Goal: Book appointment/travel/reservation

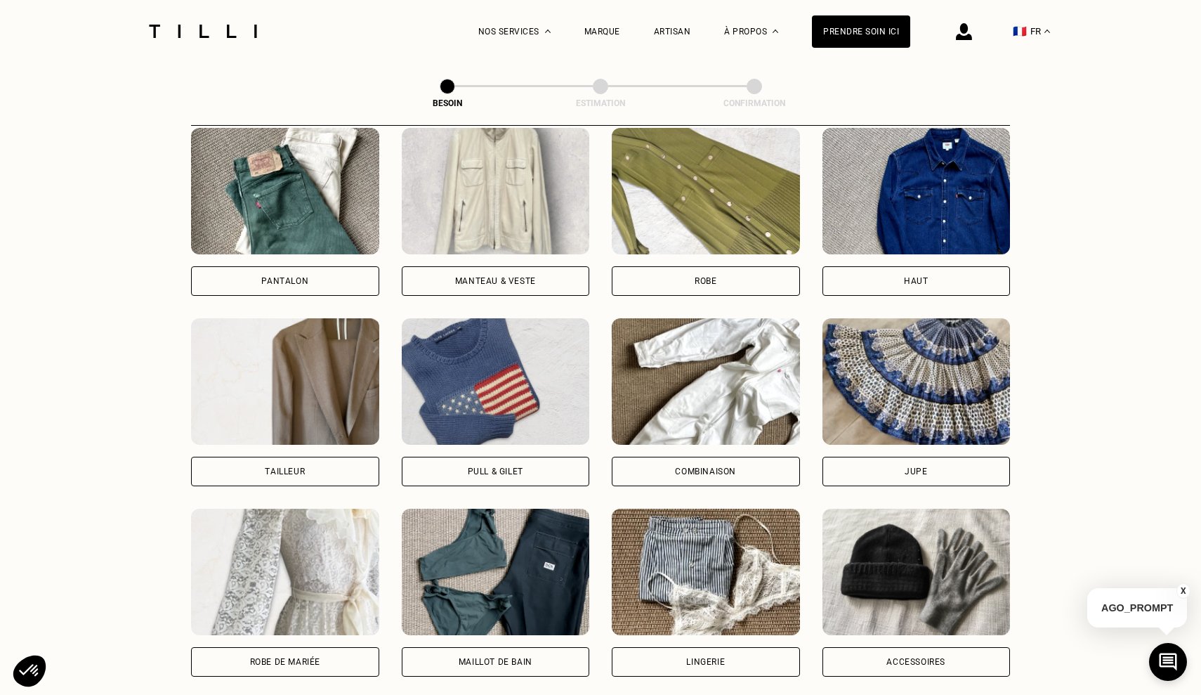
scroll to position [673, 0]
click at [298, 466] on div "Tailleur" at bounding box center [285, 470] width 40 height 8
select select "FR"
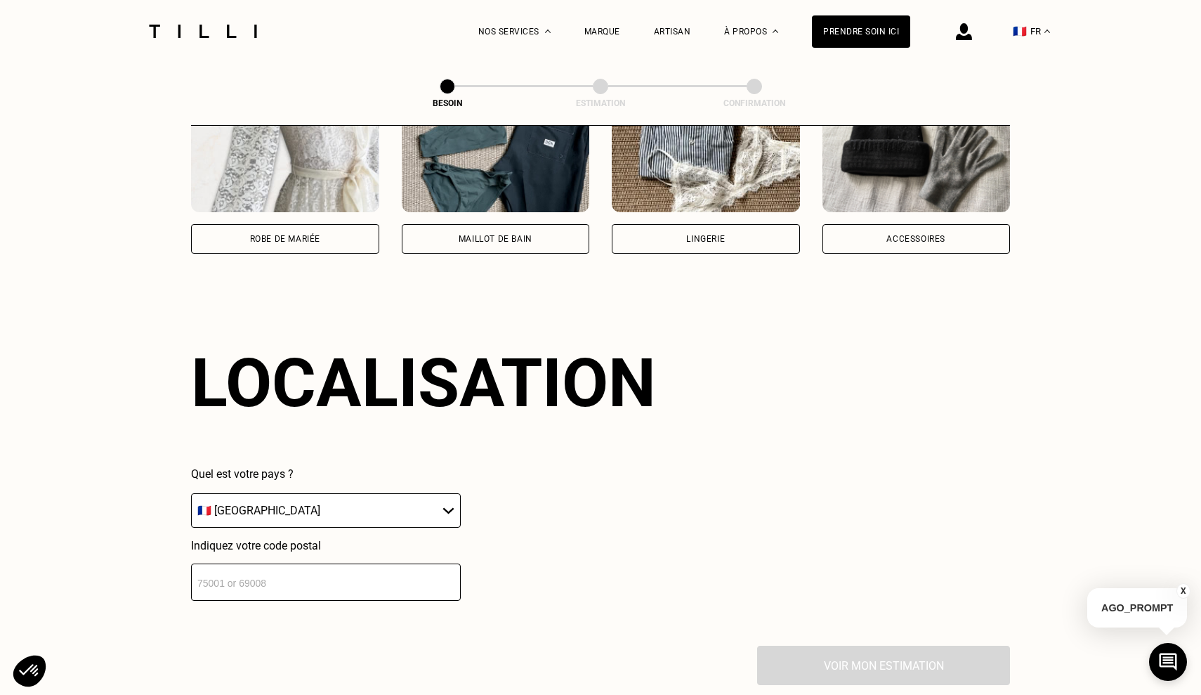
scroll to position [1148, 0]
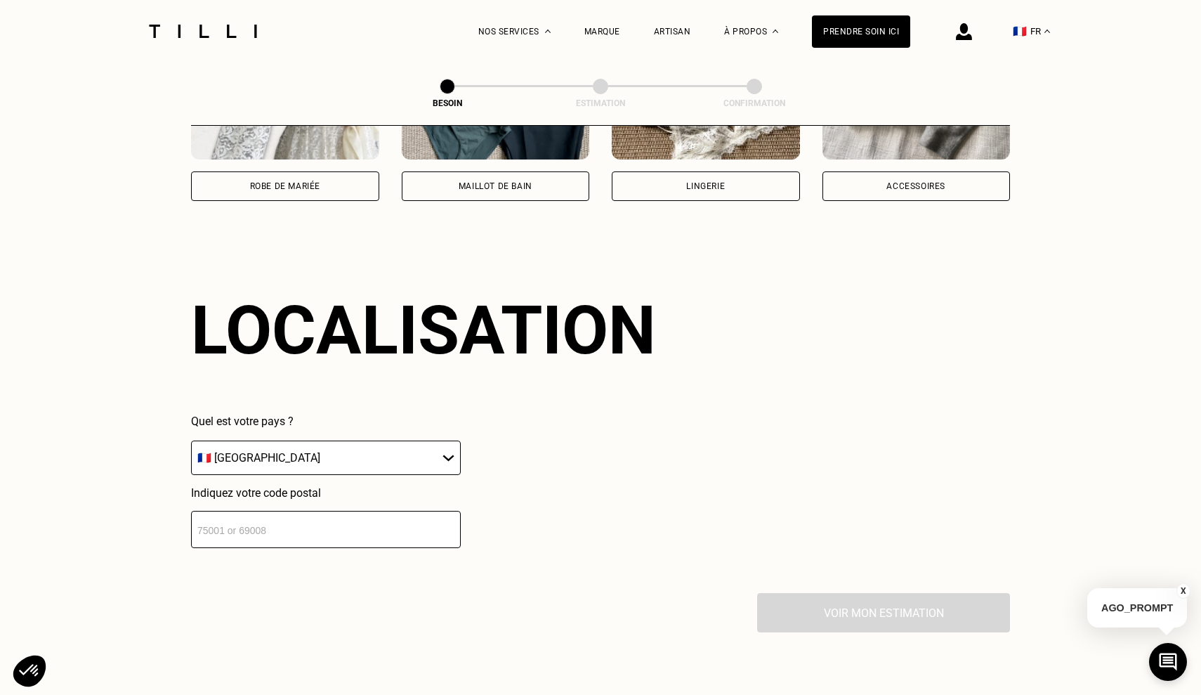
click at [407, 516] on input "number" at bounding box center [326, 529] width 270 height 37
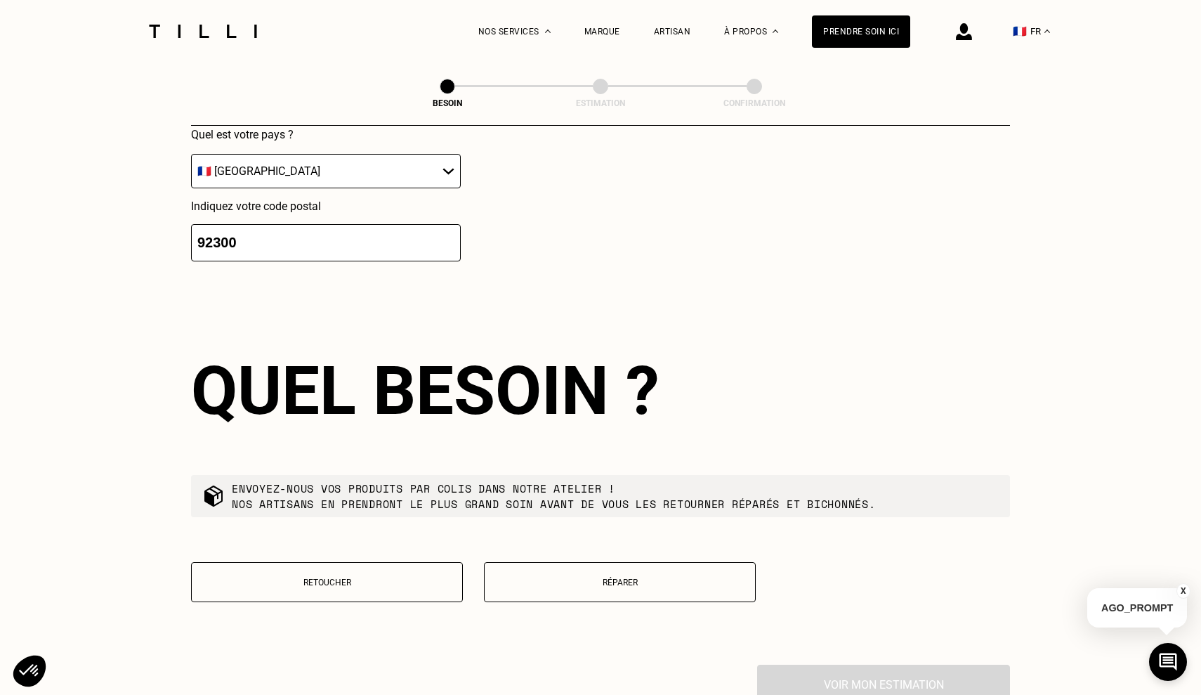
scroll to position [1571, 0]
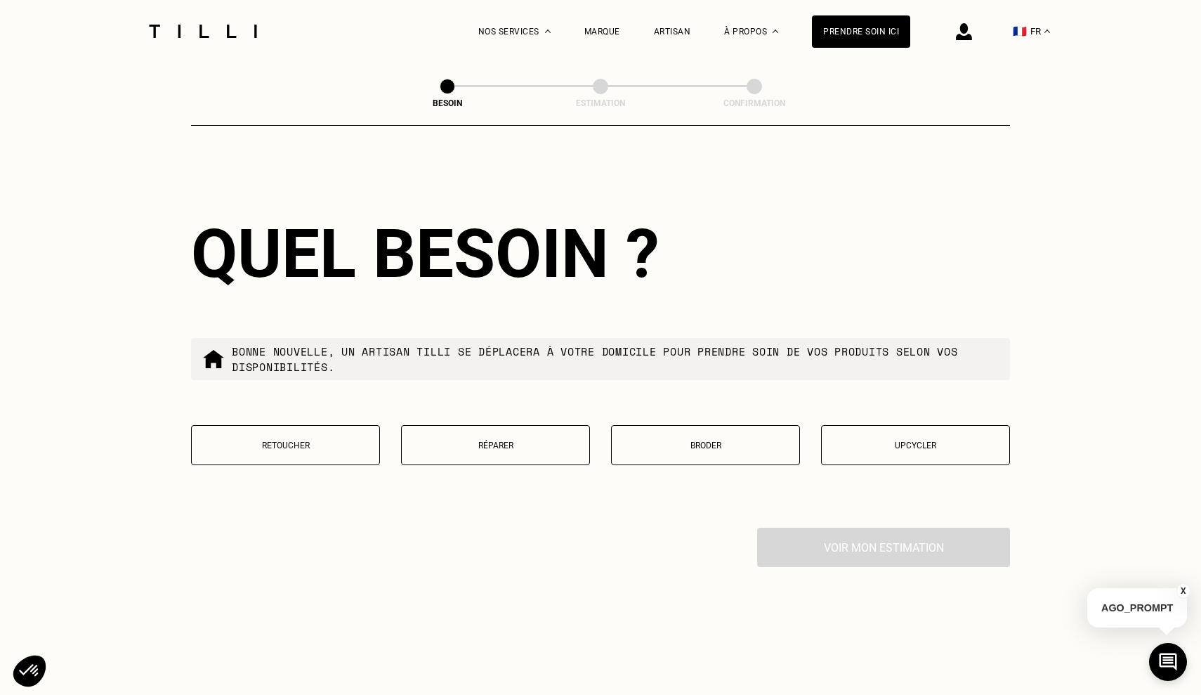
type input "92300"
click at [303, 427] on button "Retoucher" at bounding box center [285, 445] width 189 height 40
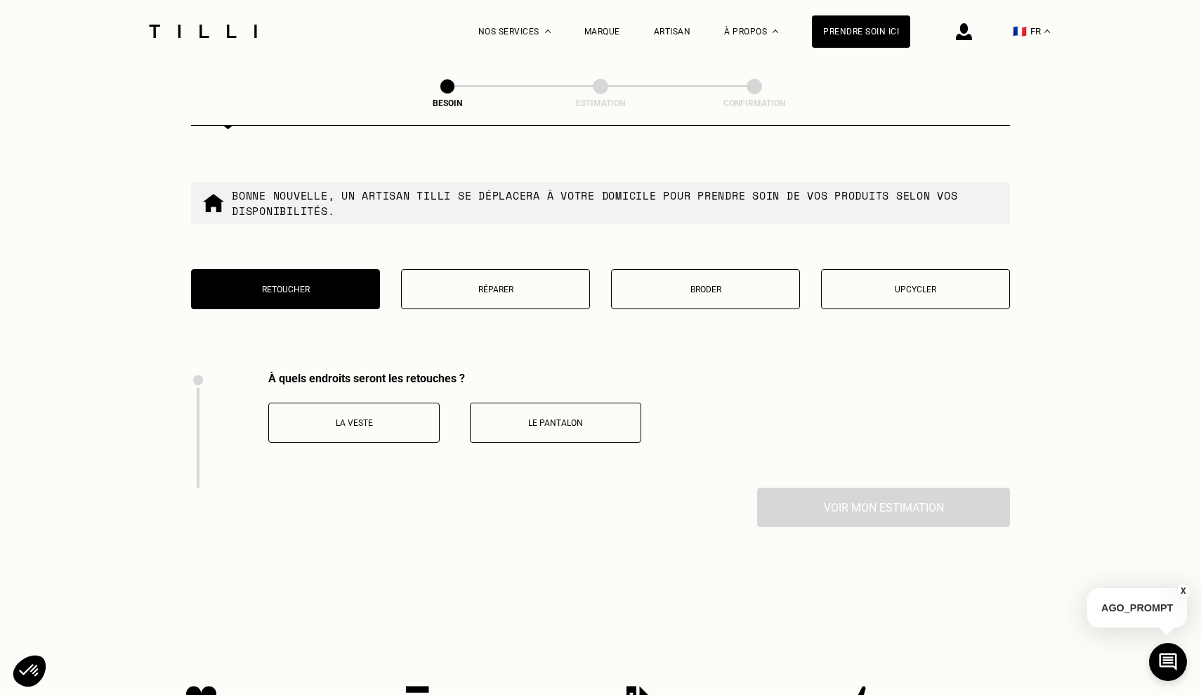
scroll to position [1720, 0]
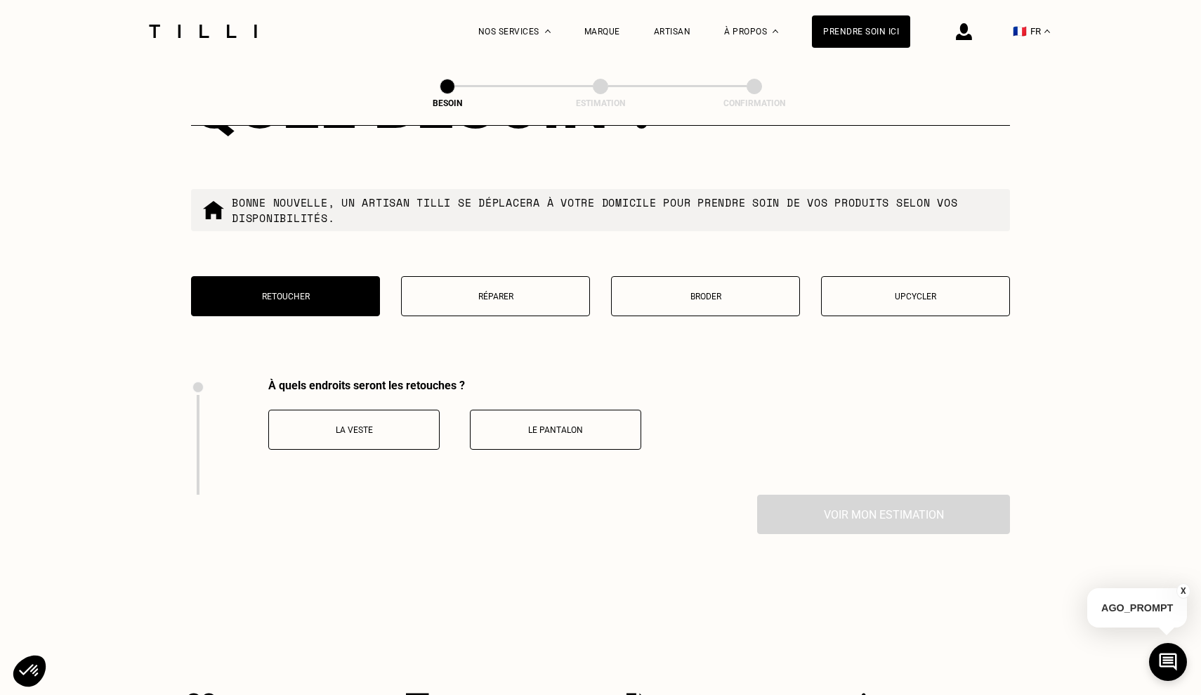
click at [480, 291] on p "Réparer" at bounding box center [495, 296] width 173 height 10
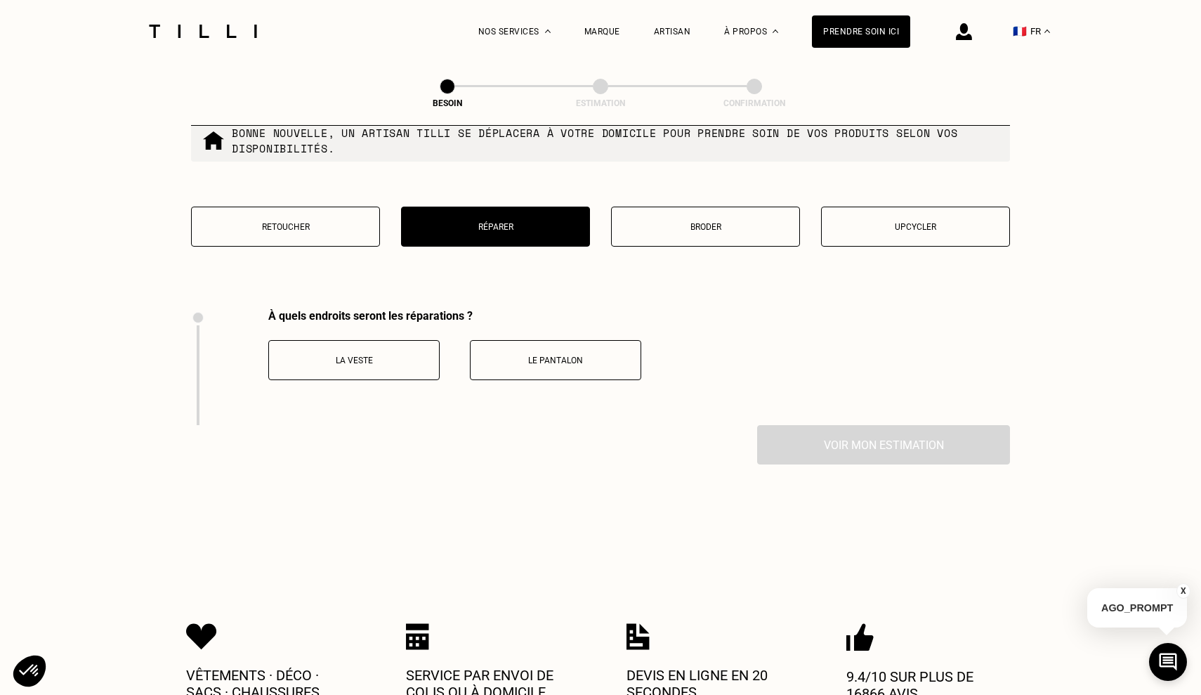
scroll to position [1763, 0]
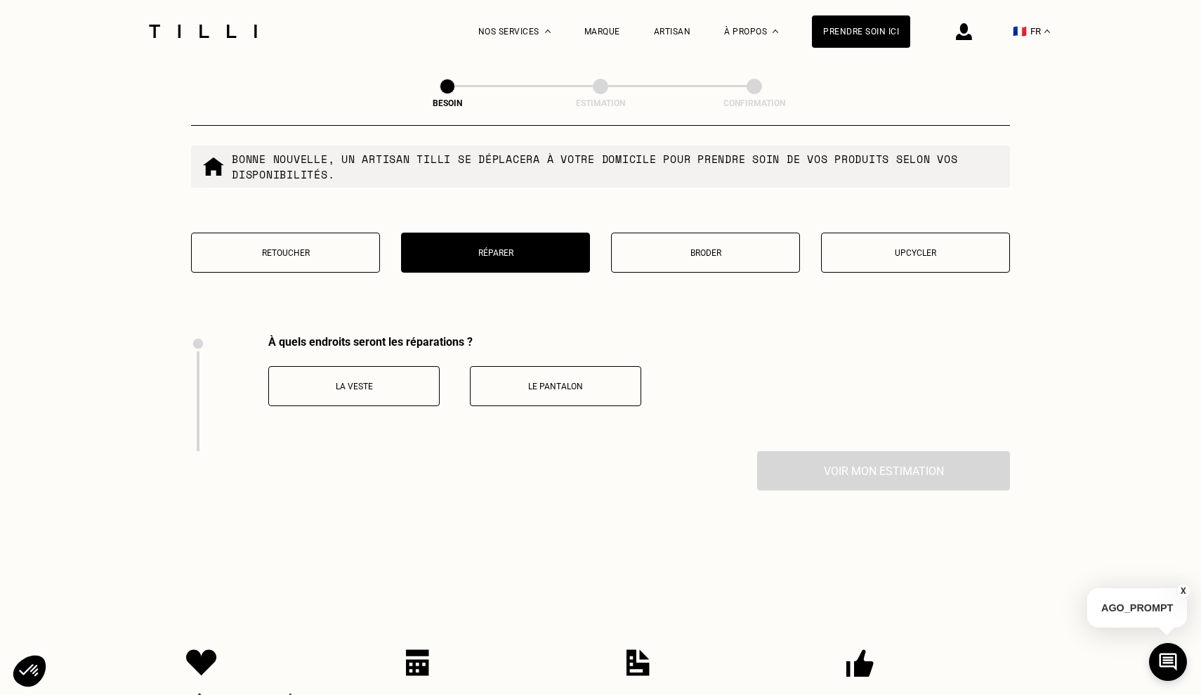
click at [362, 232] on button "Retoucher" at bounding box center [285, 252] width 189 height 40
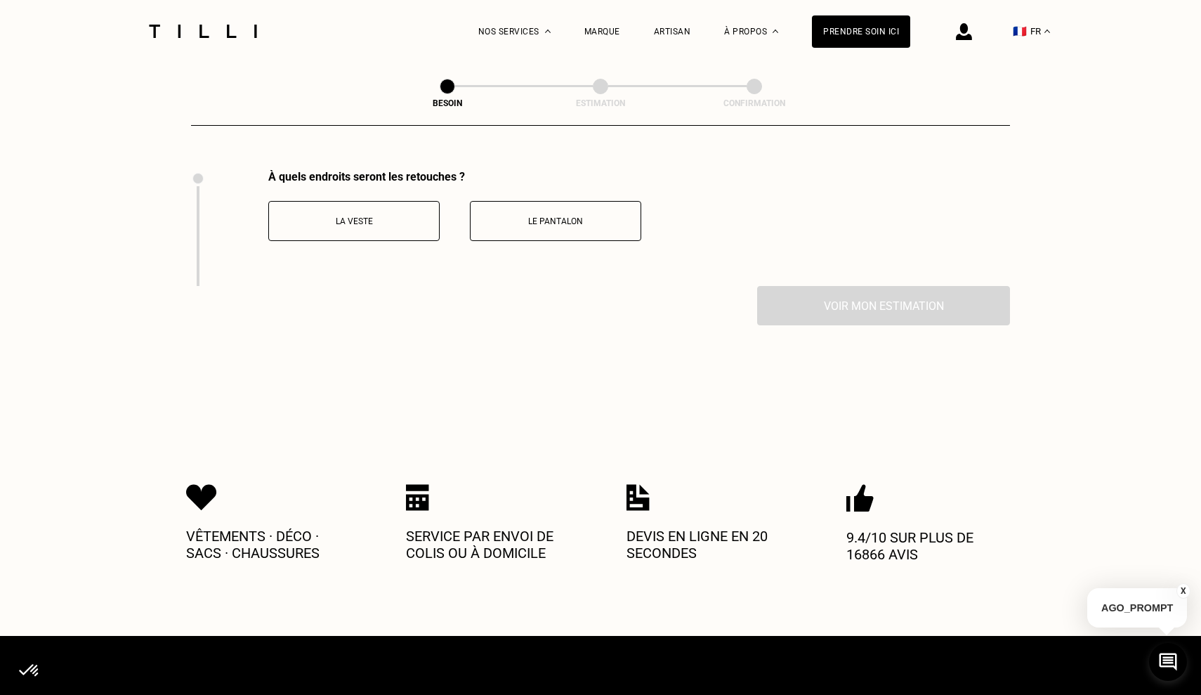
scroll to position [1929, 0]
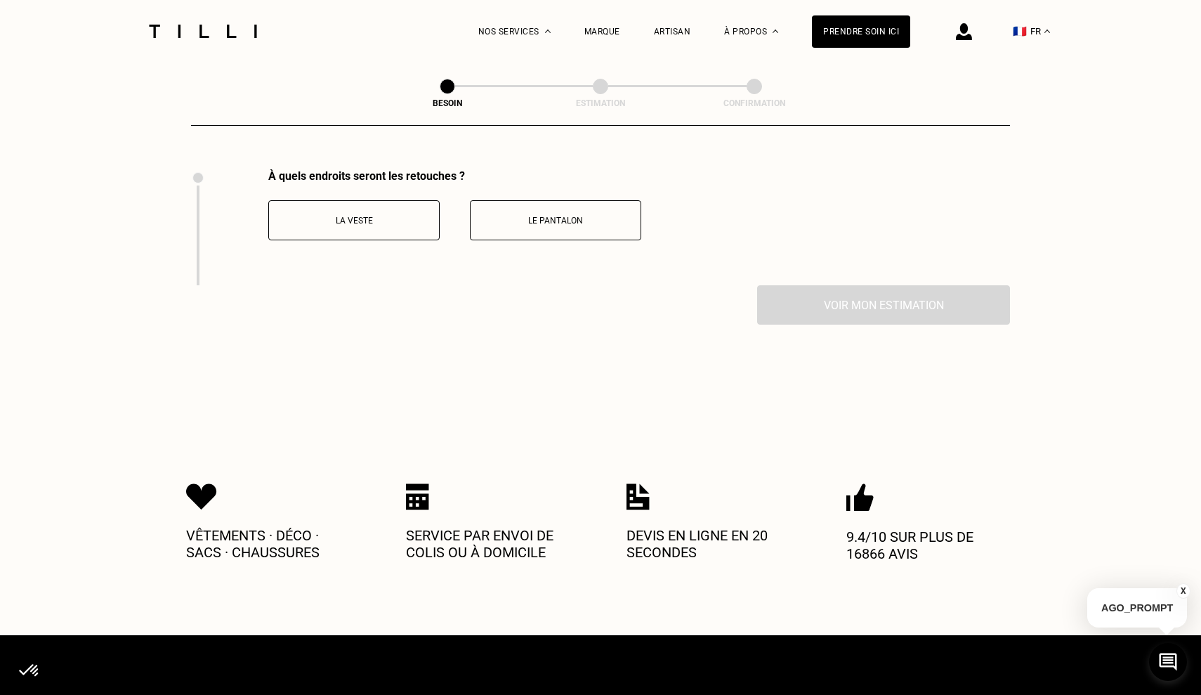
click at [375, 216] on p "La veste" at bounding box center [354, 221] width 156 height 10
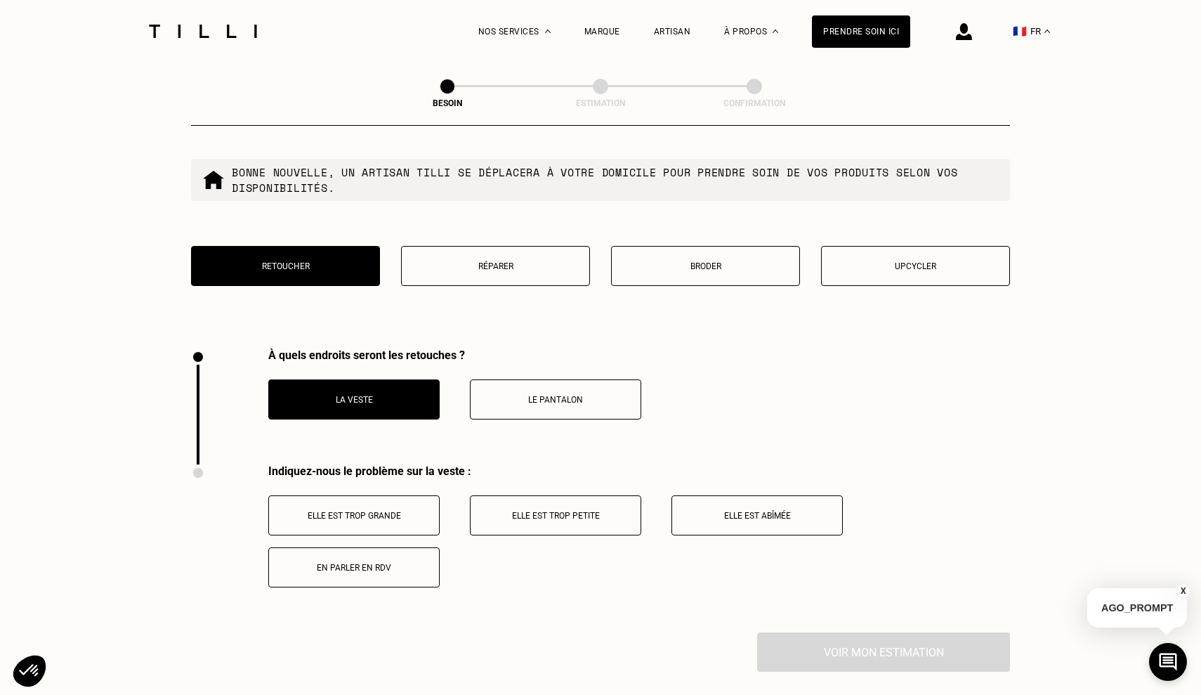
scroll to position [1789, 0]
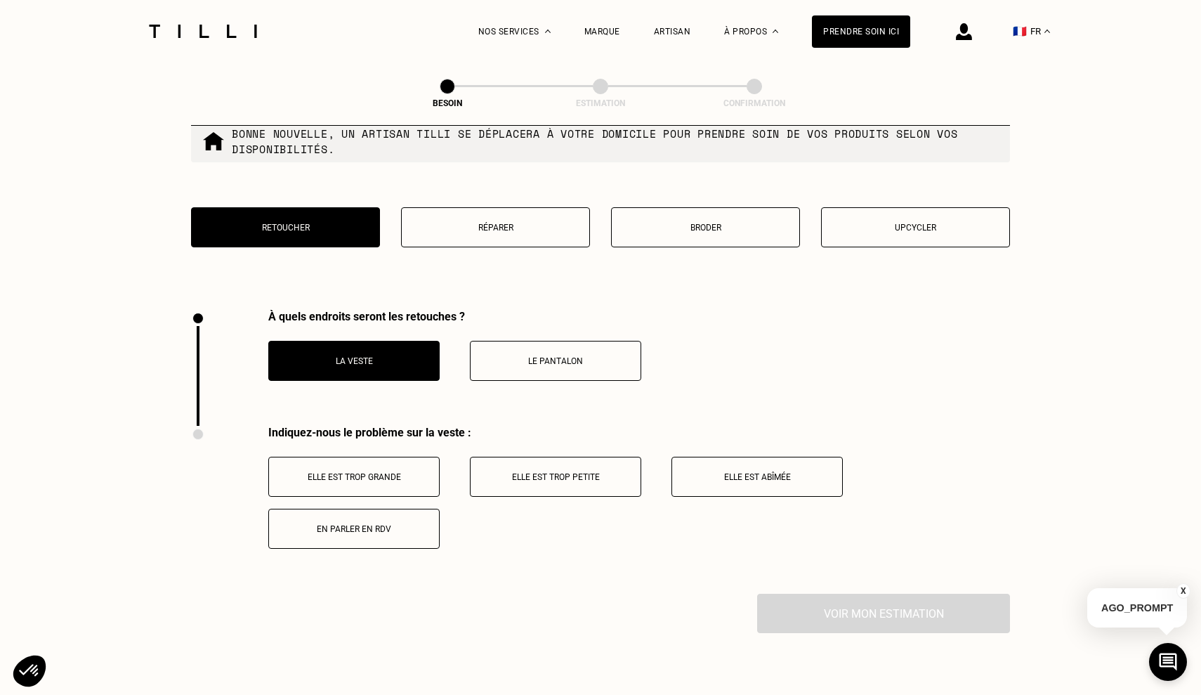
click at [398, 472] on p "Elle est trop grande" at bounding box center [354, 477] width 156 height 10
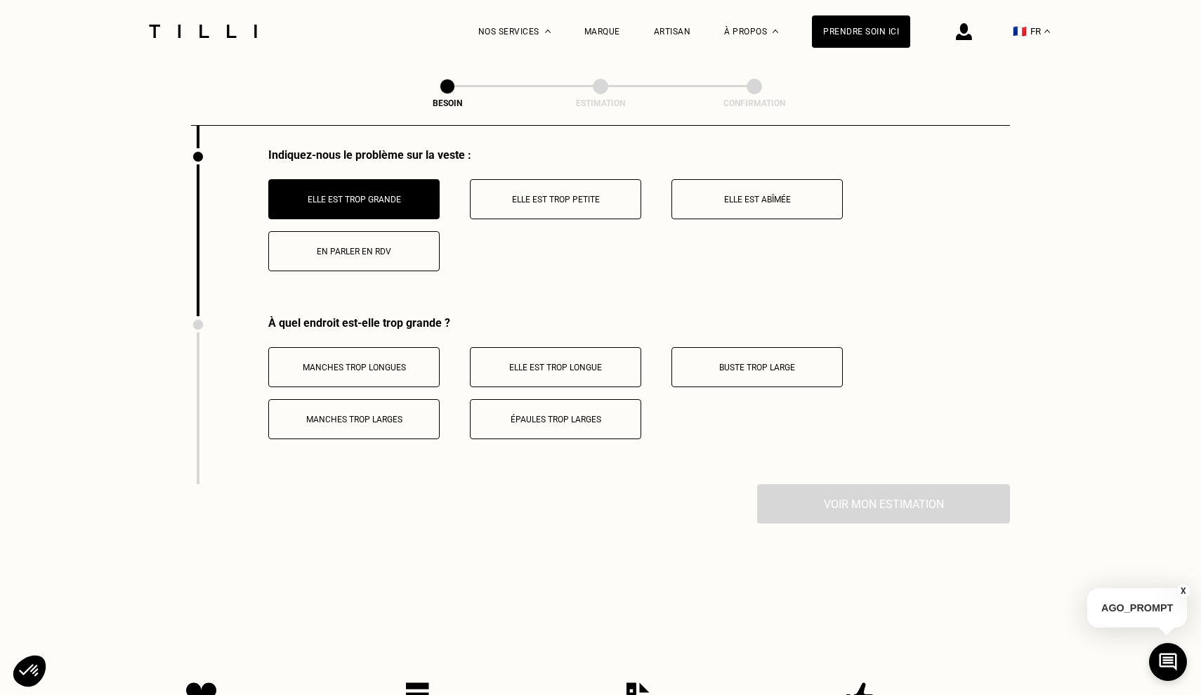
scroll to position [2065, 0]
click at [548, 414] on button "Épaules trop larges" at bounding box center [555, 420] width 171 height 40
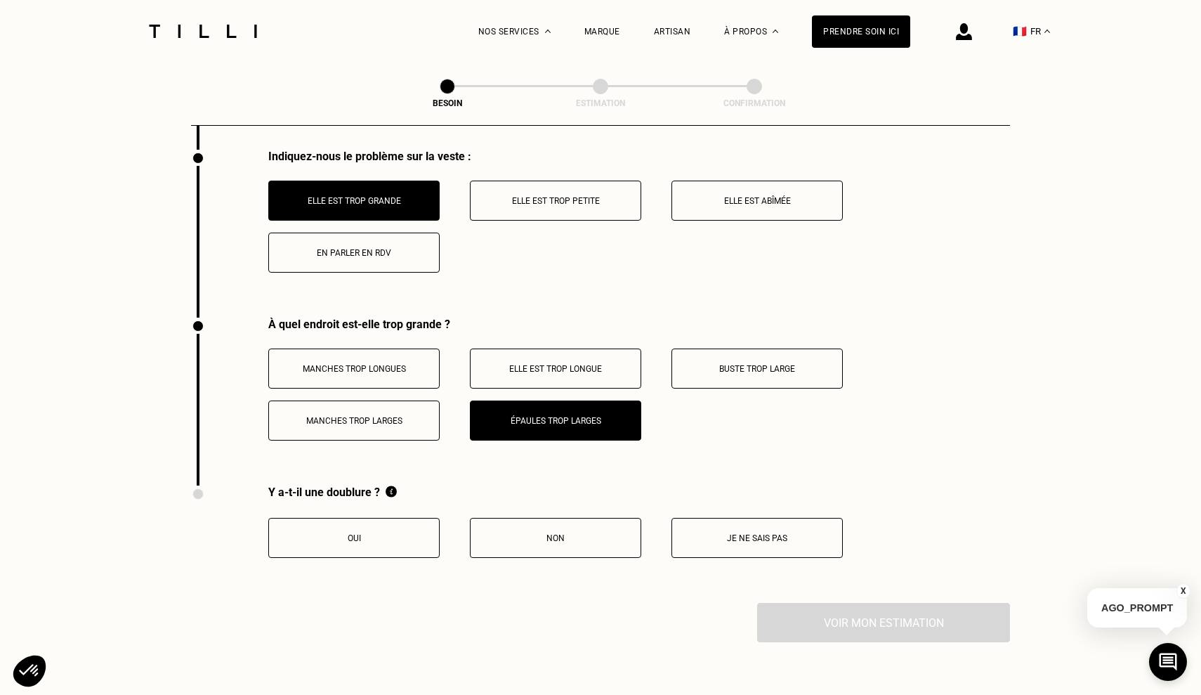
click at [718, 518] on button "Je ne sais pas" at bounding box center [756, 538] width 171 height 40
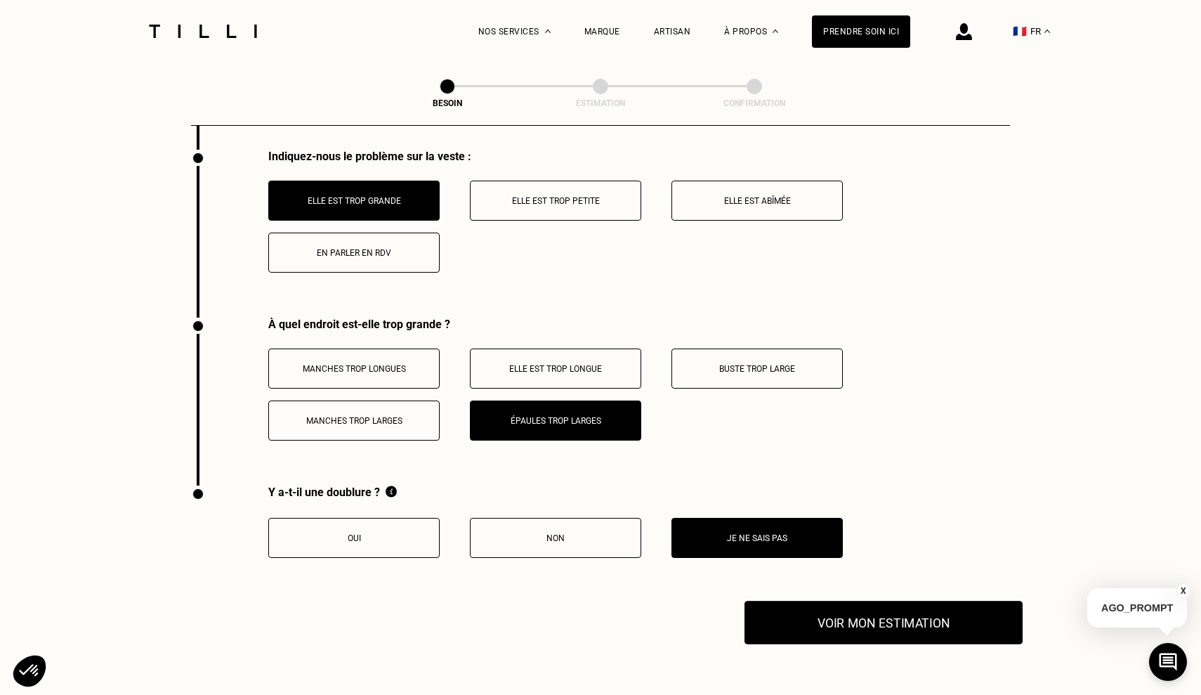
click at [852, 600] on button "Voir mon estimation" at bounding box center [883, 622] width 278 height 44
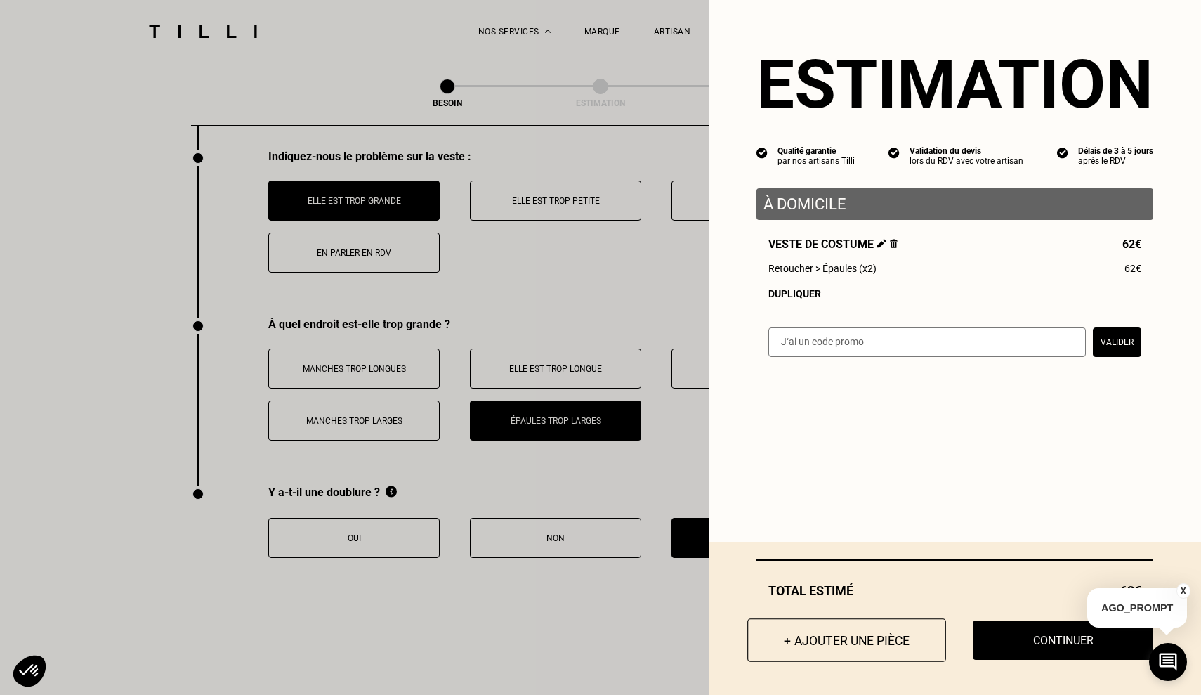
click at [806, 648] on button "+ Ajouter une pièce" at bounding box center [846, 640] width 199 height 44
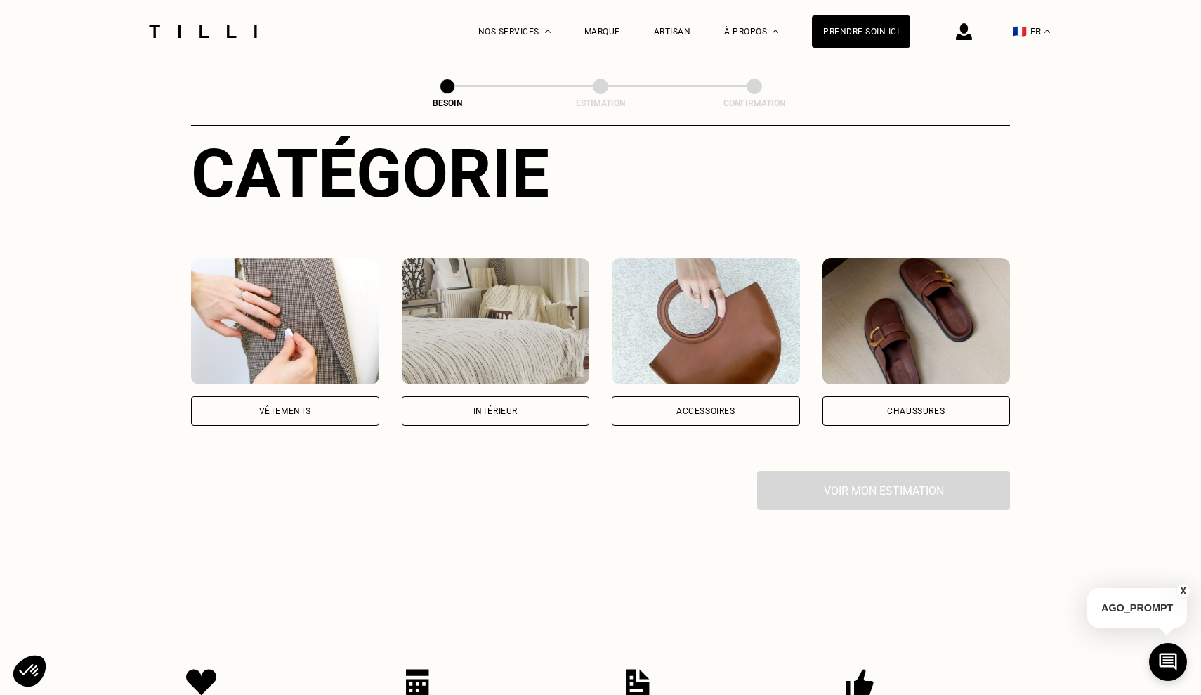
scroll to position [162, 0]
click at [272, 406] on div "Vêtements" at bounding box center [285, 410] width 52 height 8
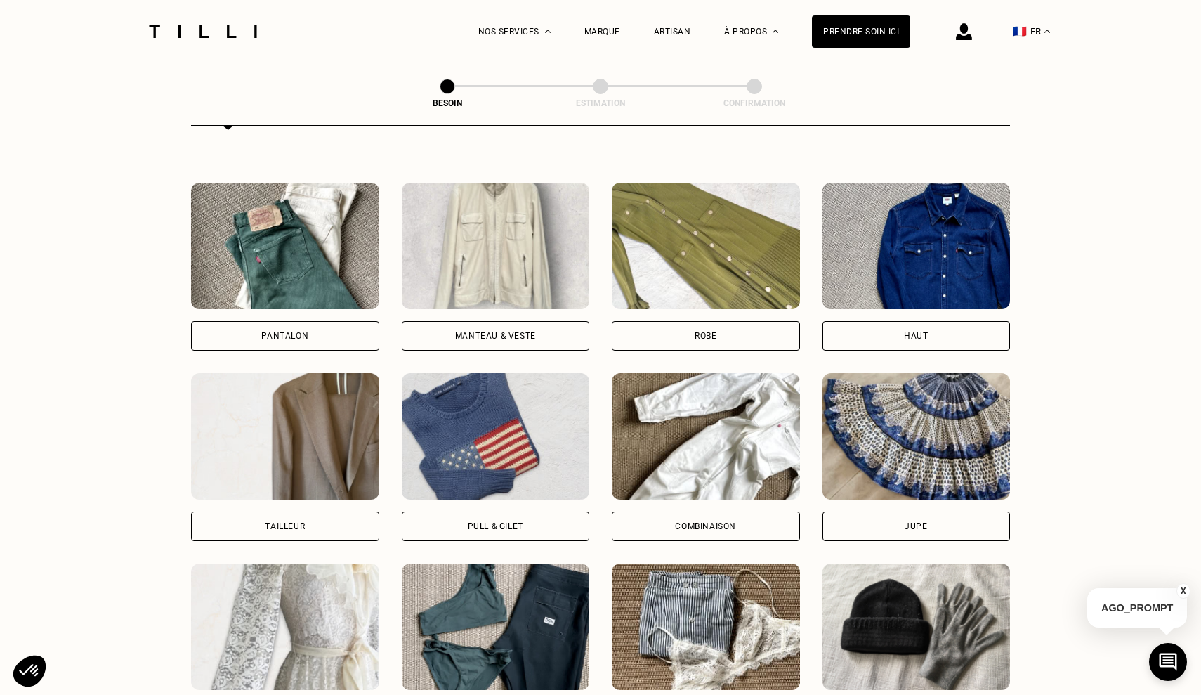
scroll to position [624, 0]
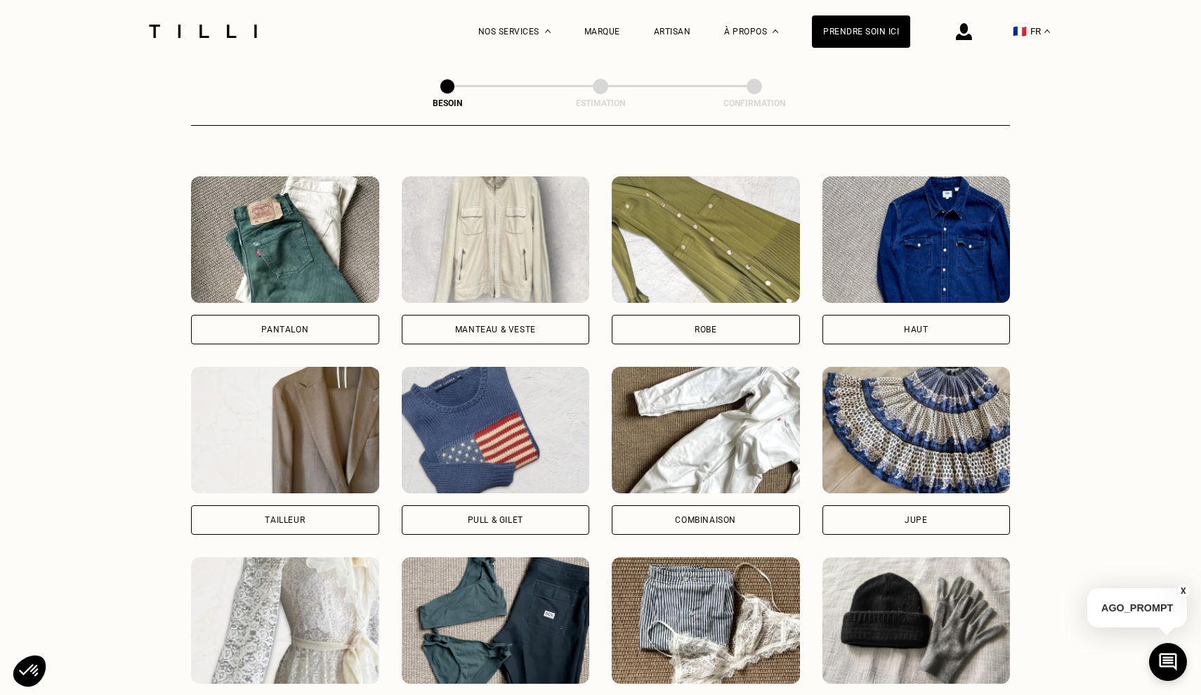
click at [345, 505] on div "Tailleur" at bounding box center [285, 519] width 188 height 29
select select "FR"
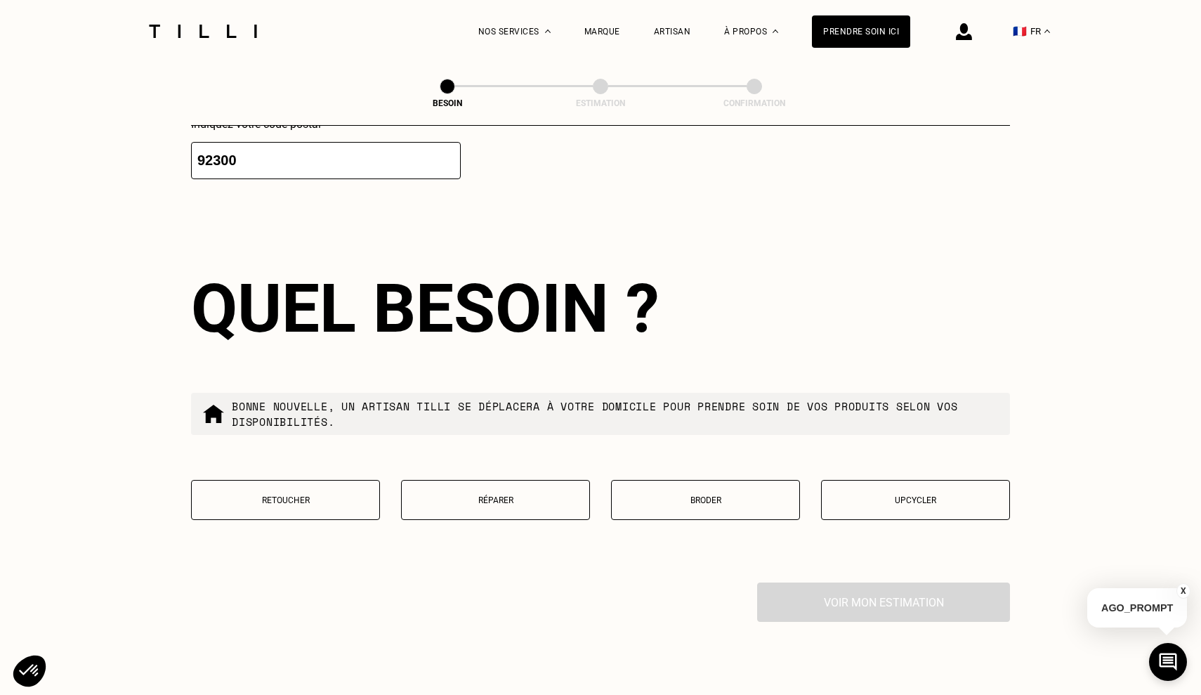
scroll to position [1716, 0]
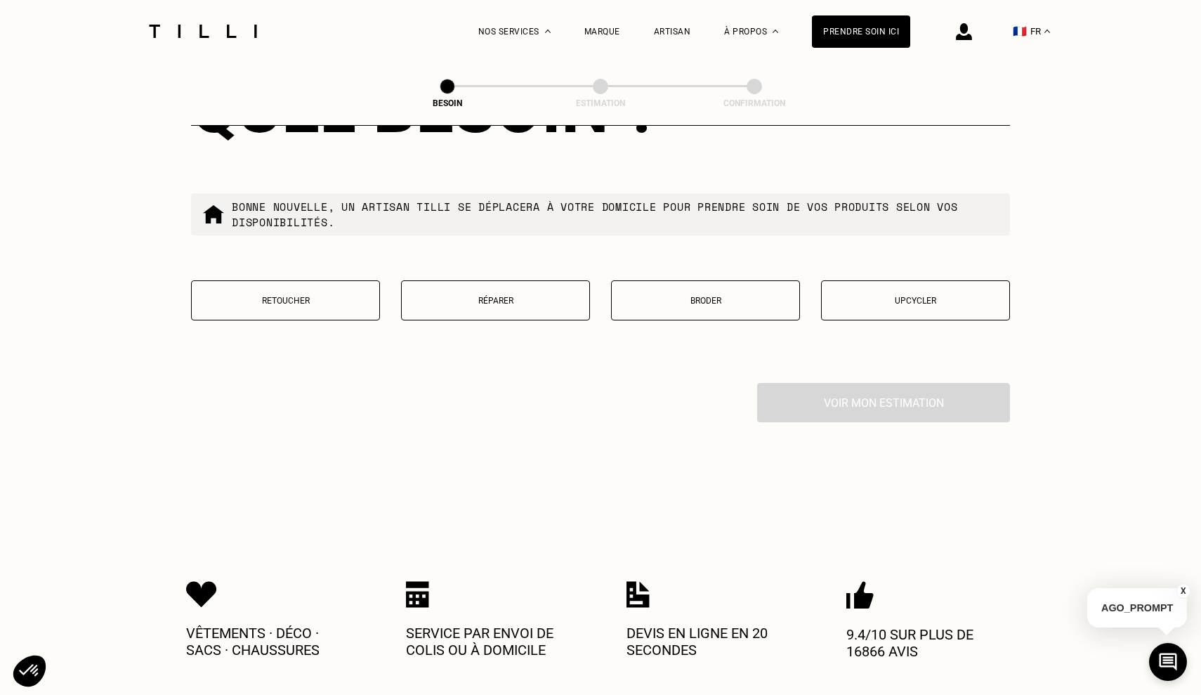
click at [339, 294] on button "Retoucher" at bounding box center [285, 300] width 189 height 40
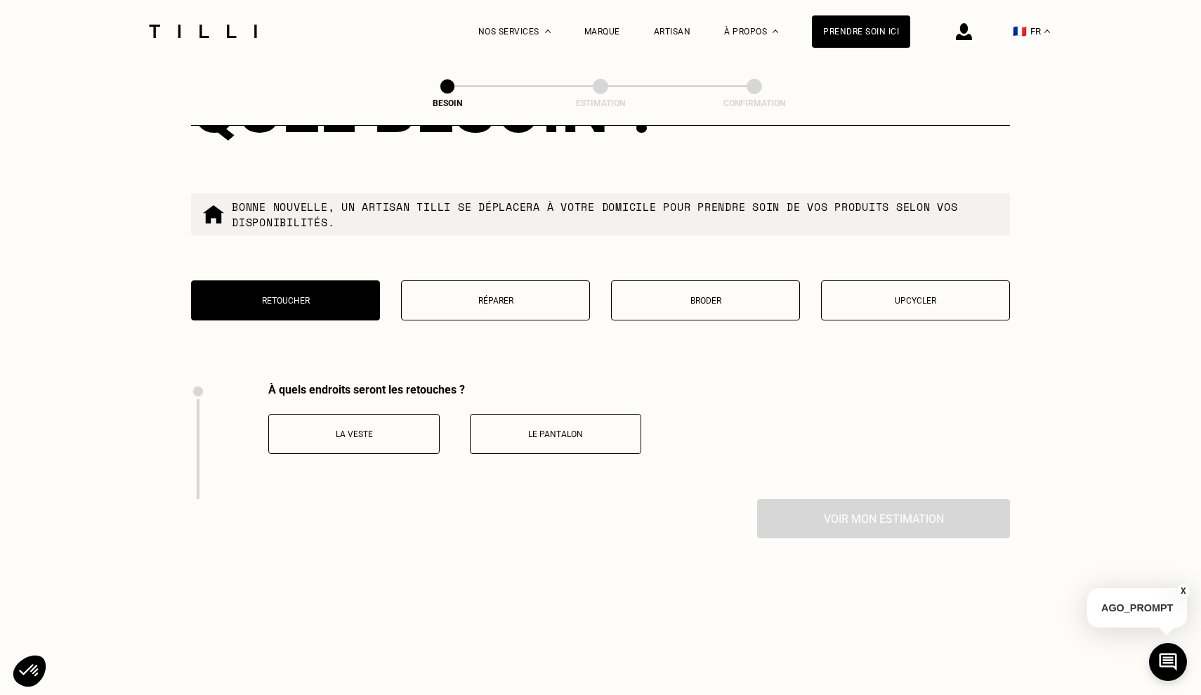
scroll to position [1929, 0]
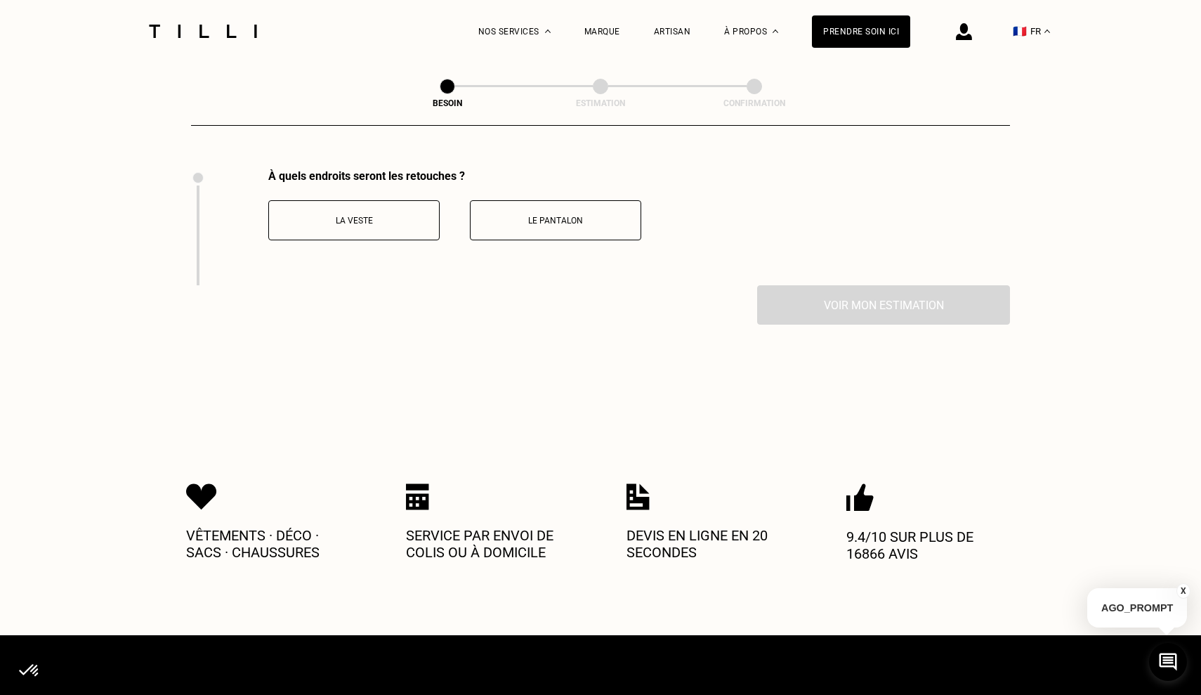
click at [578, 216] on p "Le pantalon" at bounding box center [556, 221] width 156 height 10
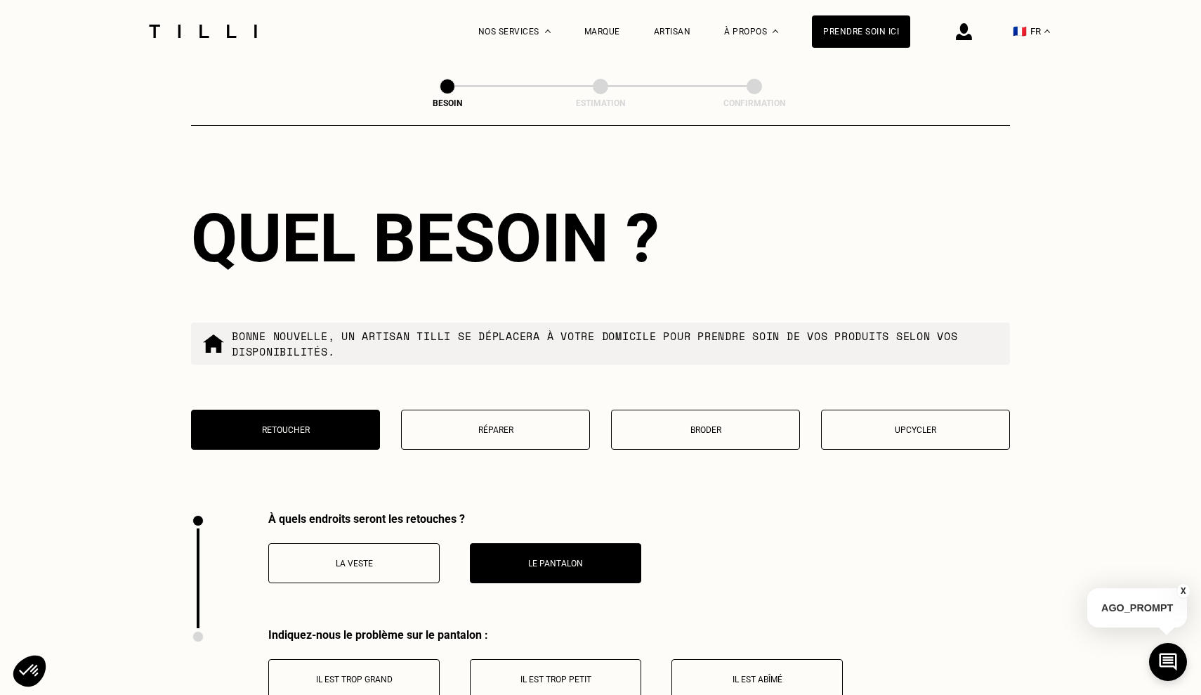
scroll to position [1587, 0]
click at [513, 409] on button "Réparer" at bounding box center [495, 429] width 189 height 40
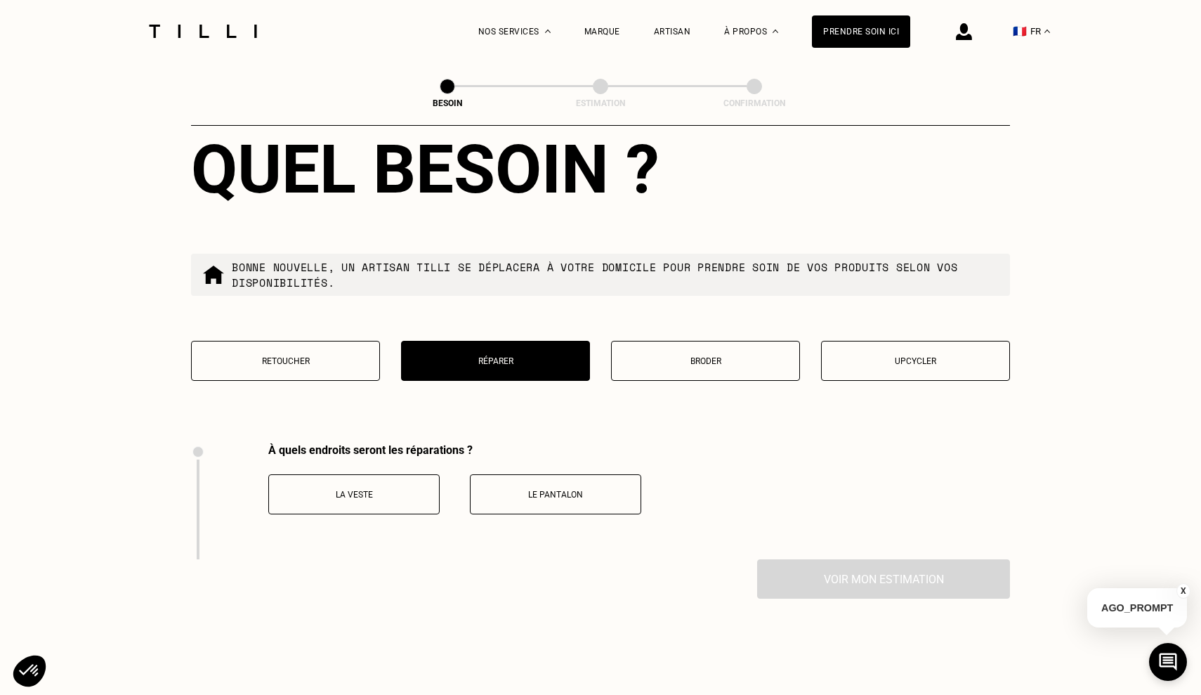
scroll to position [1631, 0]
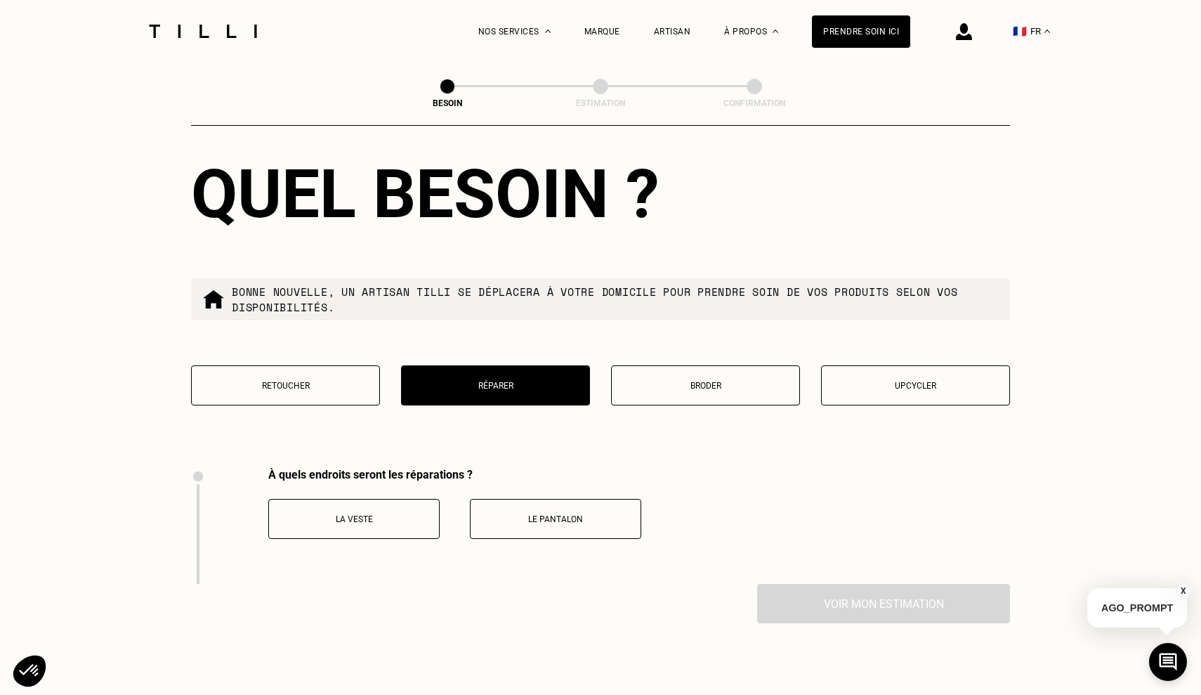
click at [293, 381] on p "Retoucher" at bounding box center [285, 386] width 173 height 10
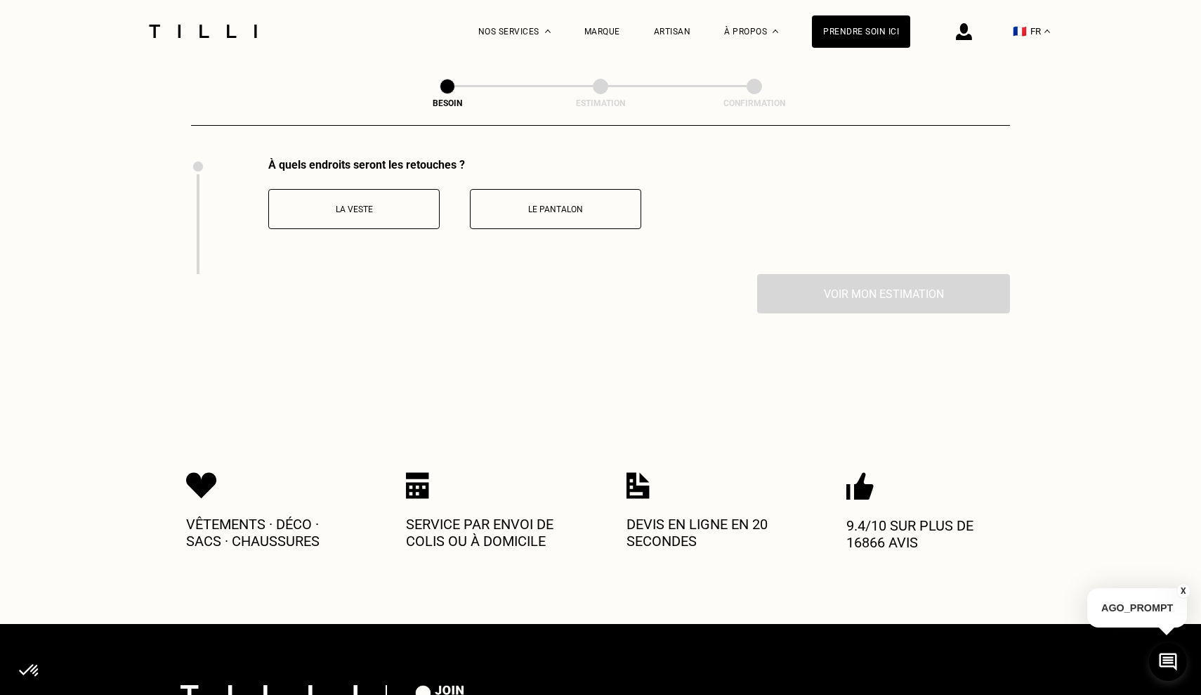
scroll to position [1942, 0]
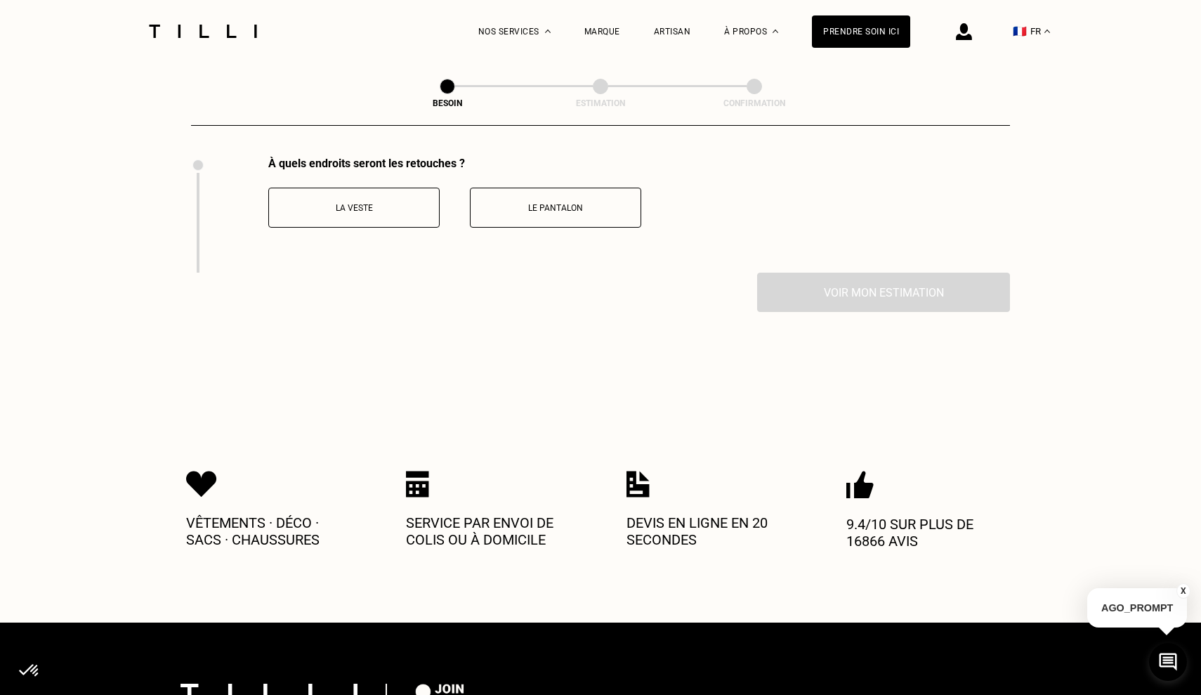
click at [555, 218] on div "À quels endroits seront les retouches ? La veste Le pantalon" at bounding box center [416, 215] width 450 height 116
click at [554, 207] on button "Le pantalon" at bounding box center [555, 208] width 171 height 40
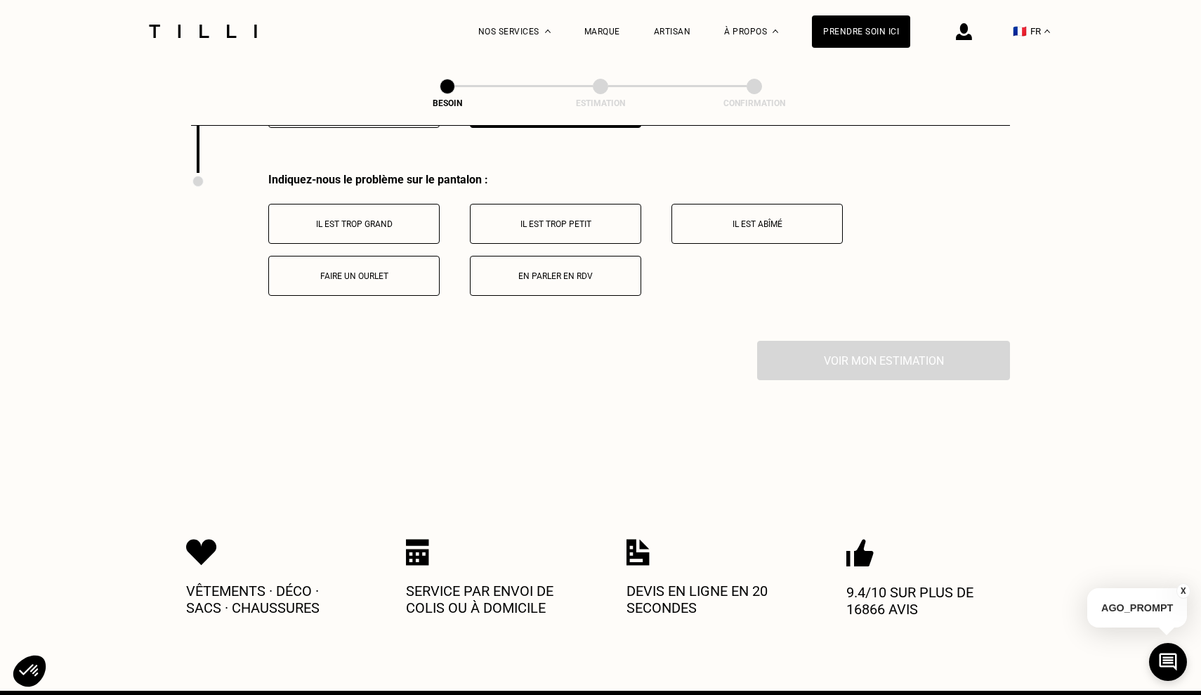
scroll to position [2045, 0]
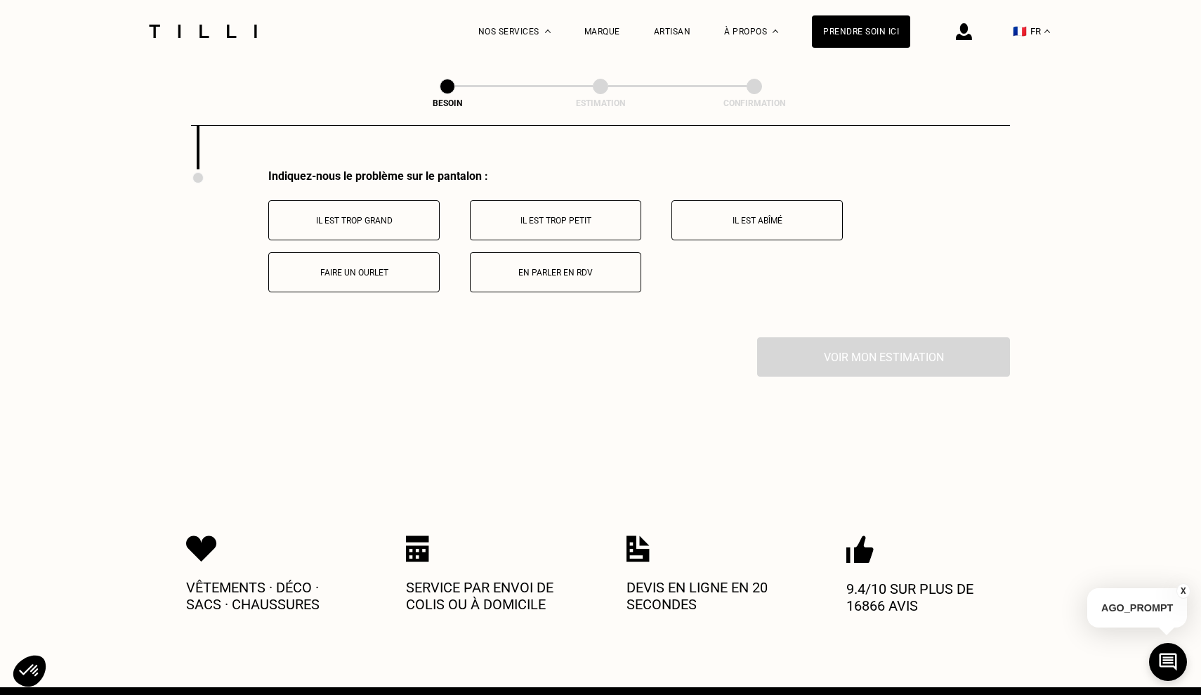
click at [396, 220] on button "Il est trop grand" at bounding box center [353, 220] width 171 height 40
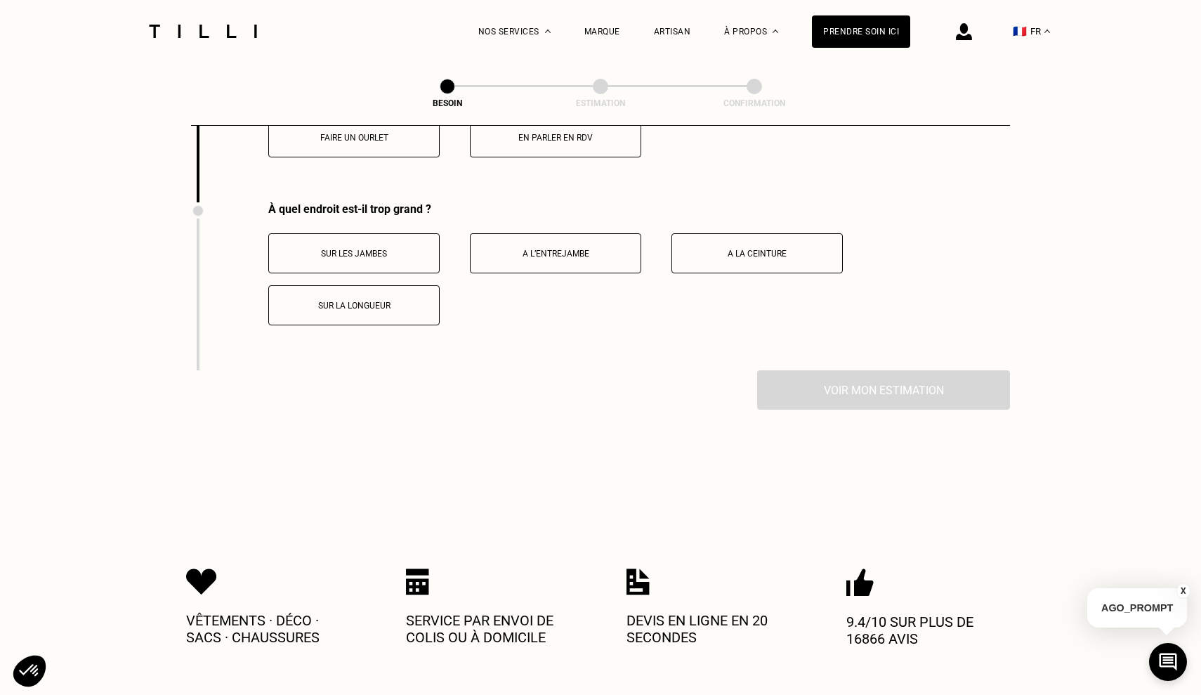
scroll to position [2183, 0]
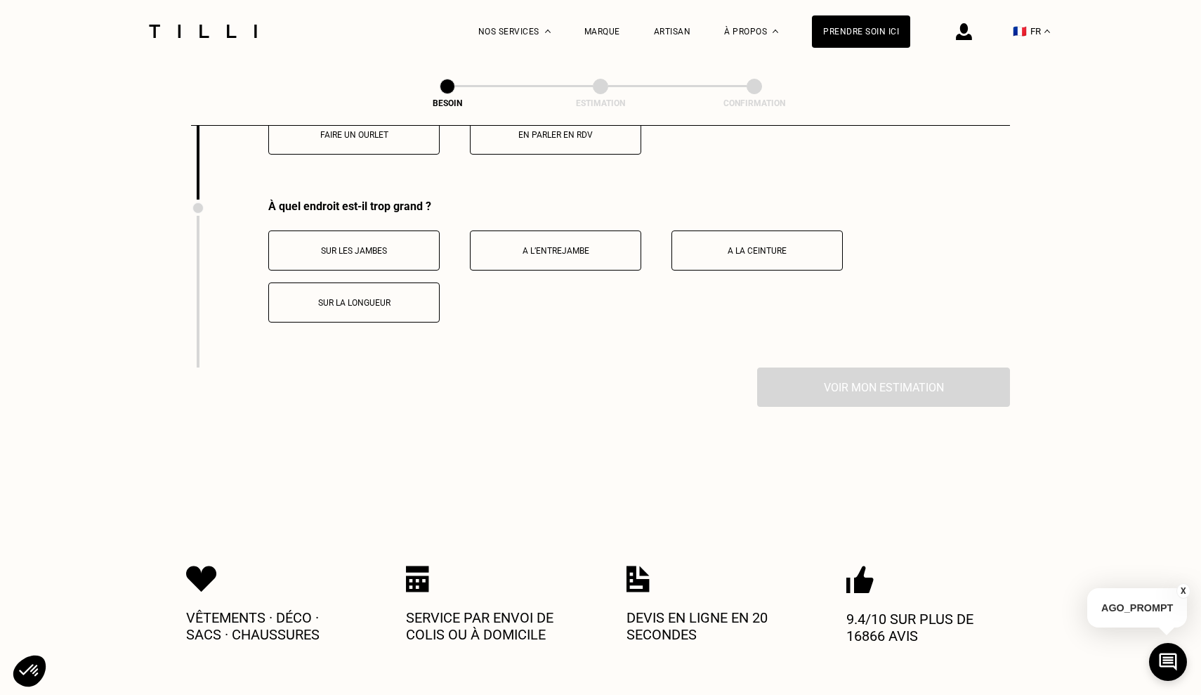
click at [412, 301] on button "Sur la longueur" at bounding box center [353, 302] width 171 height 40
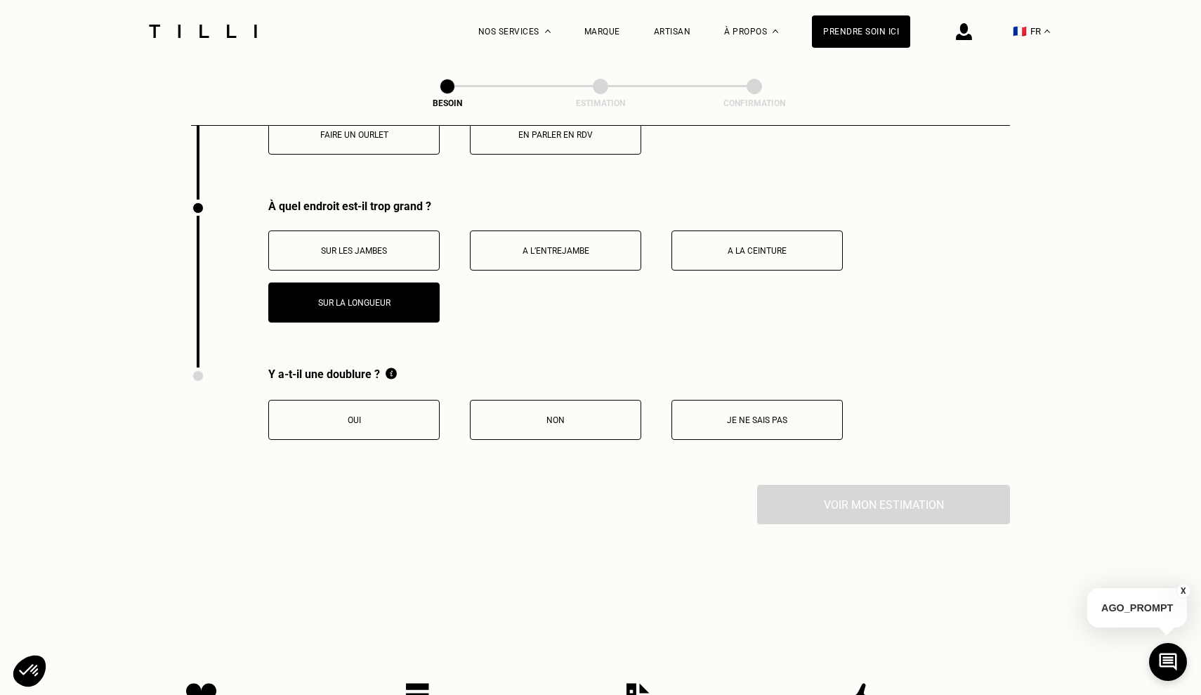
click at [370, 413] on button "Oui" at bounding box center [353, 420] width 171 height 40
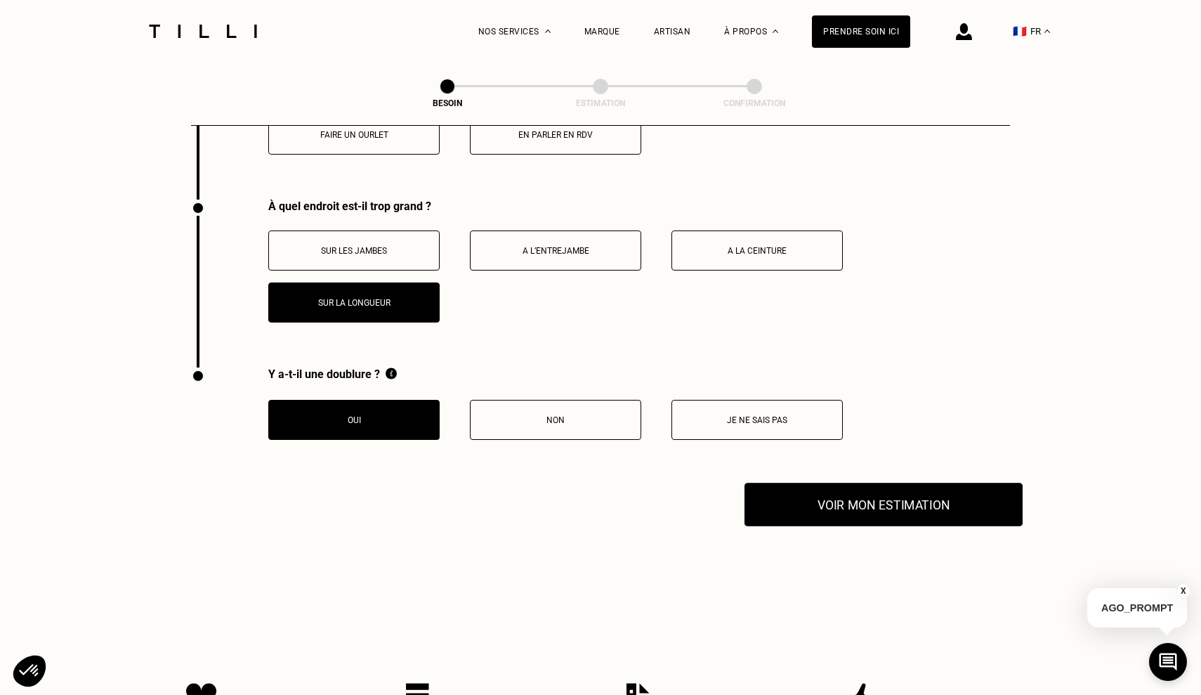
click at [862, 493] on button "Voir mon estimation" at bounding box center [883, 504] width 278 height 44
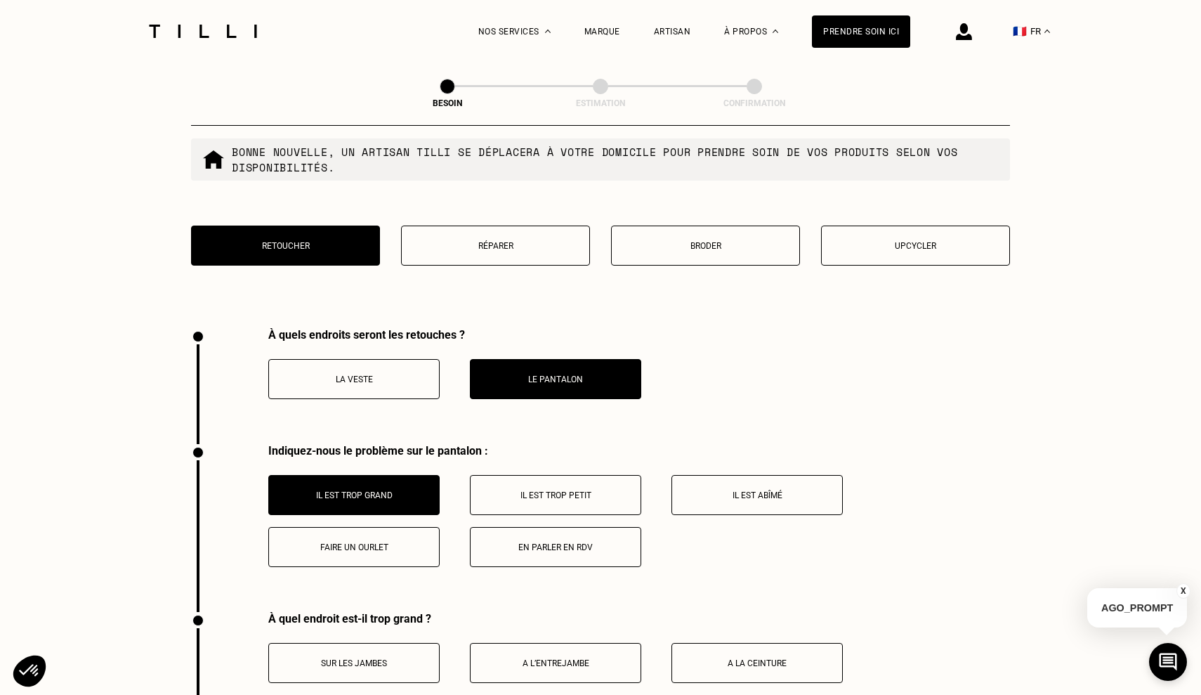
scroll to position [1771, 0]
click at [574, 247] on button "Réparer" at bounding box center [495, 245] width 189 height 40
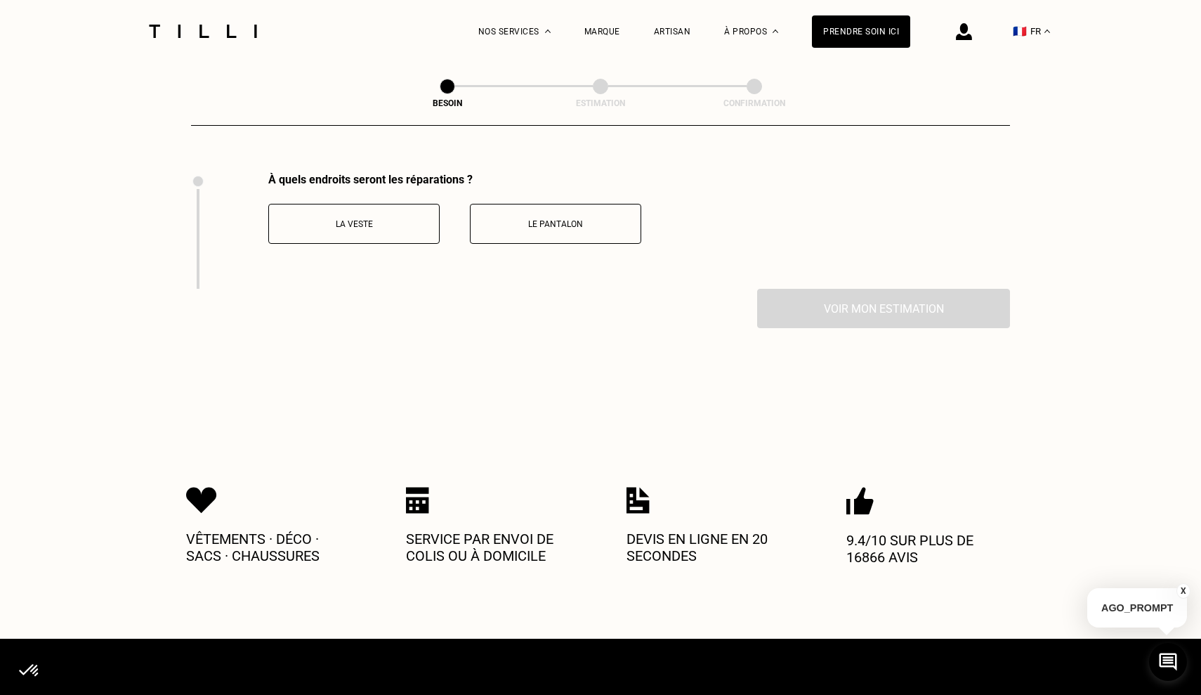
scroll to position [1929, 0]
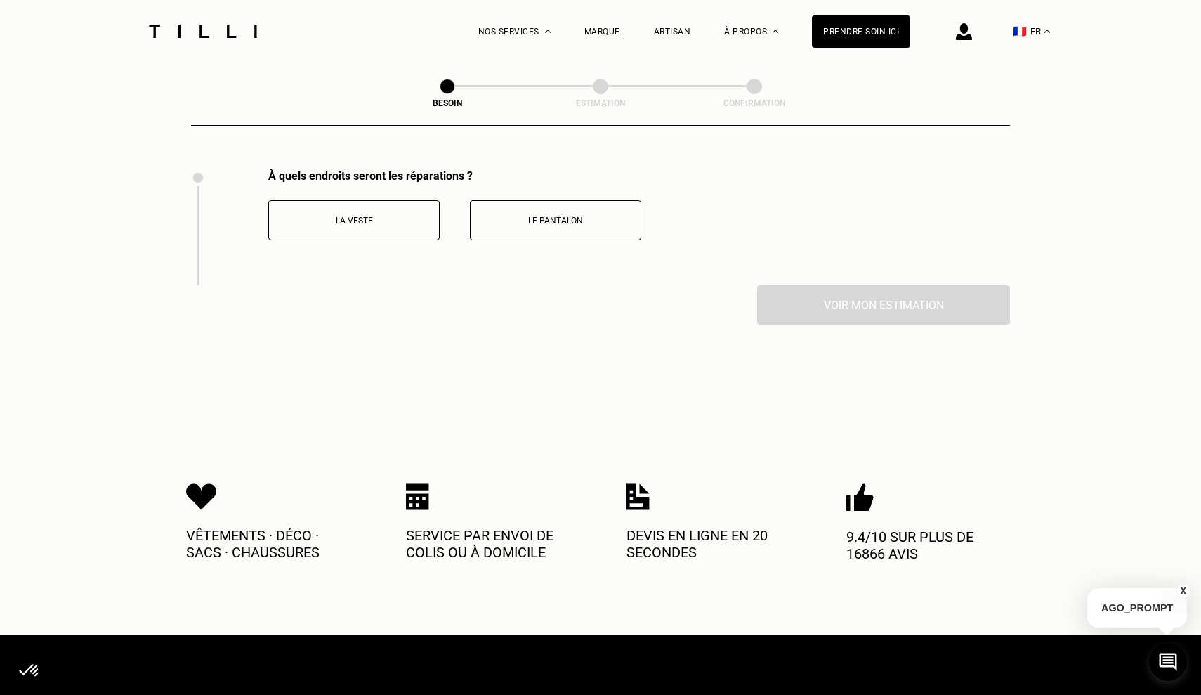
click at [430, 223] on button "La veste" at bounding box center [353, 220] width 171 height 40
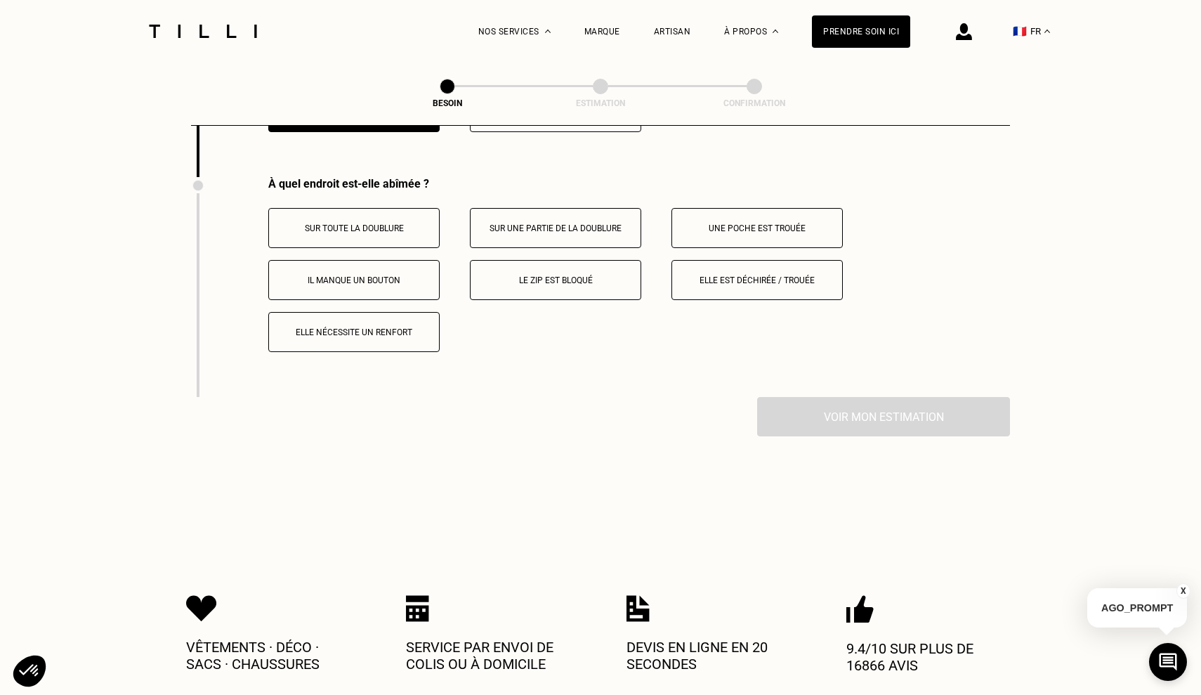
scroll to position [2045, 0]
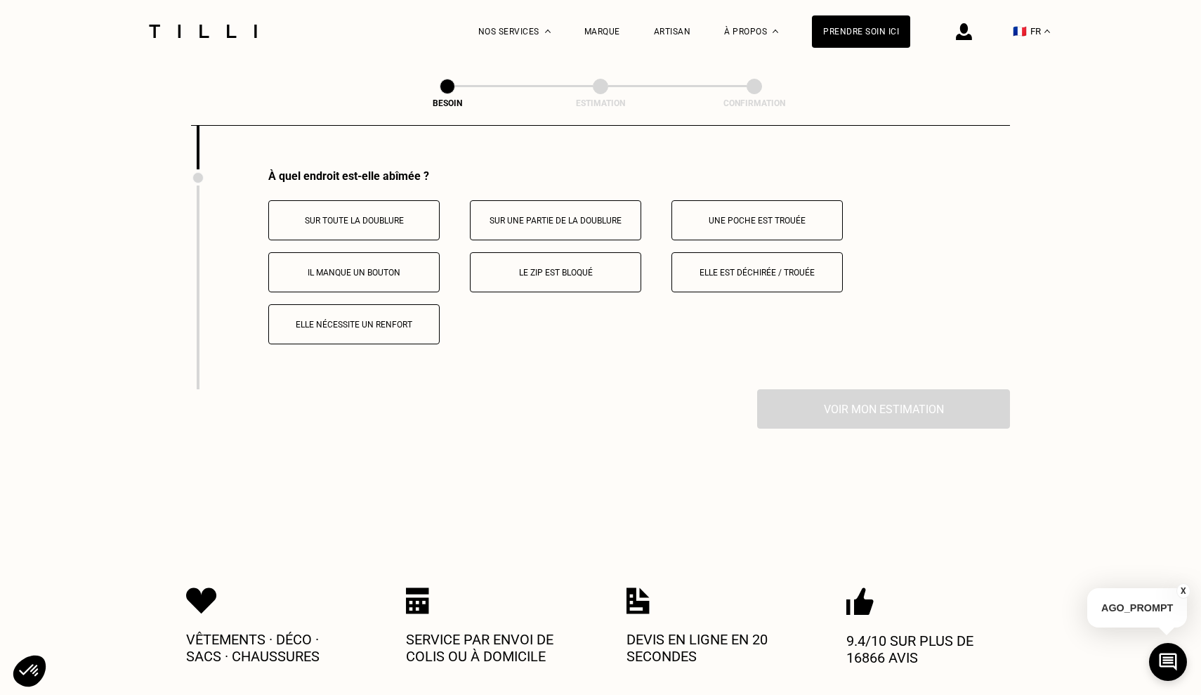
click at [422, 268] on p "Il manque un bouton" at bounding box center [354, 273] width 156 height 10
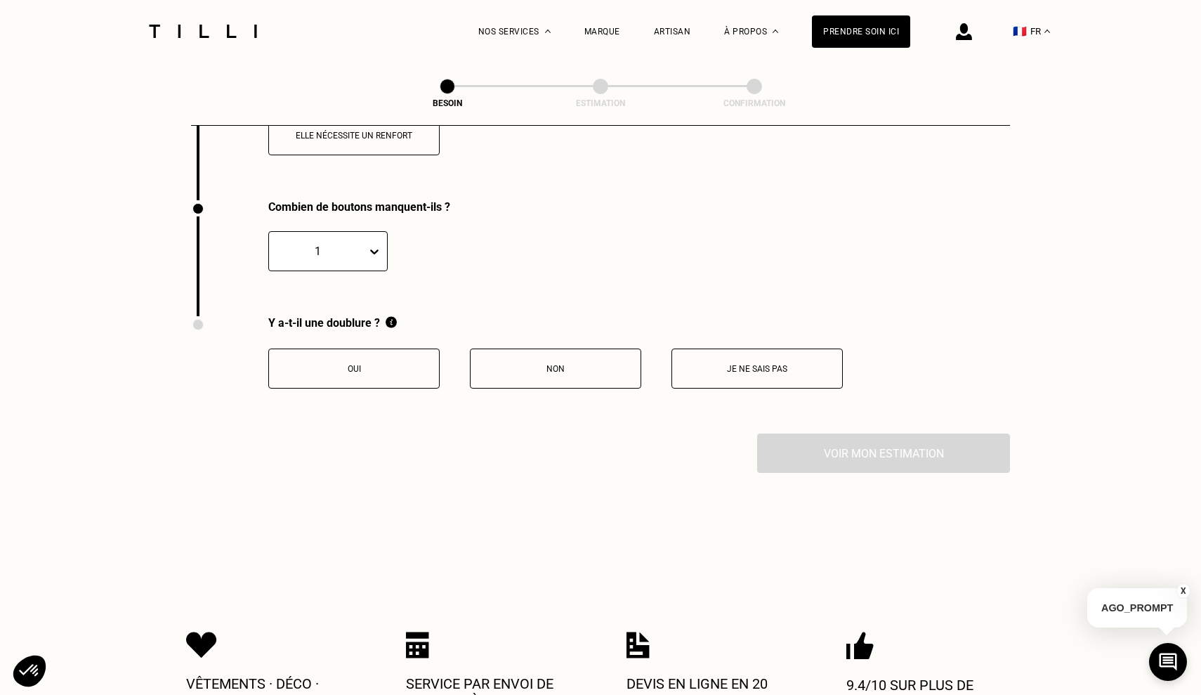
scroll to position [2265, 0]
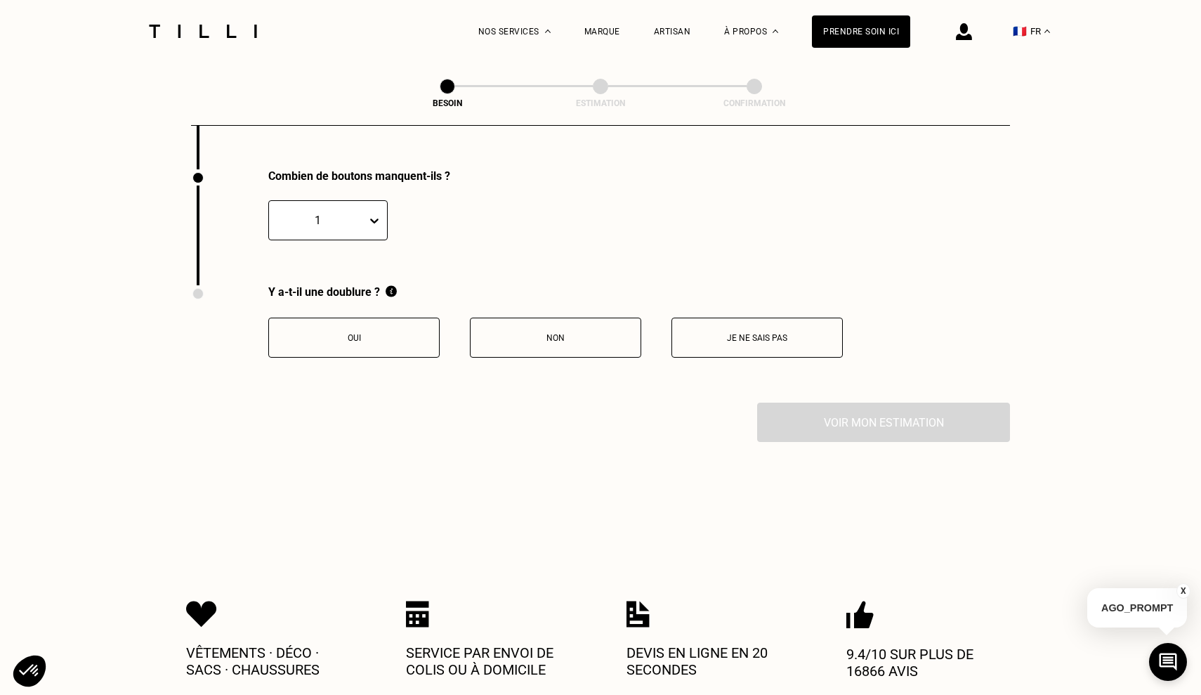
click at [726, 333] on p "Je ne sais pas" at bounding box center [757, 338] width 156 height 10
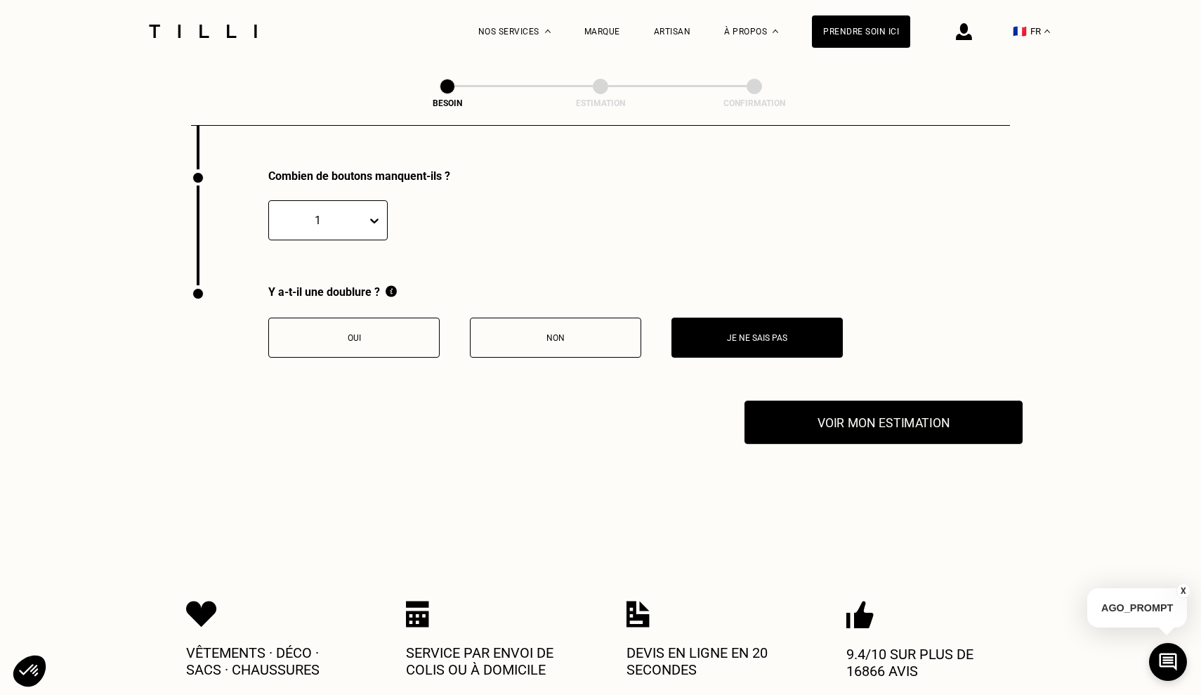
click at [812, 409] on button "Voir mon estimation" at bounding box center [883, 422] width 278 height 44
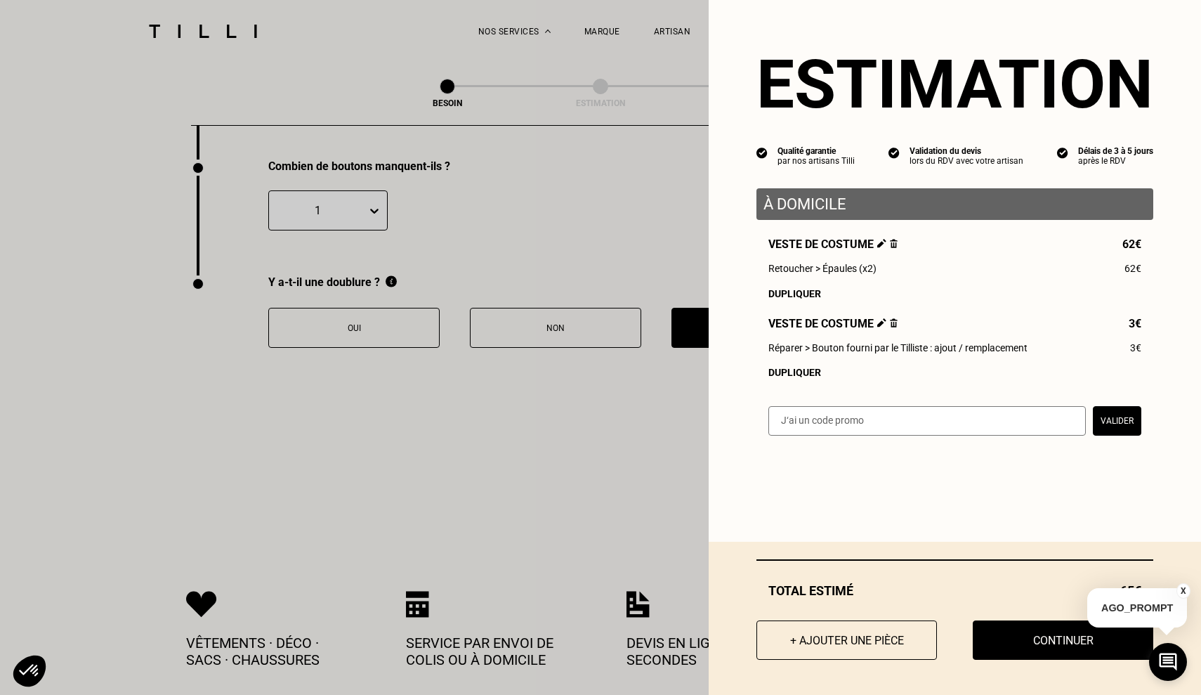
scroll to position [2273, 0]
click at [837, 636] on button "+ Ajouter une pièce" at bounding box center [846, 640] width 199 height 44
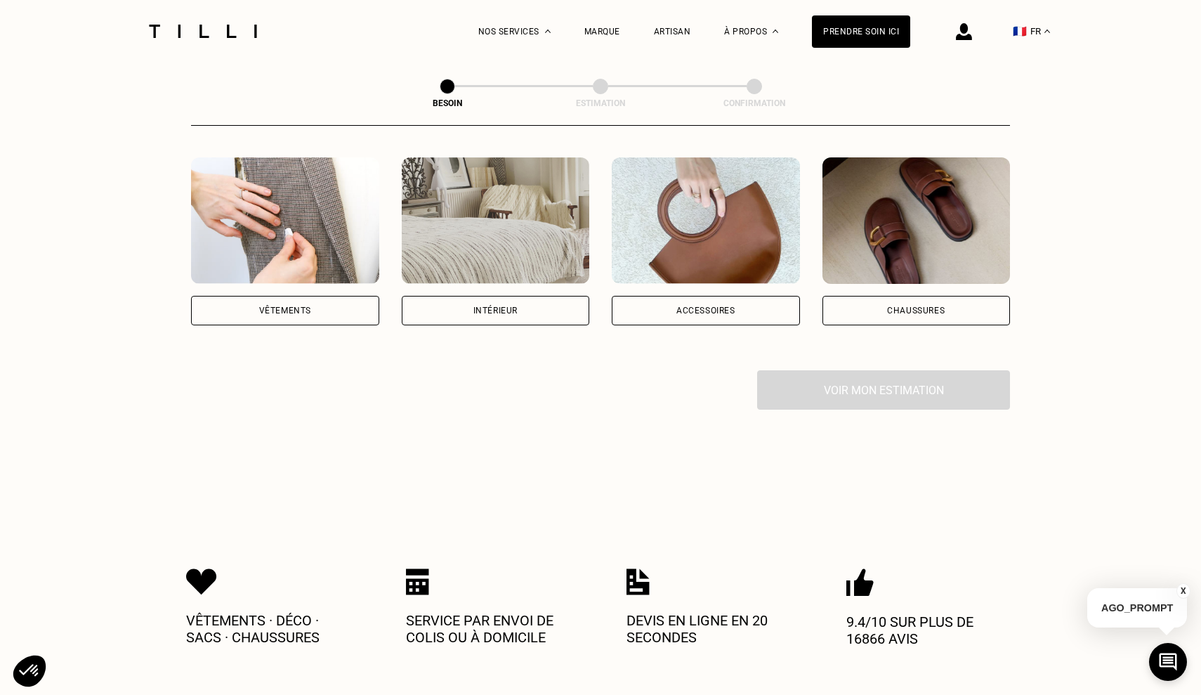
scroll to position [261, 0]
click at [331, 296] on div "Vêtements" at bounding box center [285, 310] width 188 height 29
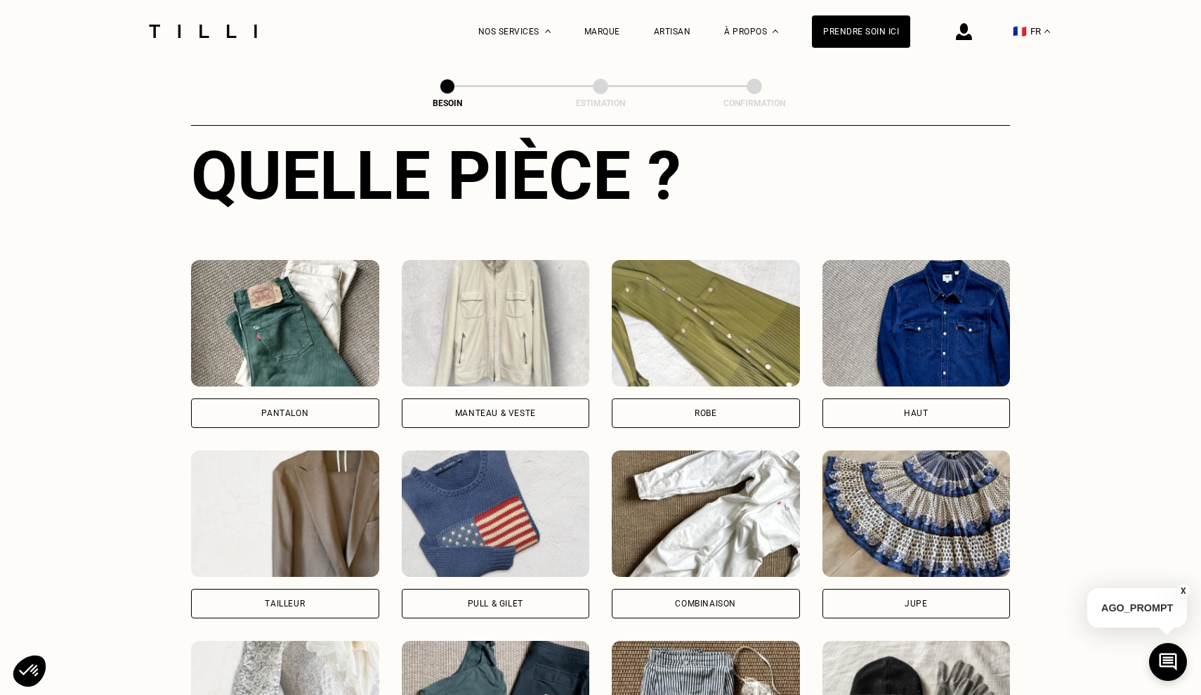
scroll to position [541, 0]
click at [342, 588] on div "Tailleur" at bounding box center [285, 602] width 188 height 29
select select "FR"
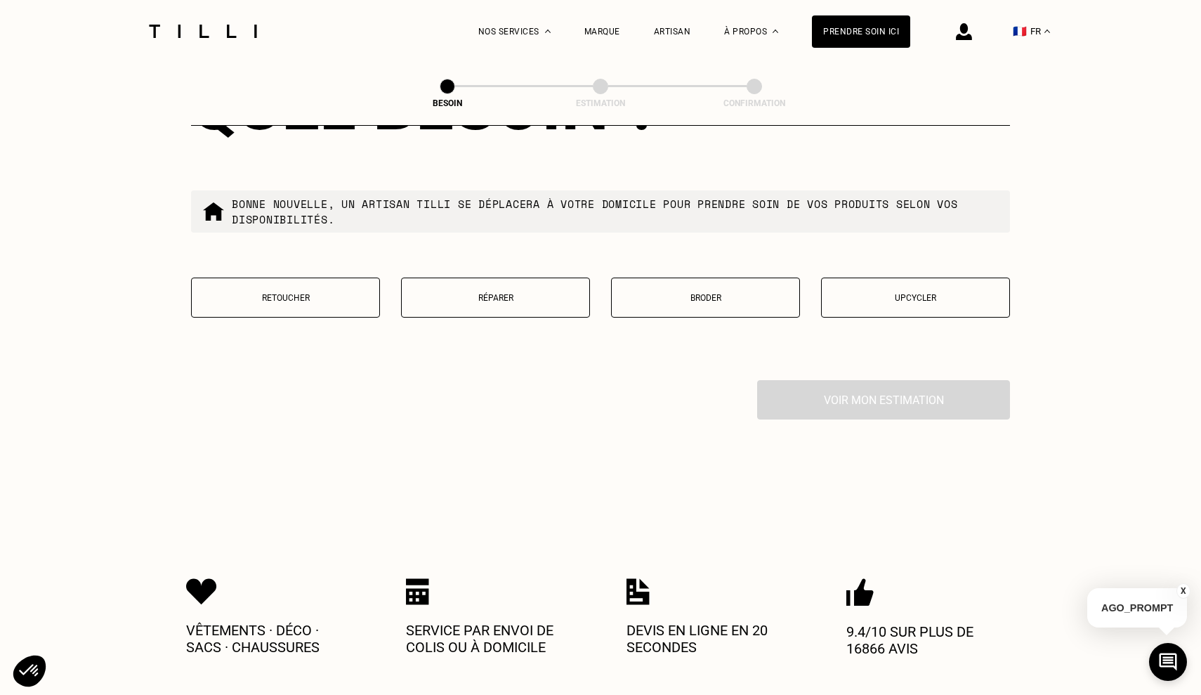
scroll to position [1672, 0]
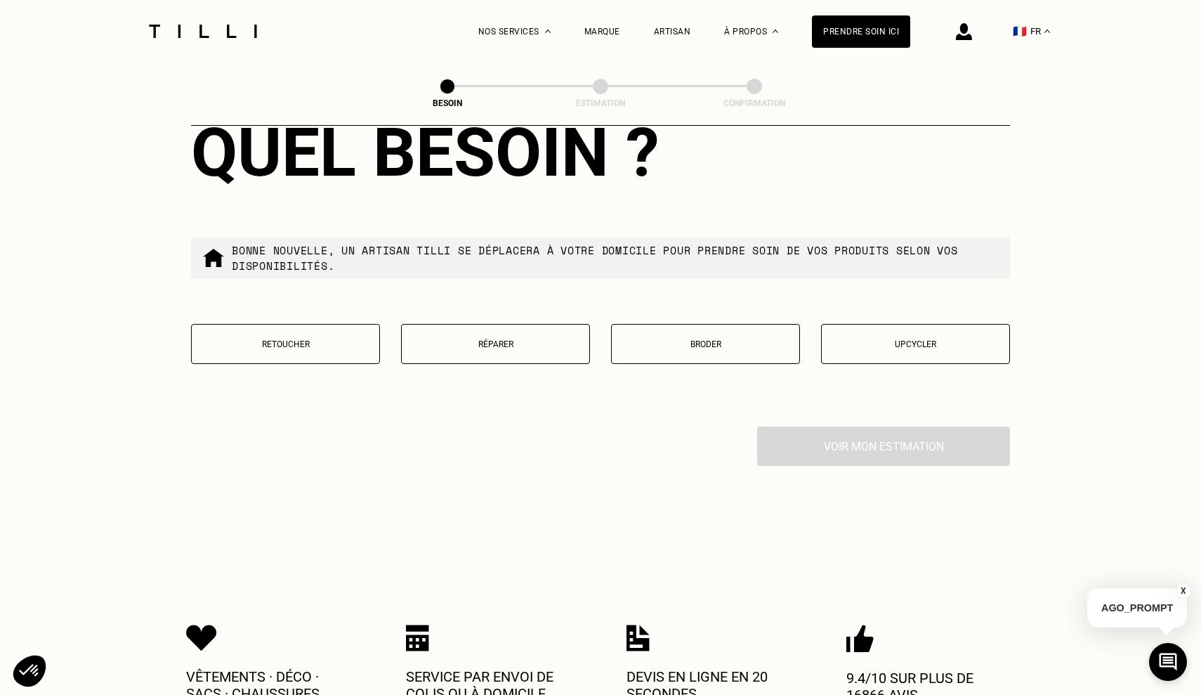
click at [348, 339] on button "Retoucher" at bounding box center [285, 344] width 189 height 40
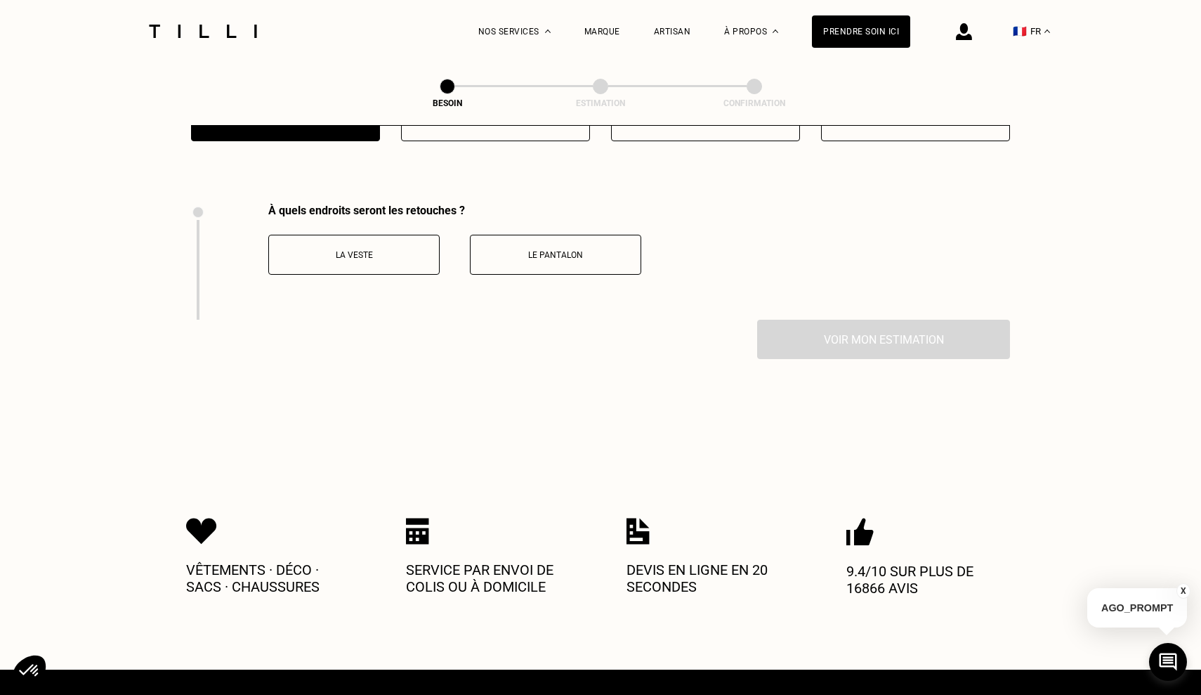
scroll to position [1929, 0]
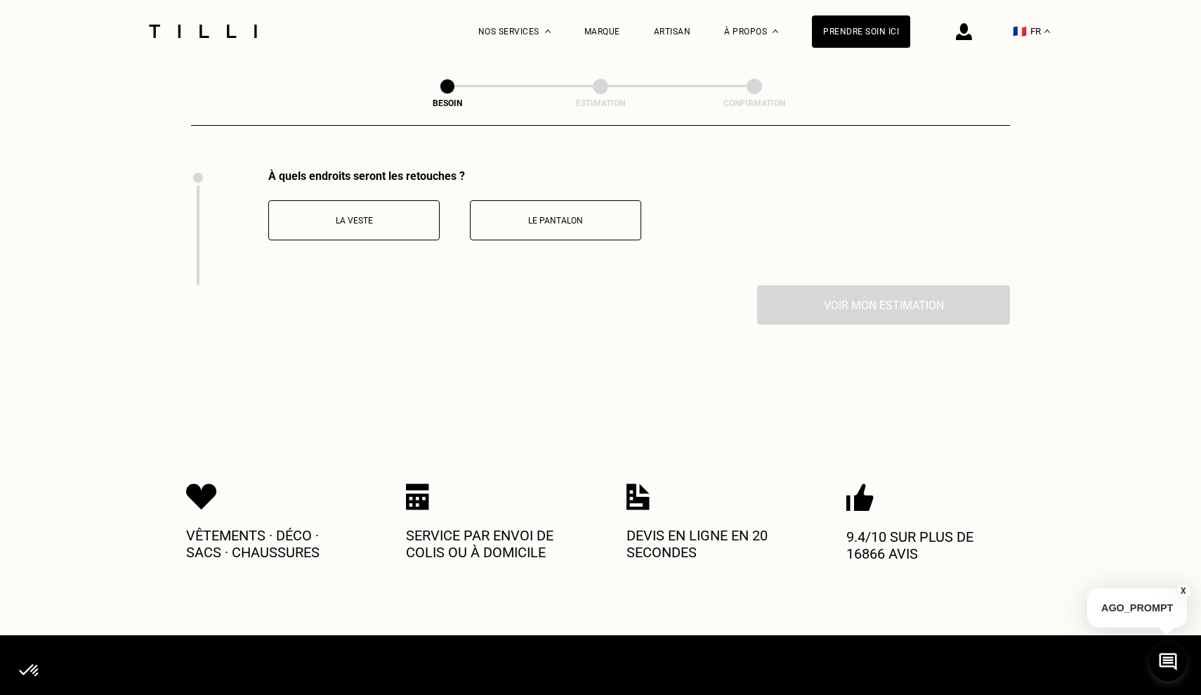
click at [518, 217] on button "Le pantalon" at bounding box center [555, 220] width 171 height 40
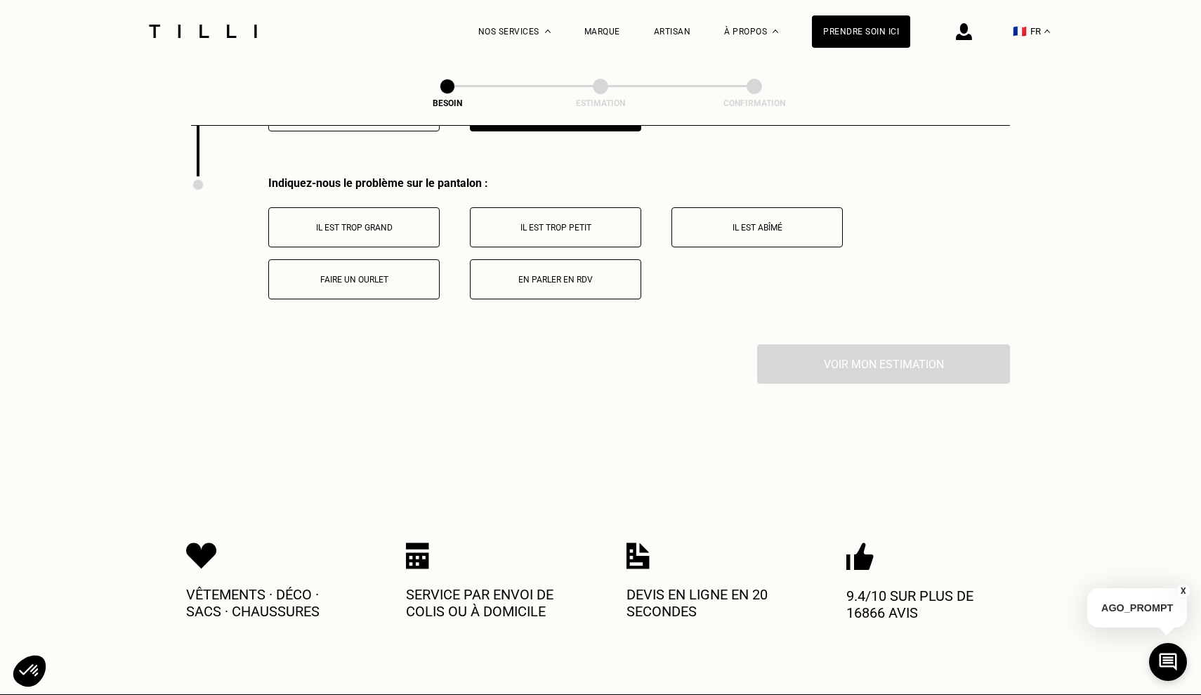
scroll to position [2045, 0]
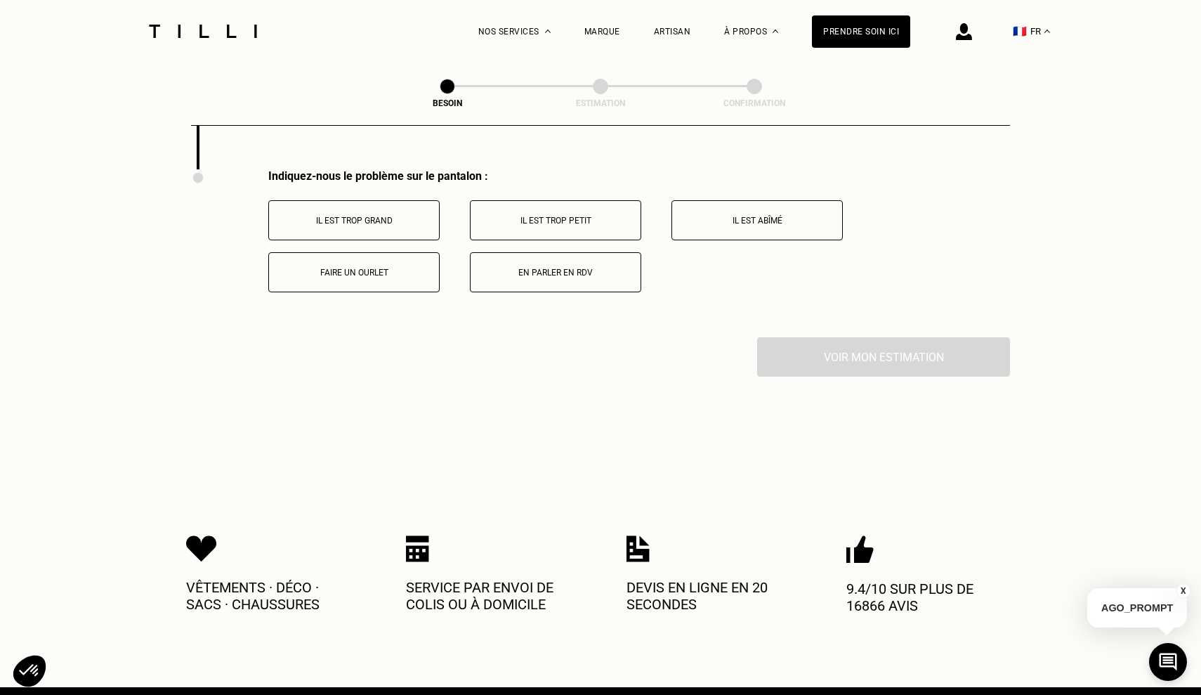
click at [395, 201] on button "Il est trop grand" at bounding box center [353, 220] width 171 height 40
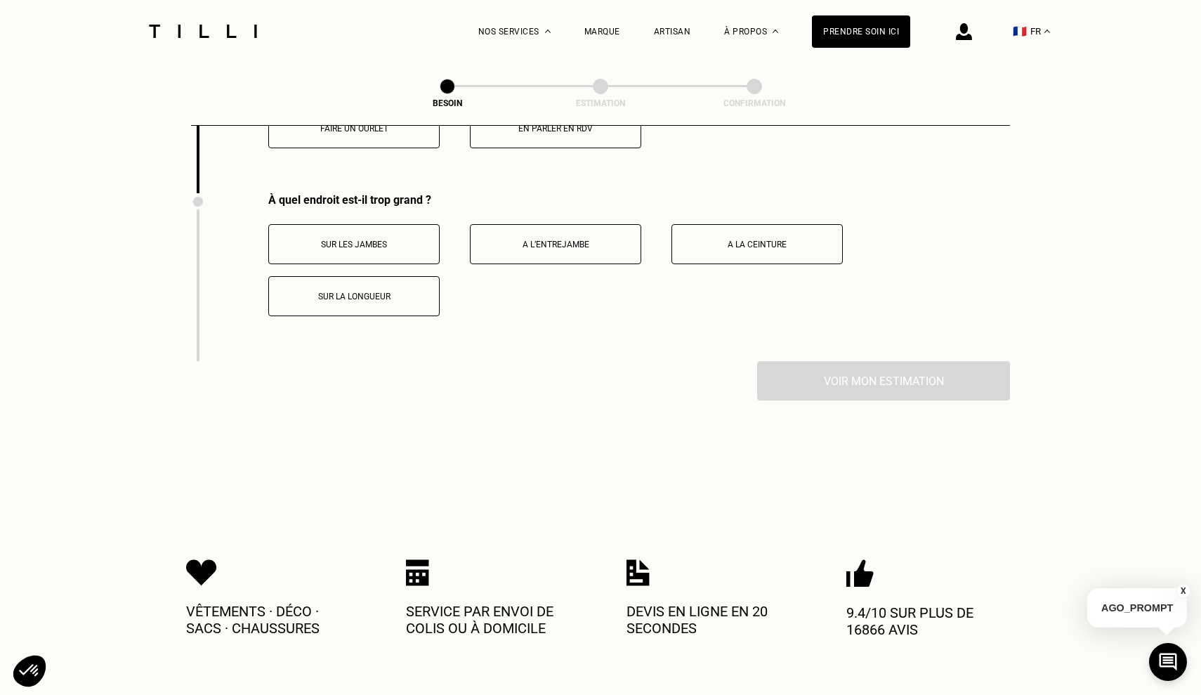
scroll to position [2213, 0]
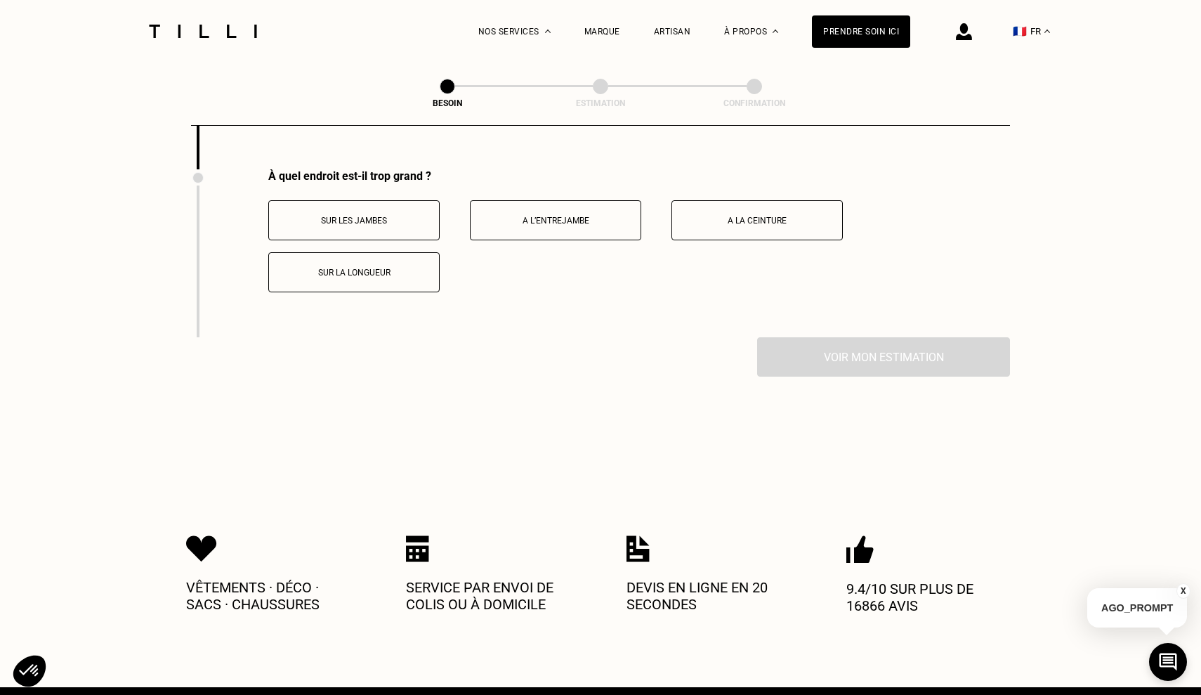
click at [388, 268] on p "Sur la longueur" at bounding box center [354, 273] width 156 height 10
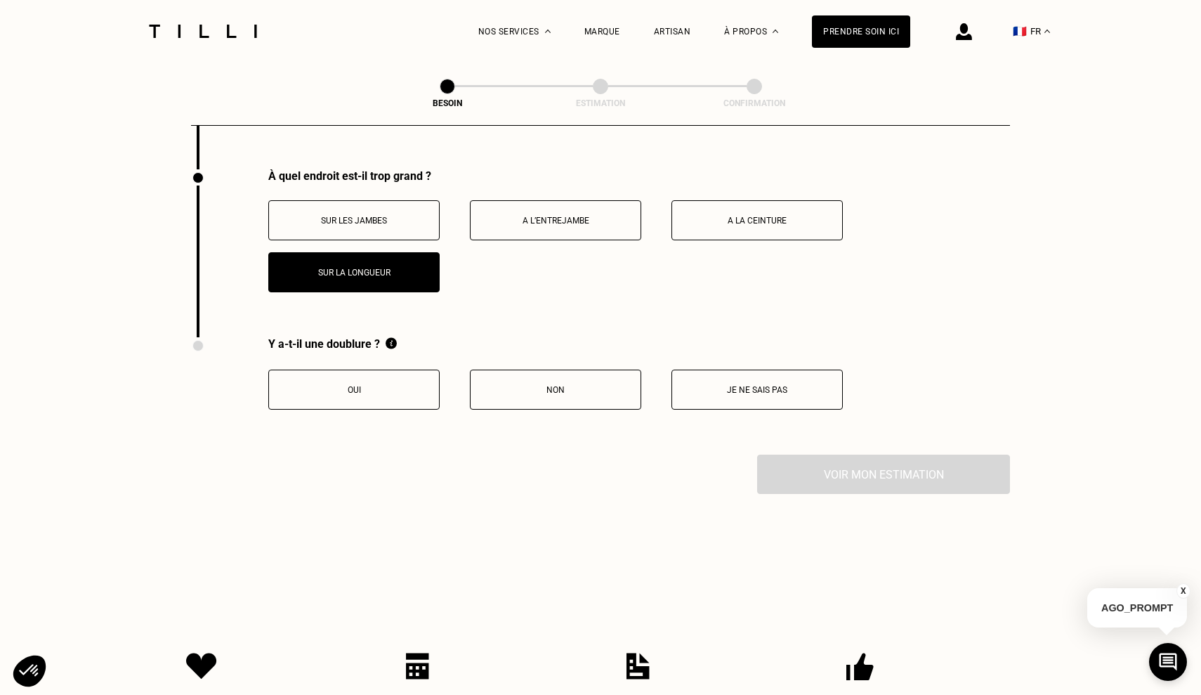
click at [782, 385] on button "Je ne sais pas" at bounding box center [756, 389] width 171 height 40
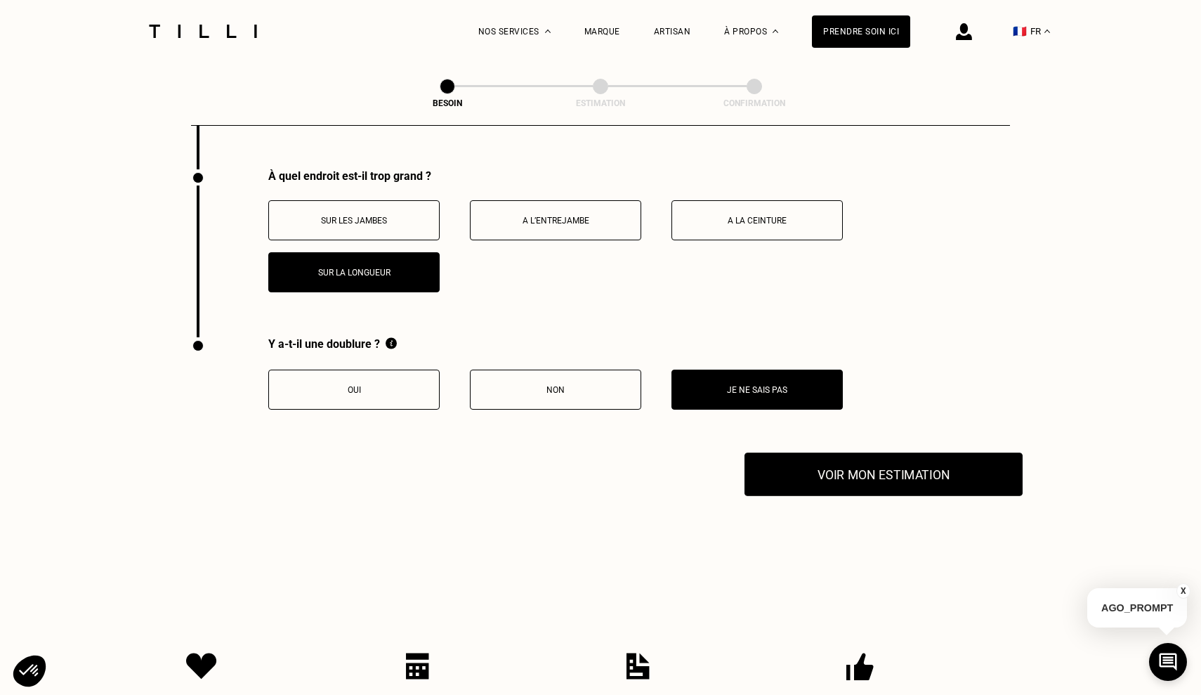
click at [812, 469] on button "Voir mon estimation" at bounding box center [883, 474] width 278 height 44
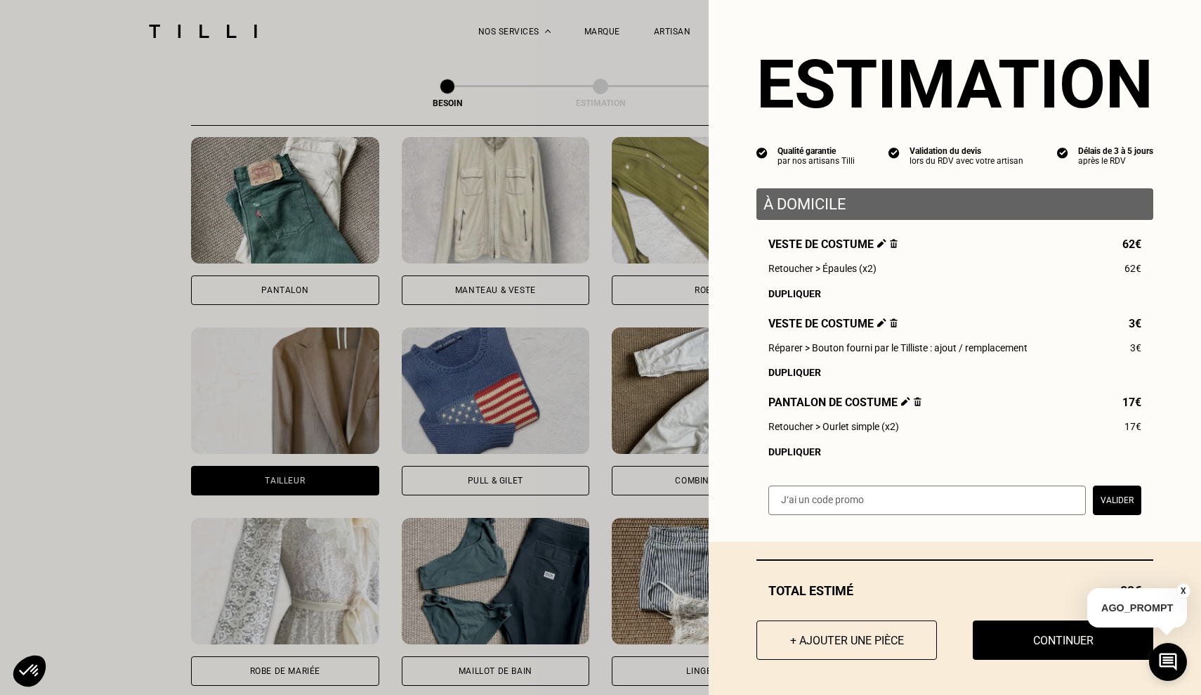
scroll to position [733, 0]
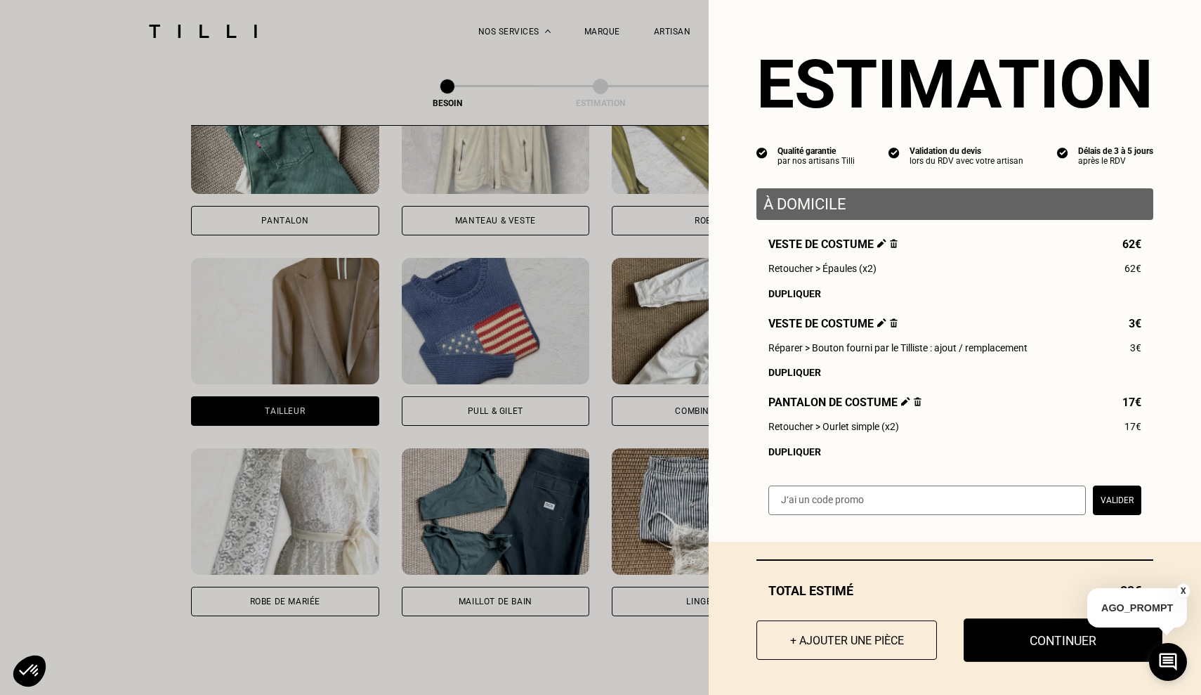
click at [1082, 651] on button "Continuer" at bounding box center [1063, 640] width 199 height 44
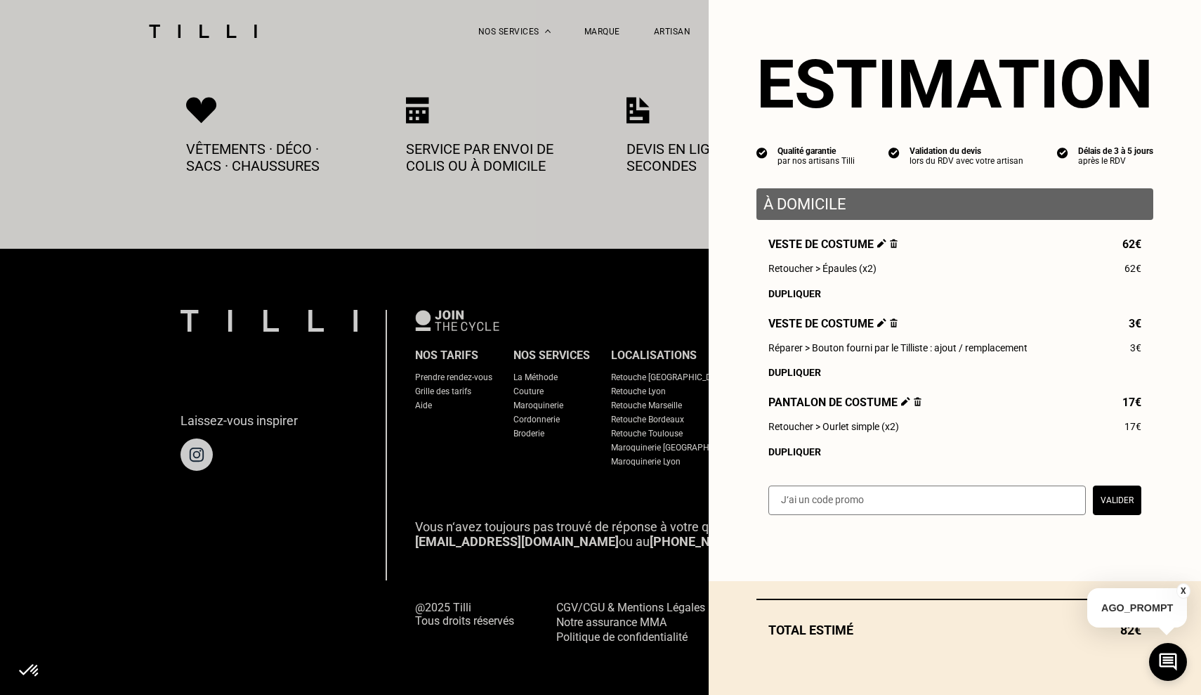
scroll to position [725, 0]
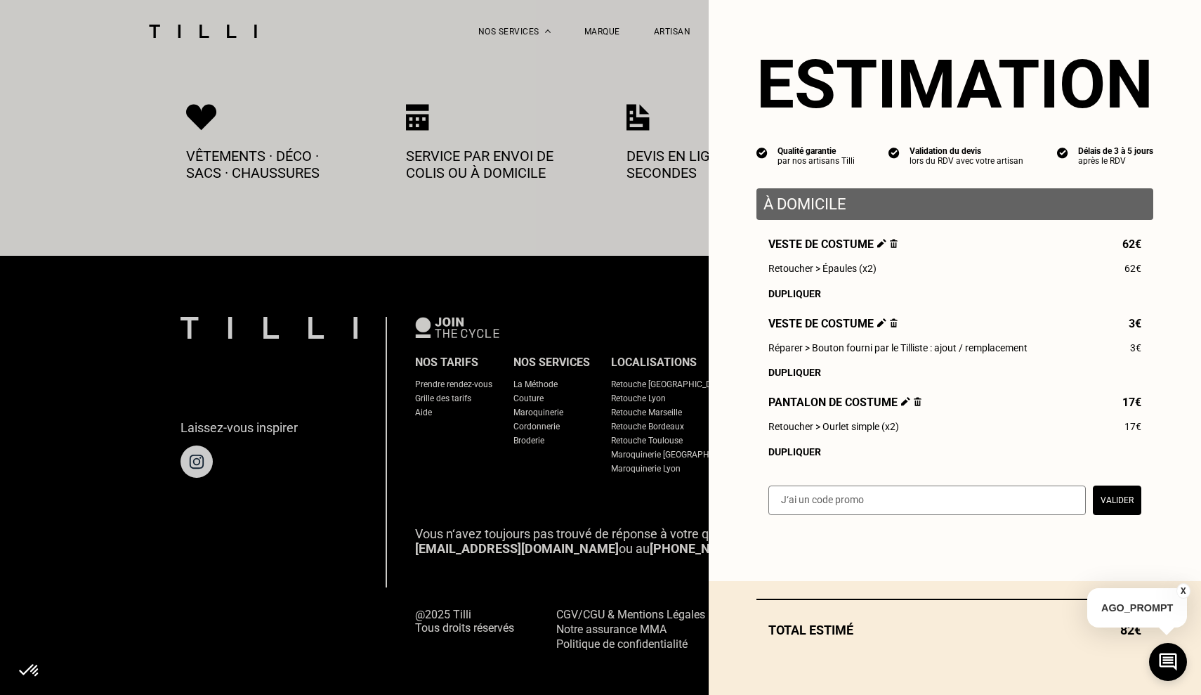
select select "FR"
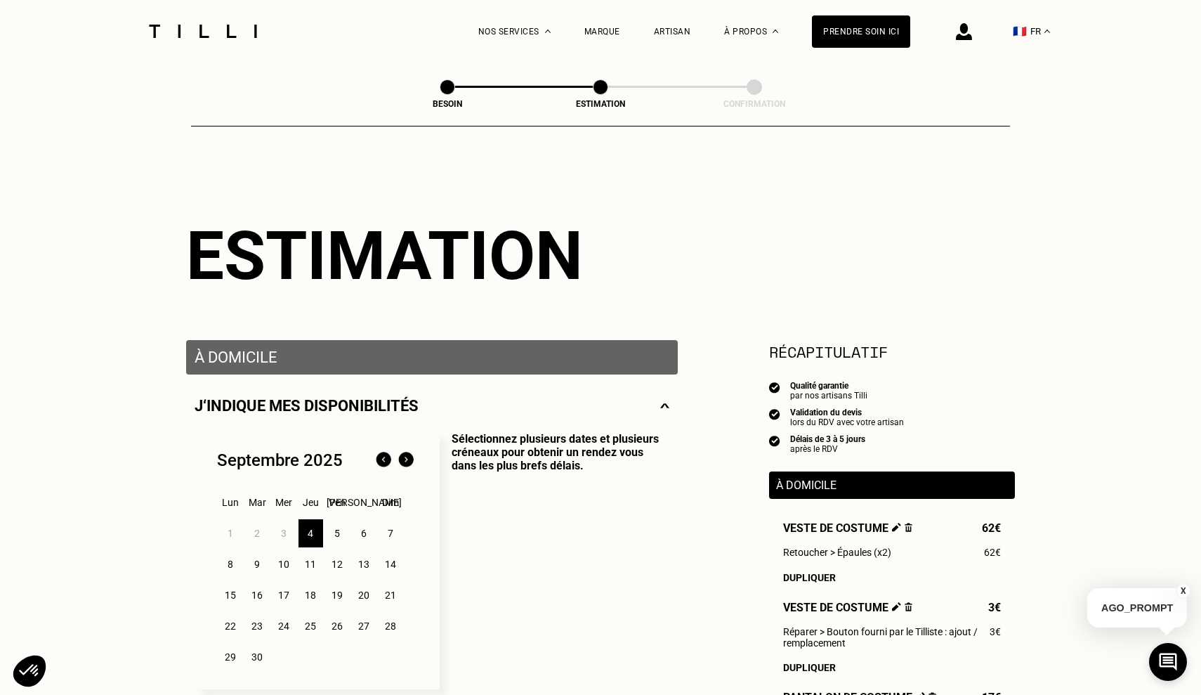
click at [1183, 589] on button "X" at bounding box center [1183, 590] width 14 height 15
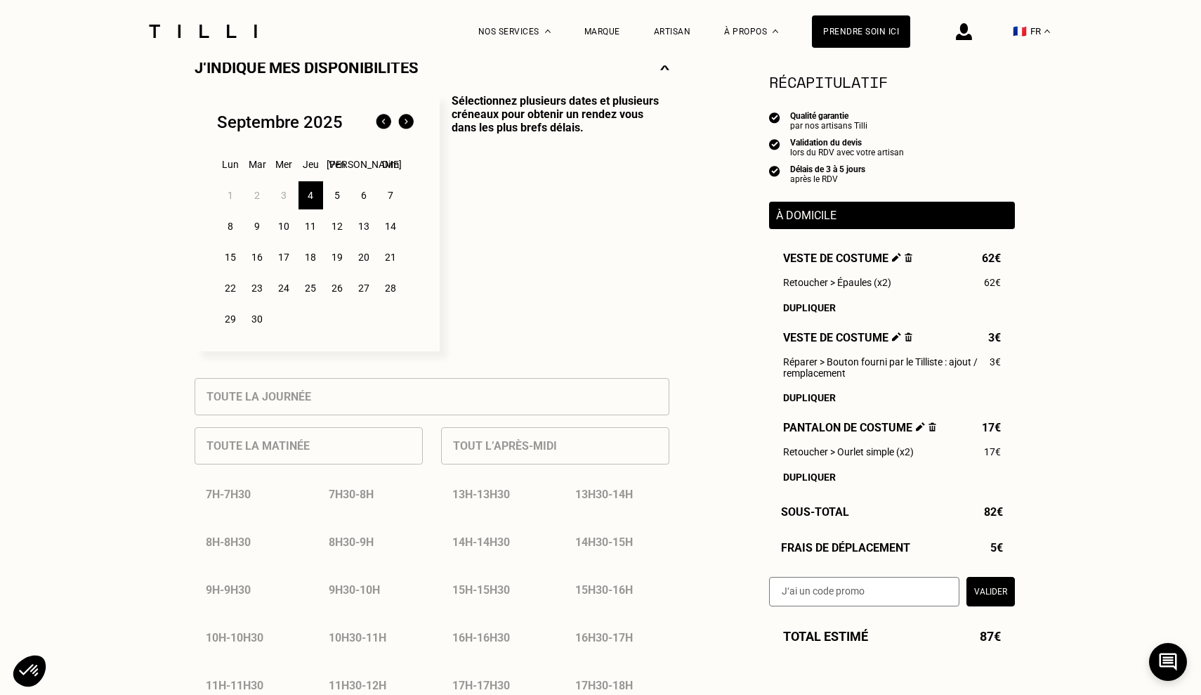
scroll to position [337, 0]
click at [334, 197] on div "5" at bounding box center [337, 196] width 25 height 28
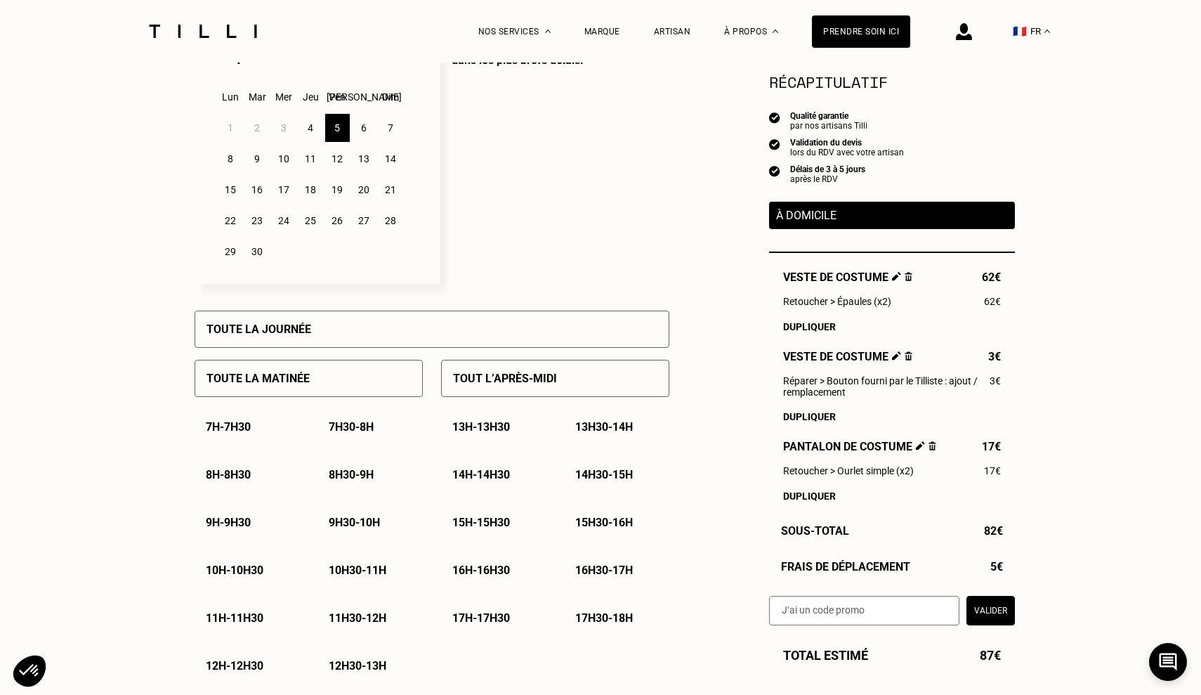
scroll to position [409, 0]
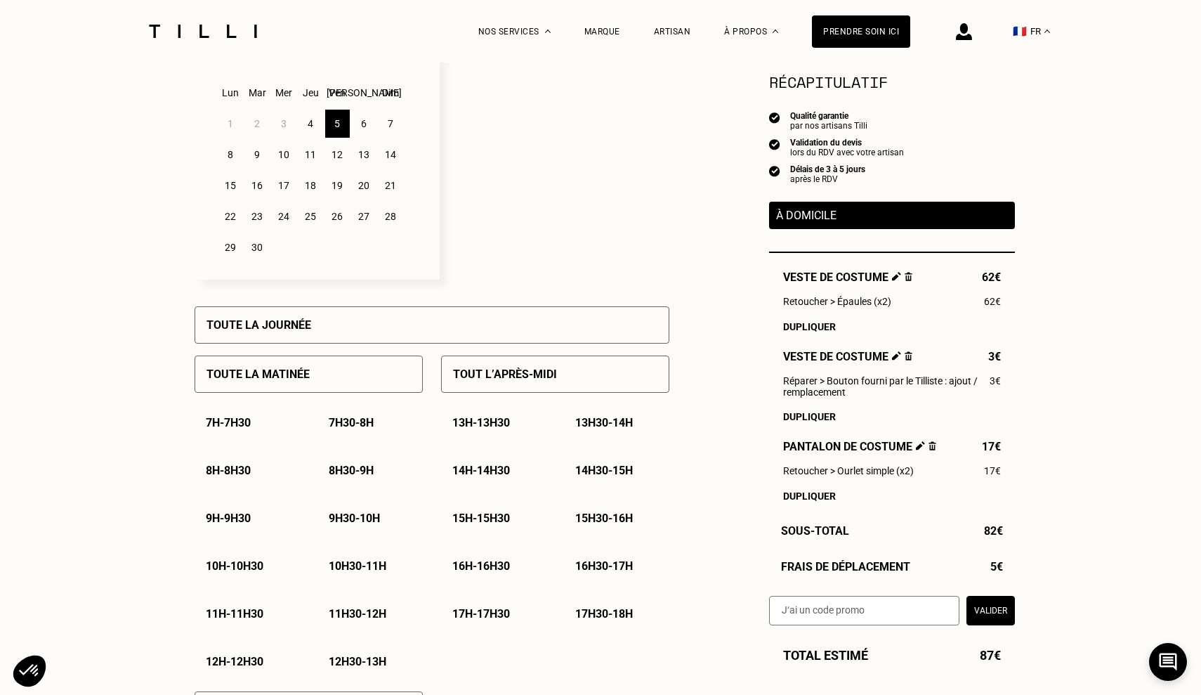
click at [326, 383] on div "Toute la matinée" at bounding box center [309, 373] width 228 height 37
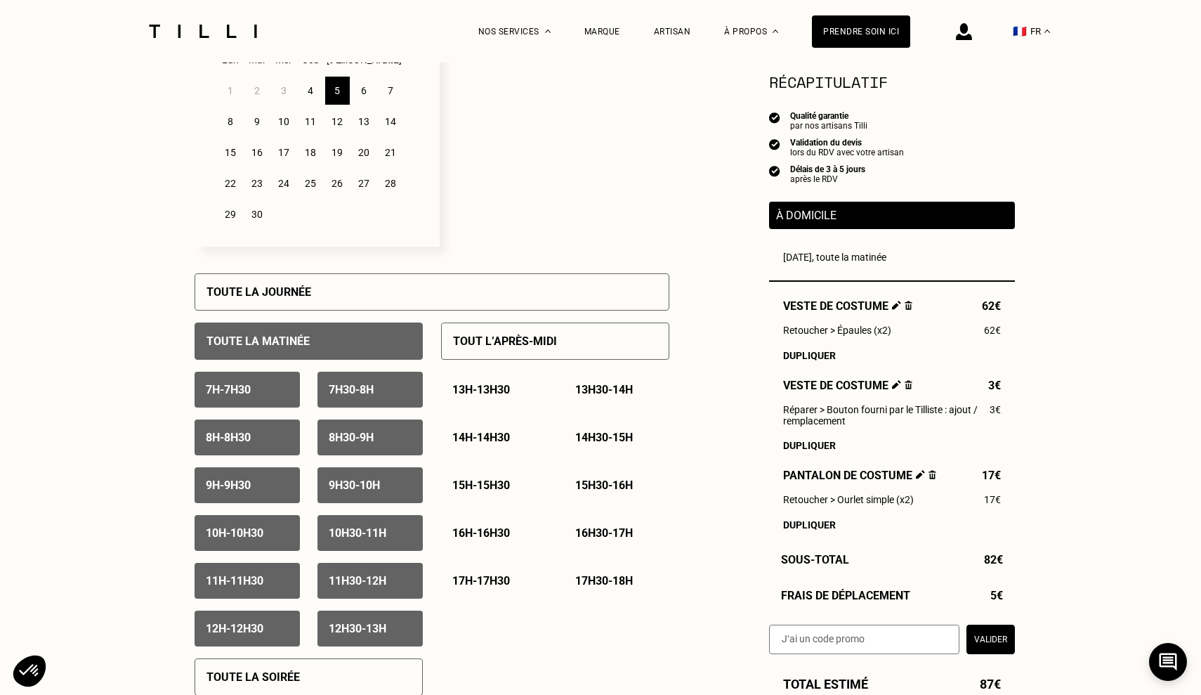
scroll to position [449, 0]
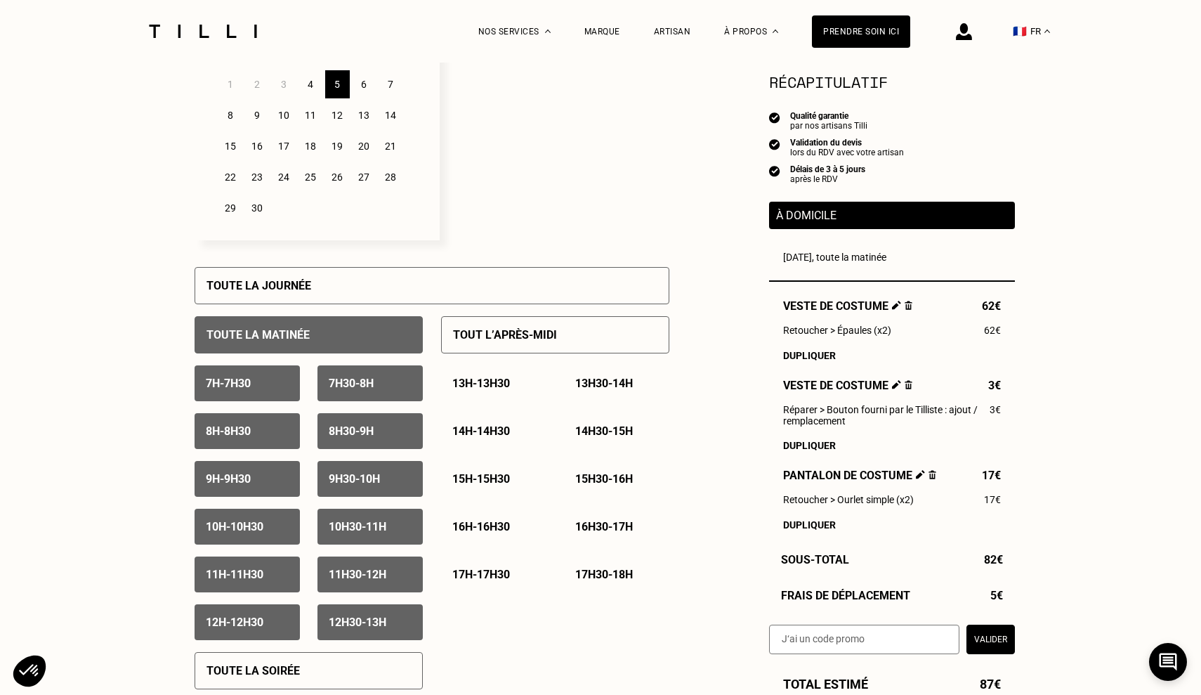
click at [278, 528] on div "10h - 10h30" at bounding box center [247, 526] width 105 height 36
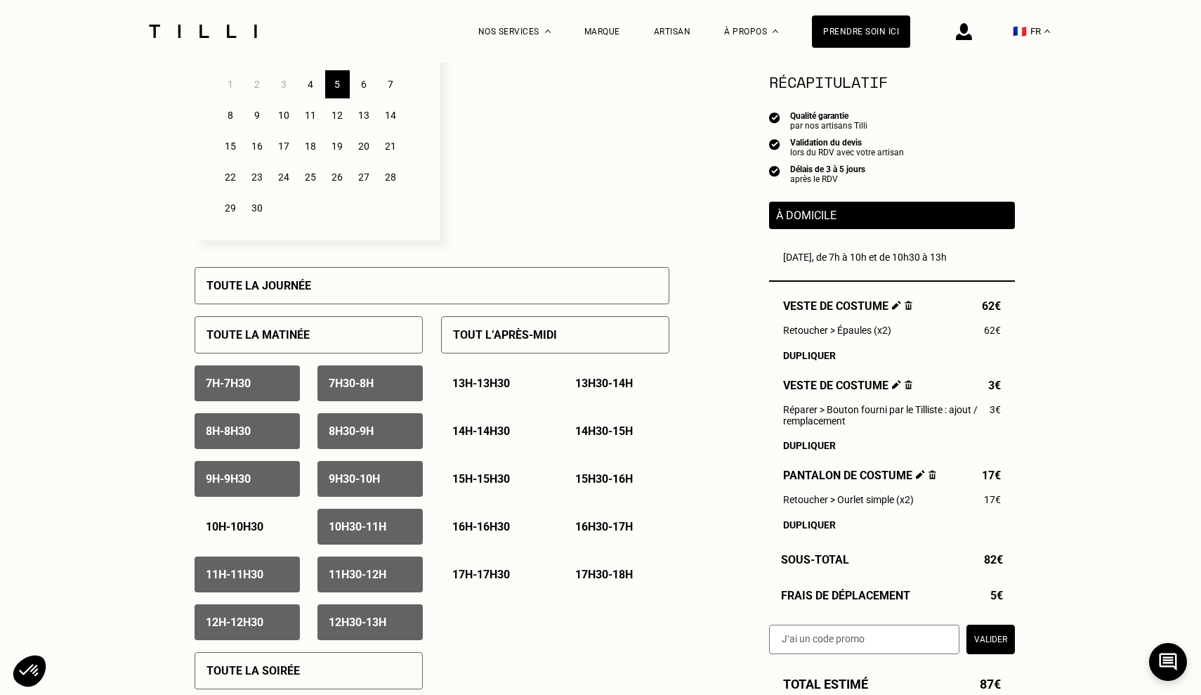
click at [402, 529] on div "10h30 - 11h" at bounding box center [369, 526] width 105 height 36
click at [266, 582] on div "11h - 11h30" at bounding box center [247, 574] width 105 height 36
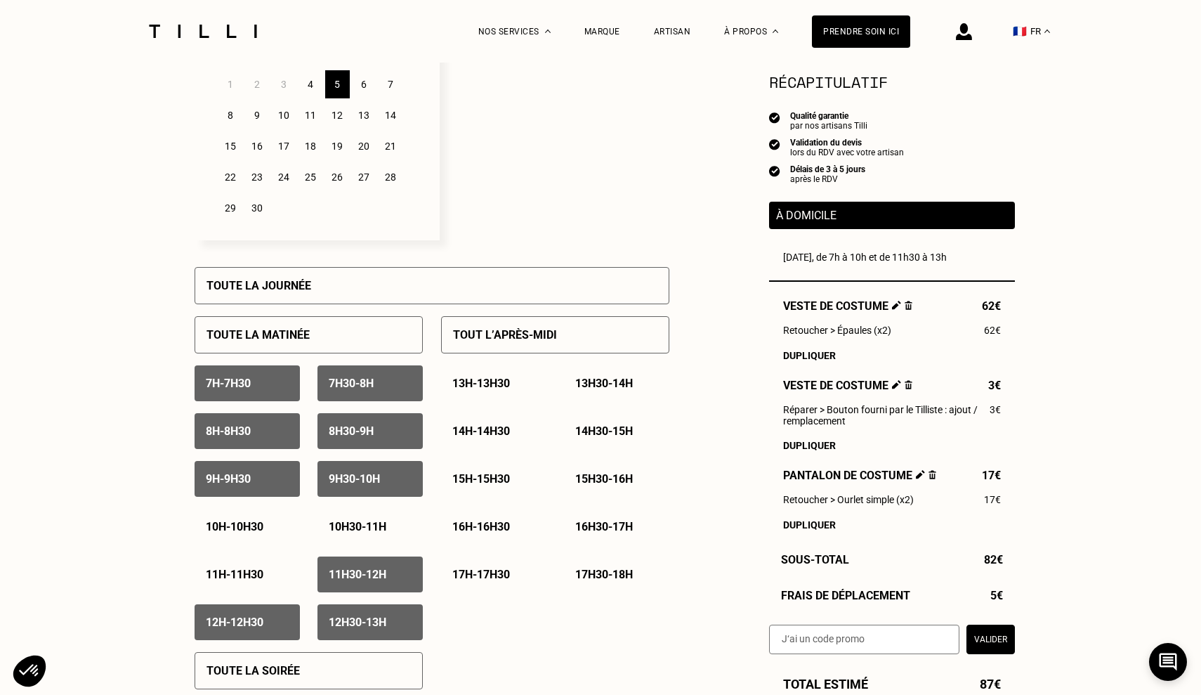
click at [360, 580] on p "11h30 - 12h" at bounding box center [358, 573] width 58 height 13
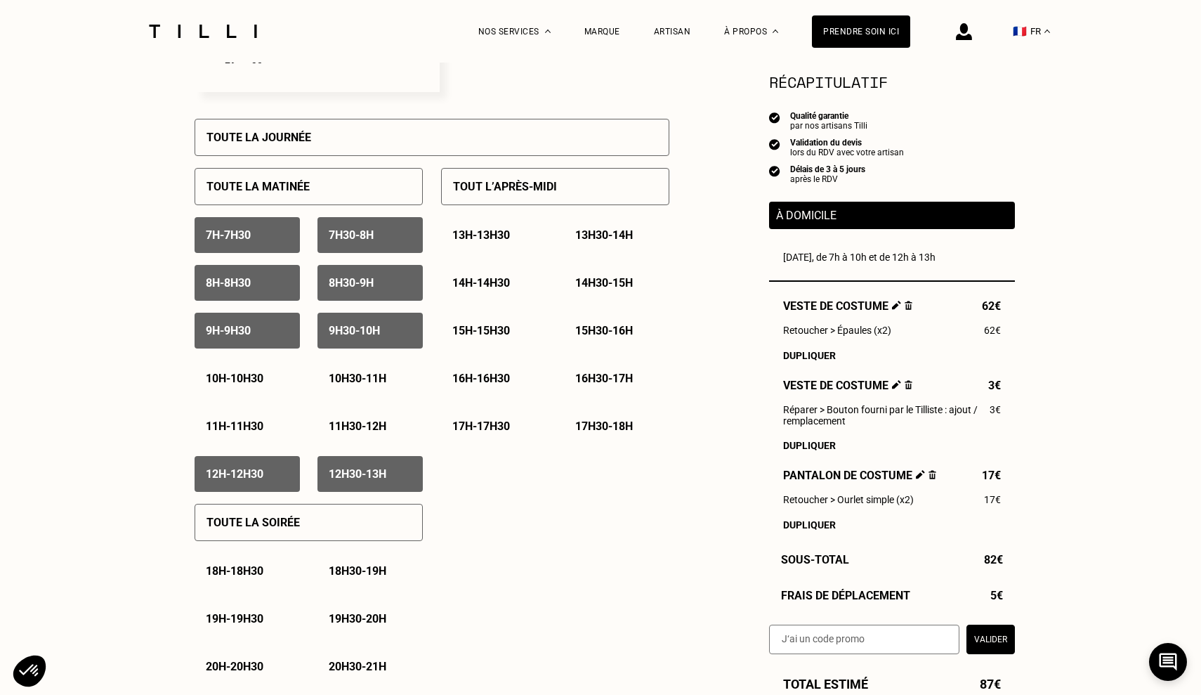
scroll to position [598, 0]
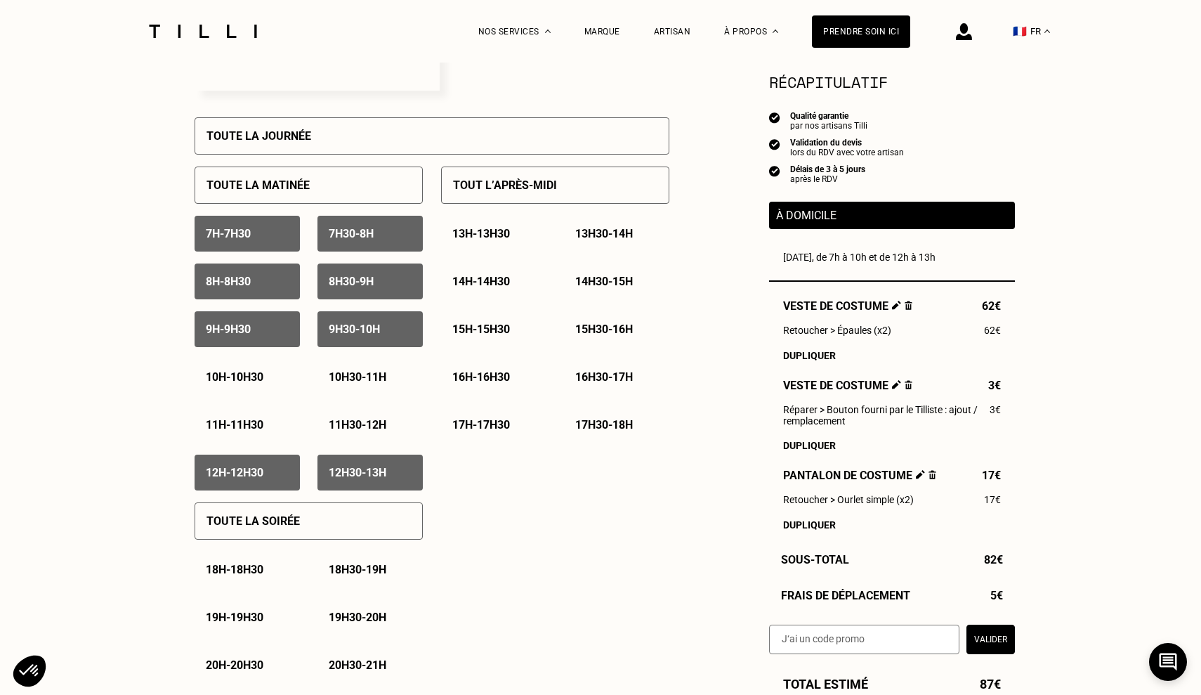
click at [593, 291] on div "14h30 - 15h" at bounding box center [616, 281] width 105 height 36
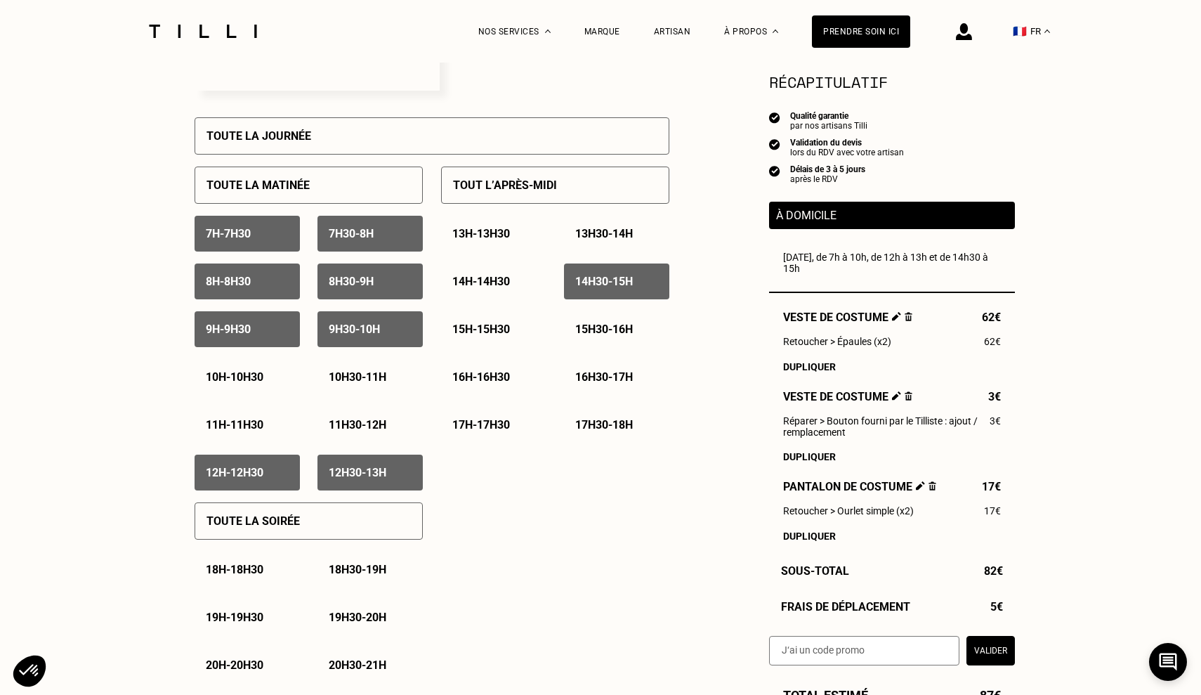
click at [480, 331] on p "15h - 15h30" at bounding box center [481, 328] width 58 height 13
click at [501, 331] on p "15h - 15h30" at bounding box center [481, 328] width 58 height 13
click at [610, 280] on p "14h30 - 15h" at bounding box center [604, 281] width 58 height 13
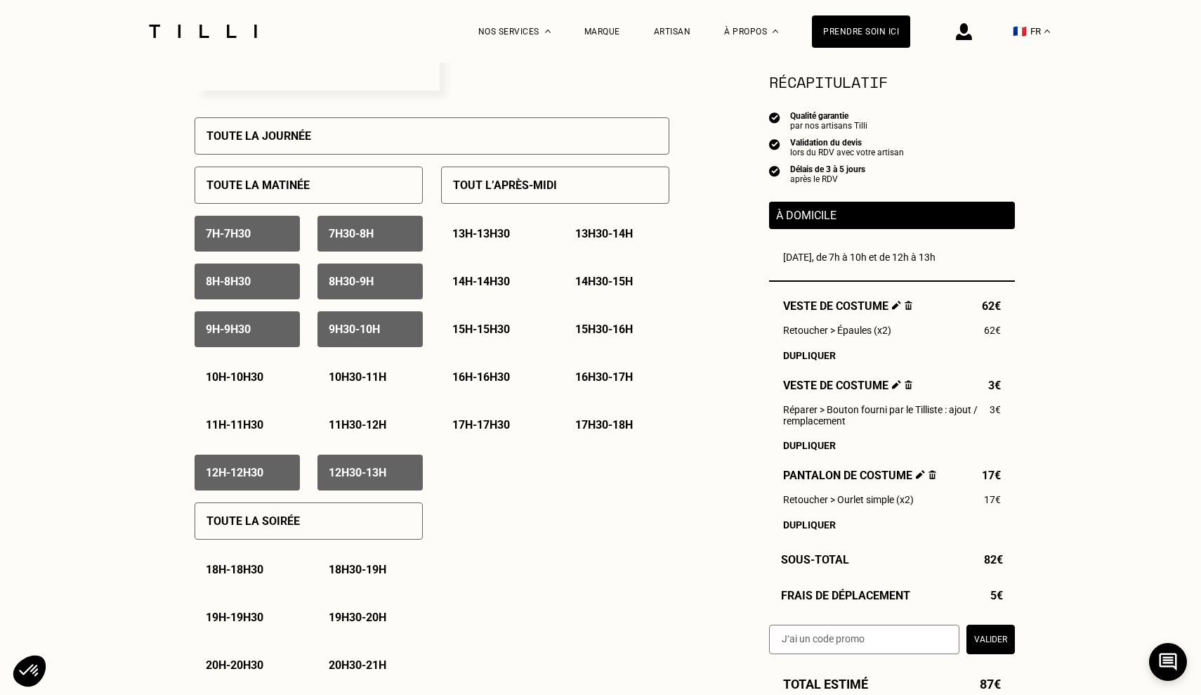
click at [385, 380] on p "10h30 - 11h" at bounding box center [358, 376] width 58 height 13
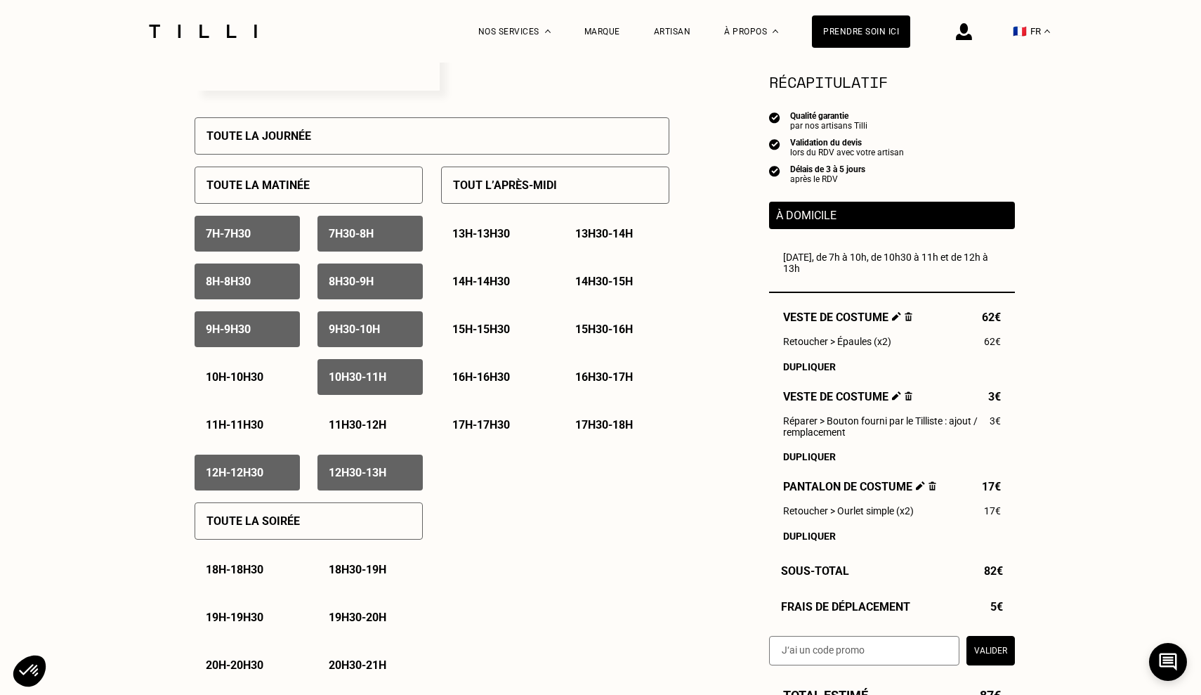
click at [274, 379] on div "10h - 10h30" at bounding box center [247, 377] width 105 height 36
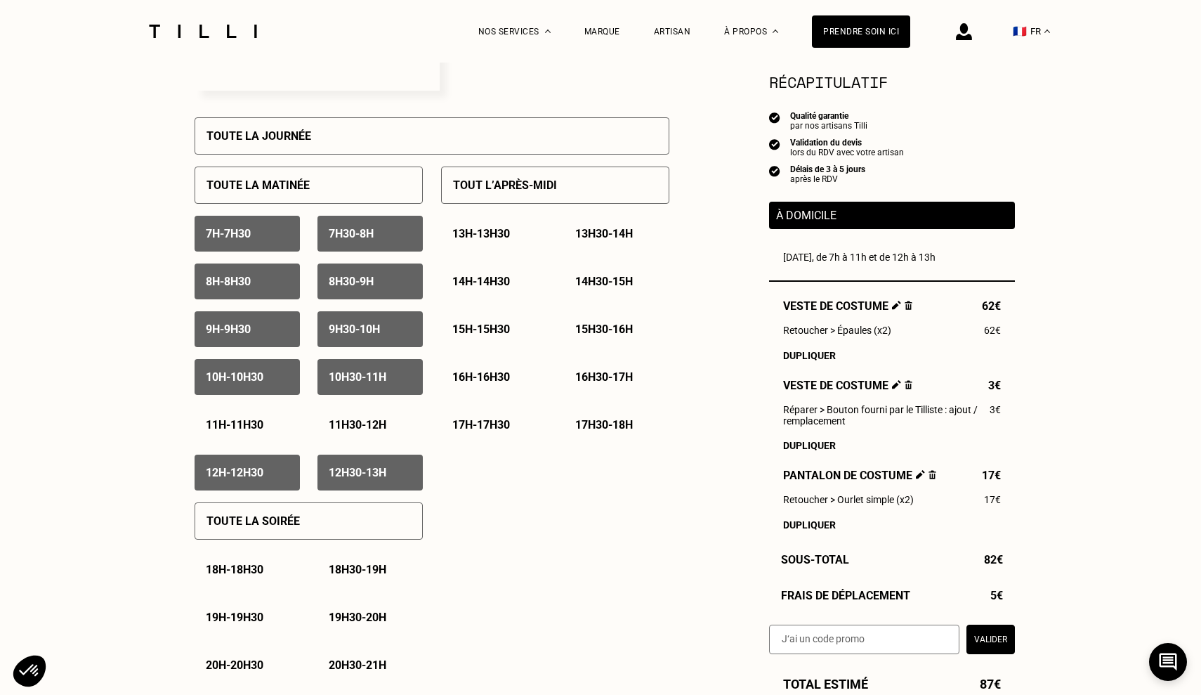
click at [253, 379] on p "10h - 10h30" at bounding box center [235, 376] width 58 height 13
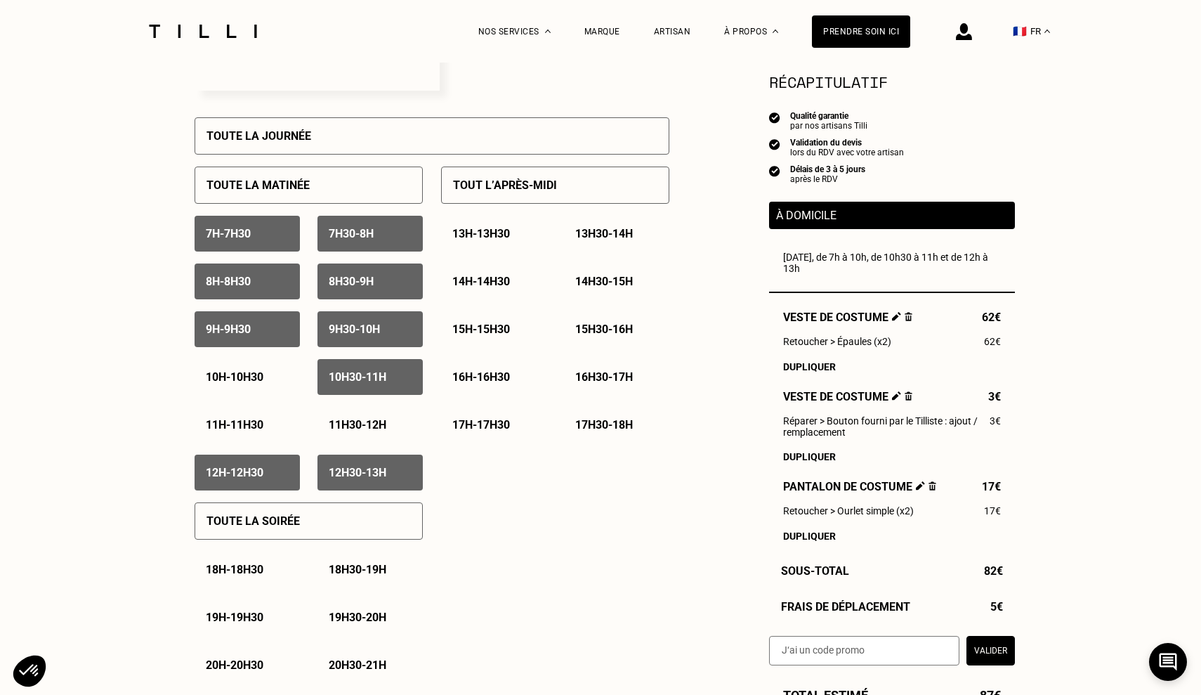
click at [252, 410] on div "11h - 11h30" at bounding box center [247, 425] width 105 height 36
click at [258, 376] on p "10h - 10h30" at bounding box center [235, 376] width 58 height 13
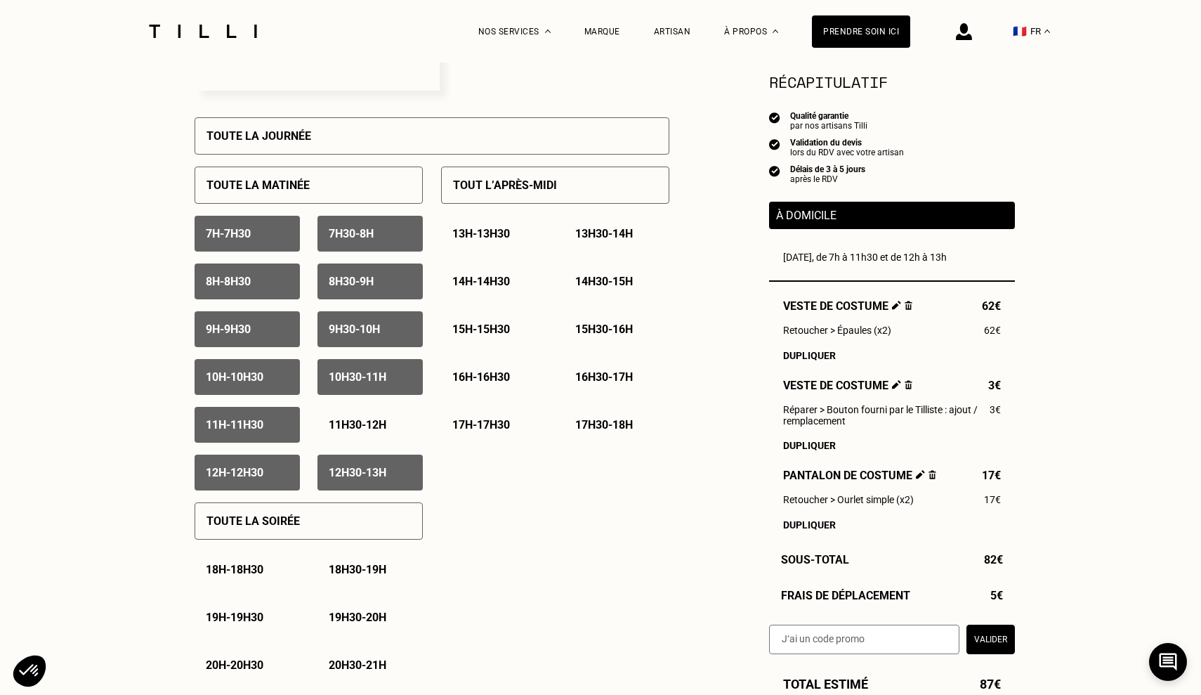
click at [339, 412] on div "11h30 - 12h" at bounding box center [369, 425] width 105 height 36
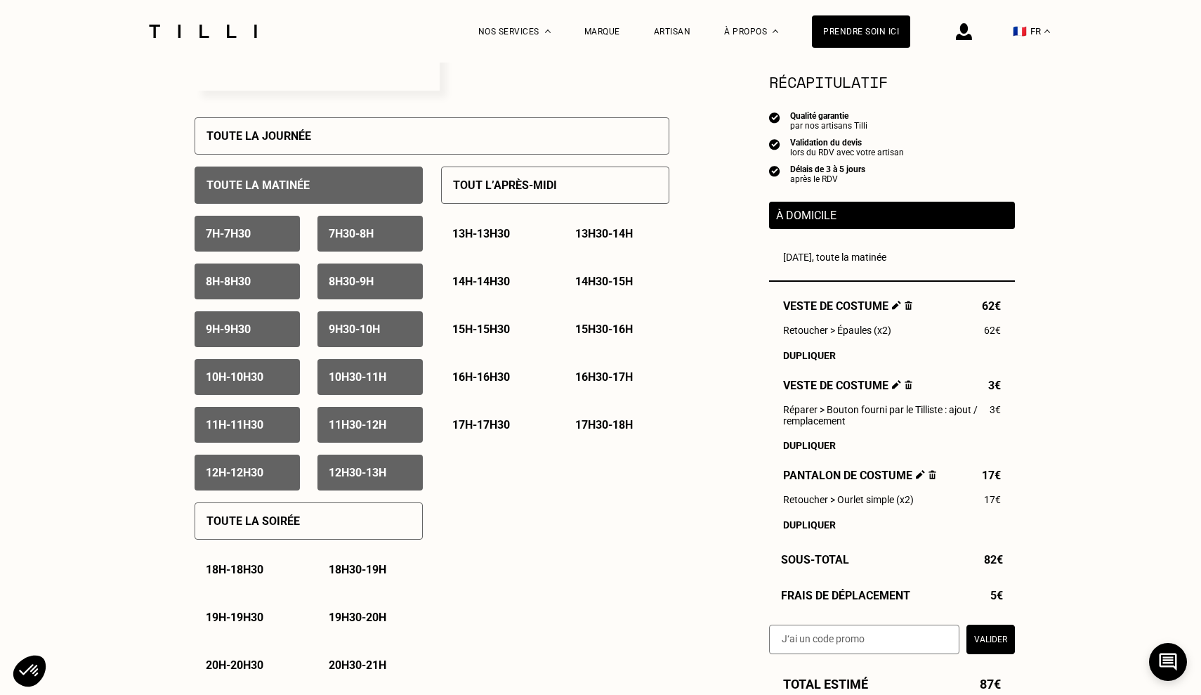
click at [364, 195] on div "Toute la matinée" at bounding box center [309, 184] width 228 height 37
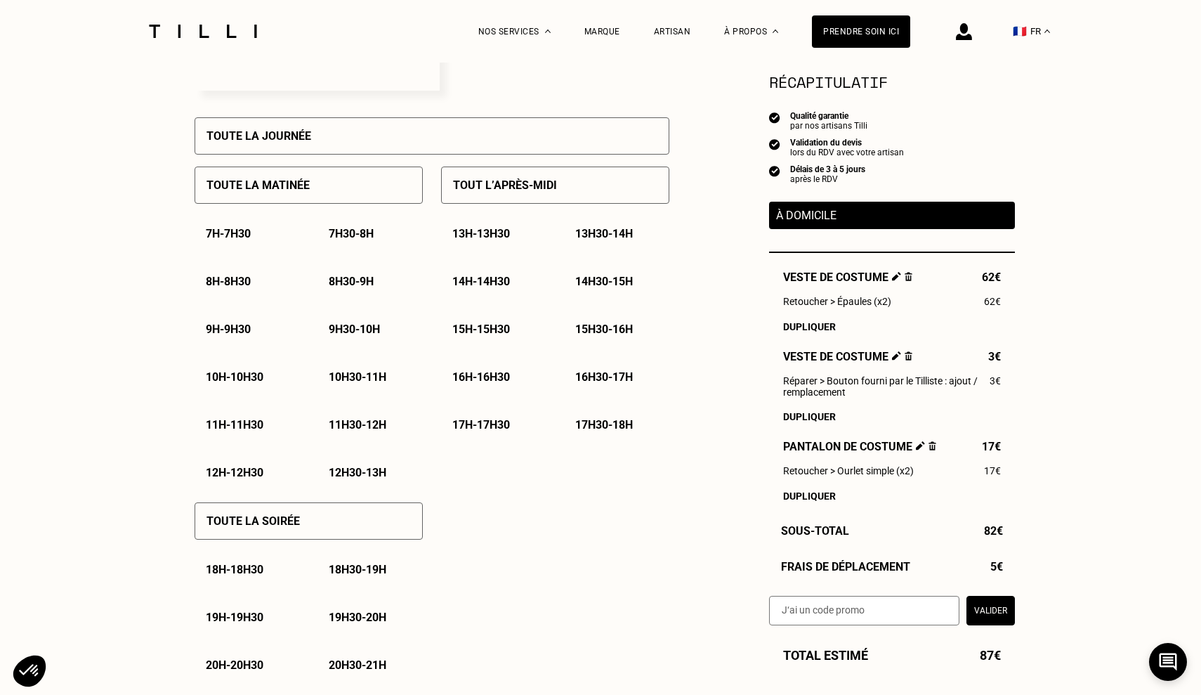
click at [260, 376] on p "10h - 10h30" at bounding box center [235, 376] width 58 height 13
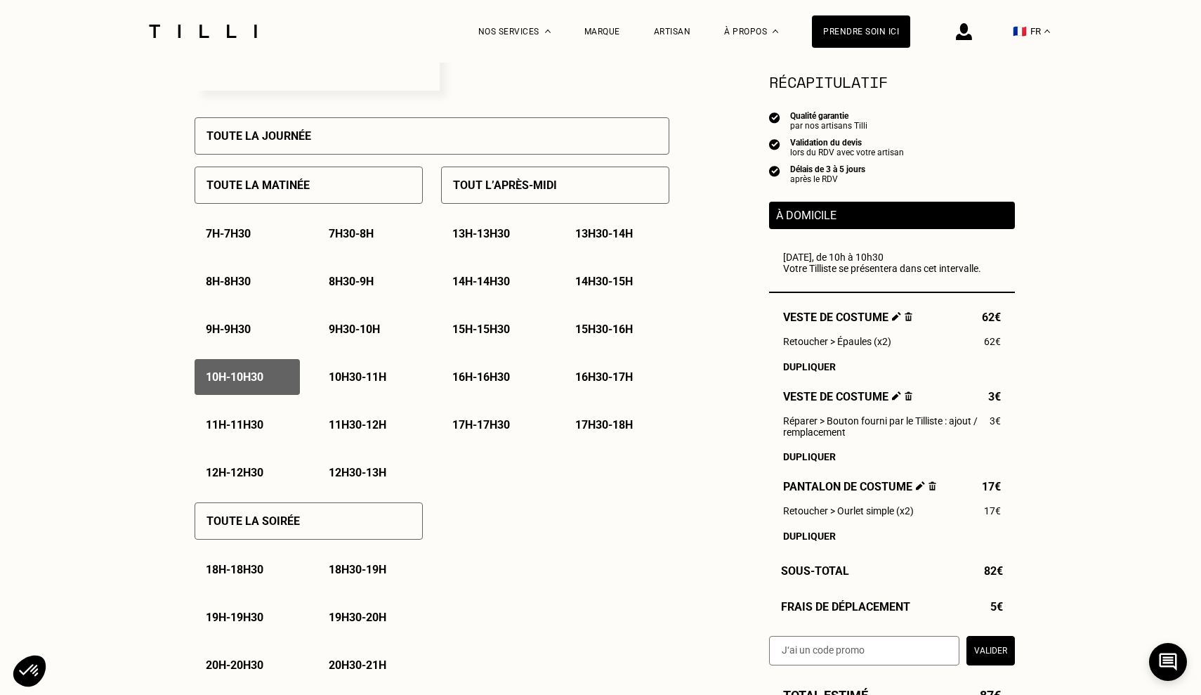
click at [338, 373] on p "10h30 - 11h" at bounding box center [358, 376] width 58 height 13
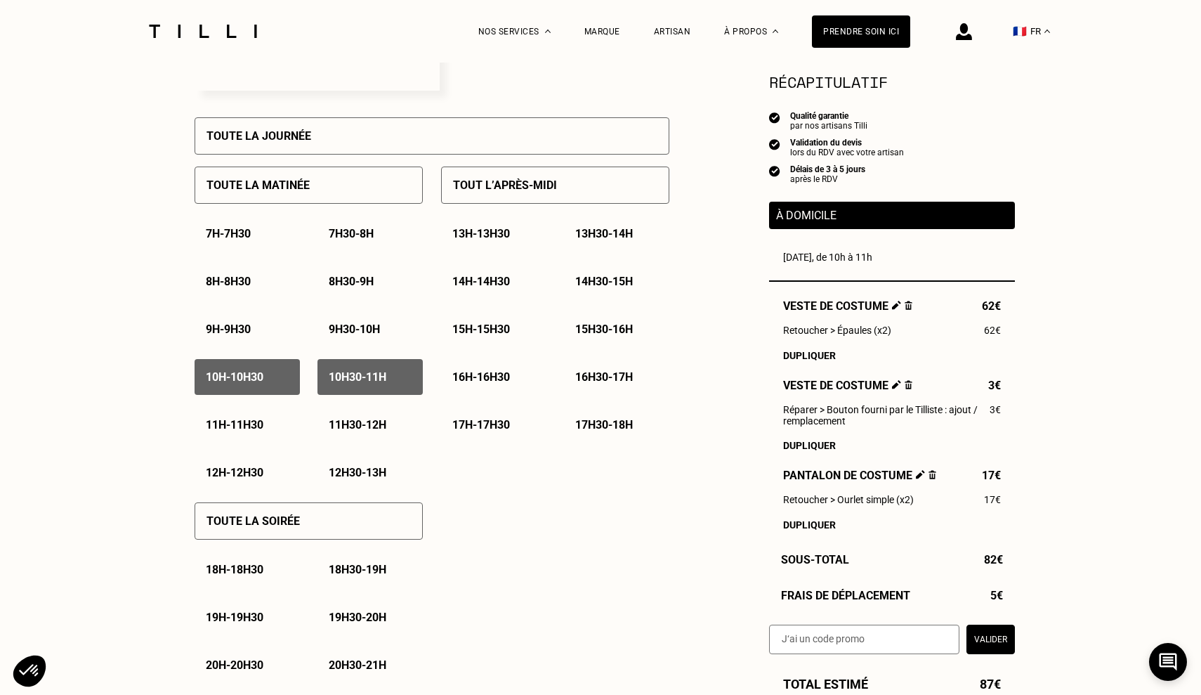
click at [251, 417] on div "11h - 11h30" at bounding box center [247, 425] width 105 height 36
click at [384, 413] on div "11h30 - 12h" at bounding box center [369, 425] width 105 height 36
click at [497, 276] on p "14h - 14h30" at bounding box center [481, 281] width 58 height 13
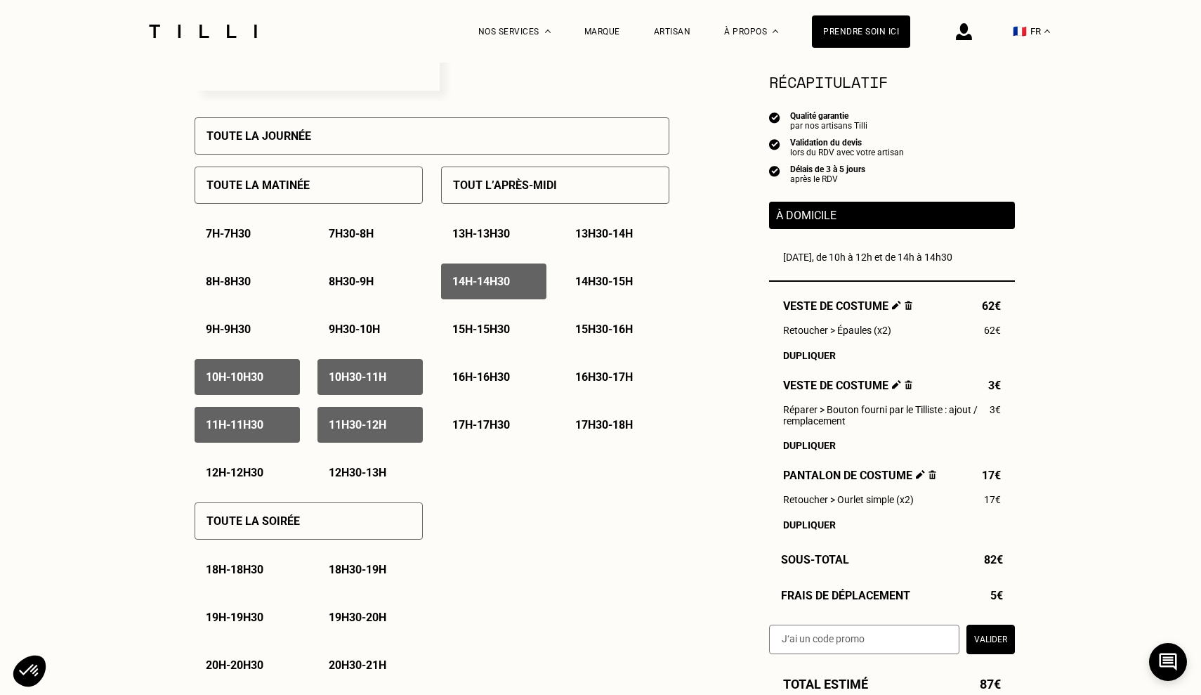
click at [582, 287] on p "14h30 - 15h" at bounding box center [604, 281] width 58 height 13
click at [476, 333] on p "15h - 15h30" at bounding box center [481, 328] width 58 height 13
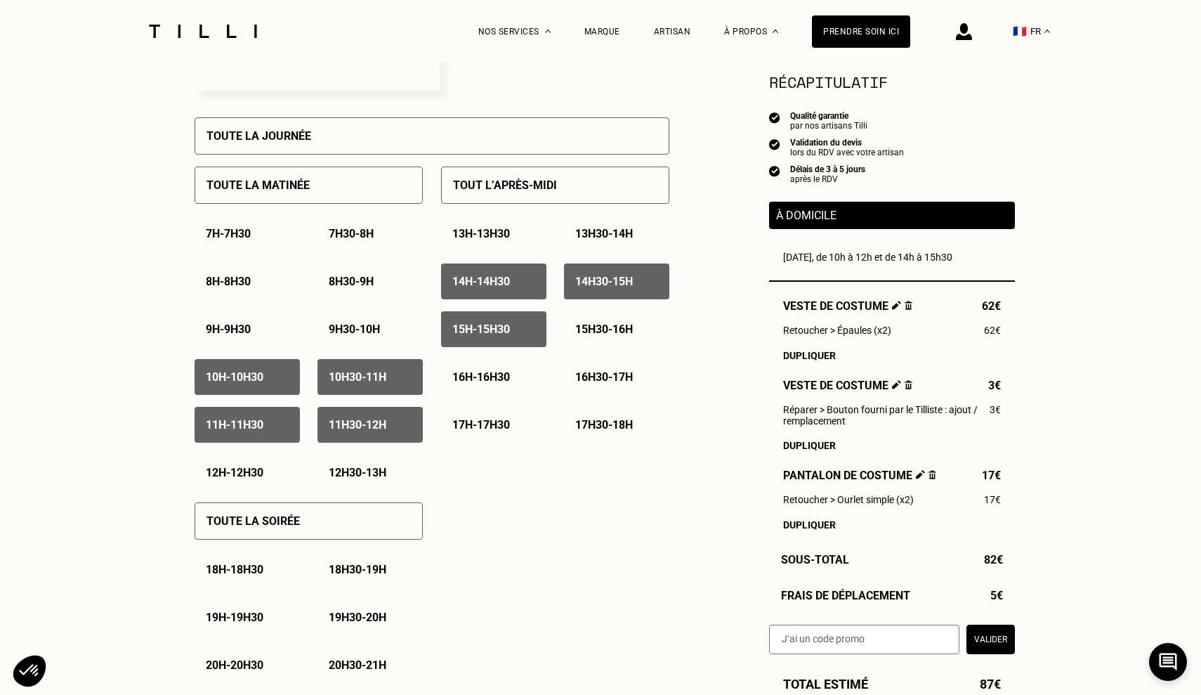
click at [596, 333] on p "15h30 - 16h" at bounding box center [604, 328] width 58 height 13
click at [492, 379] on p "16h - 16h30" at bounding box center [481, 376] width 58 height 13
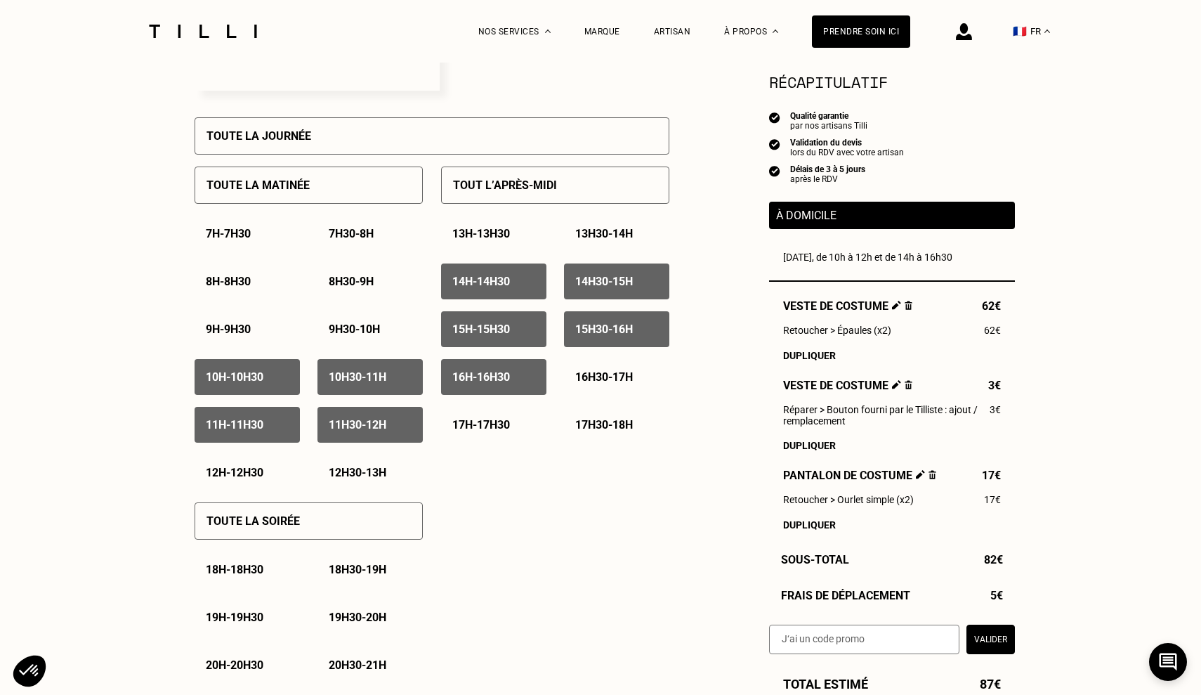
click at [610, 383] on p "16h30 - 17h" at bounding box center [604, 376] width 58 height 13
click at [380, 377] on p "10h30 - 11h" at bounding box center [358, 376] width 58 height 13
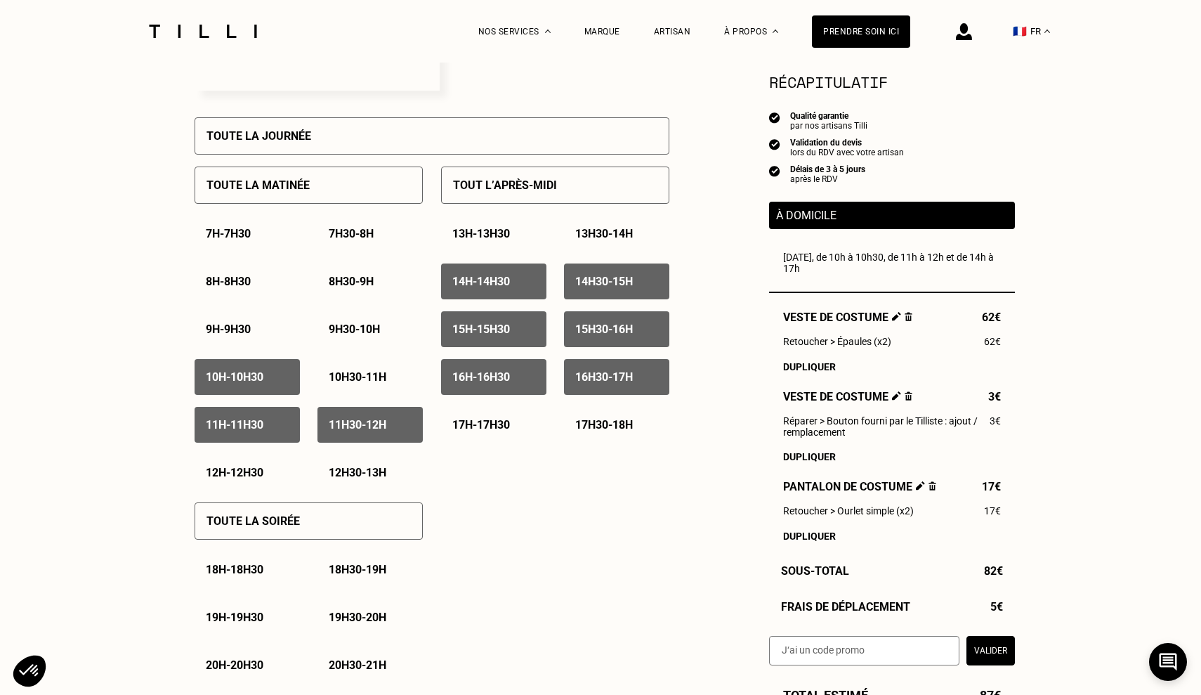
click at [263, 421] on p "11h - 11h30" at bounding box center [235, 424] width 58 height 13
click at [522, 326] on div "15h - 15h30" at bounding box center [493, 329] width 105 height 36
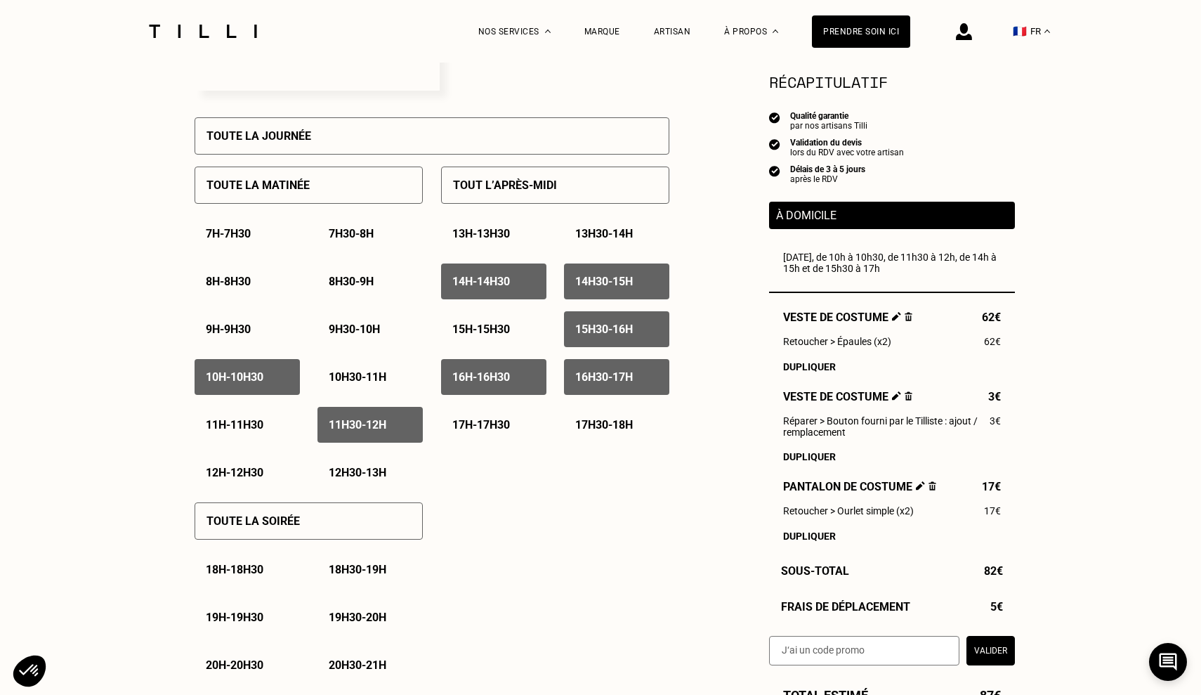
click at [593, 331] on p "15h30 - 16h" at bounding box center [604, 328] width 58 height 13
click at [270, 381] on div "10h - 10h30" at bounding box center [247, 377] width 105 height 36
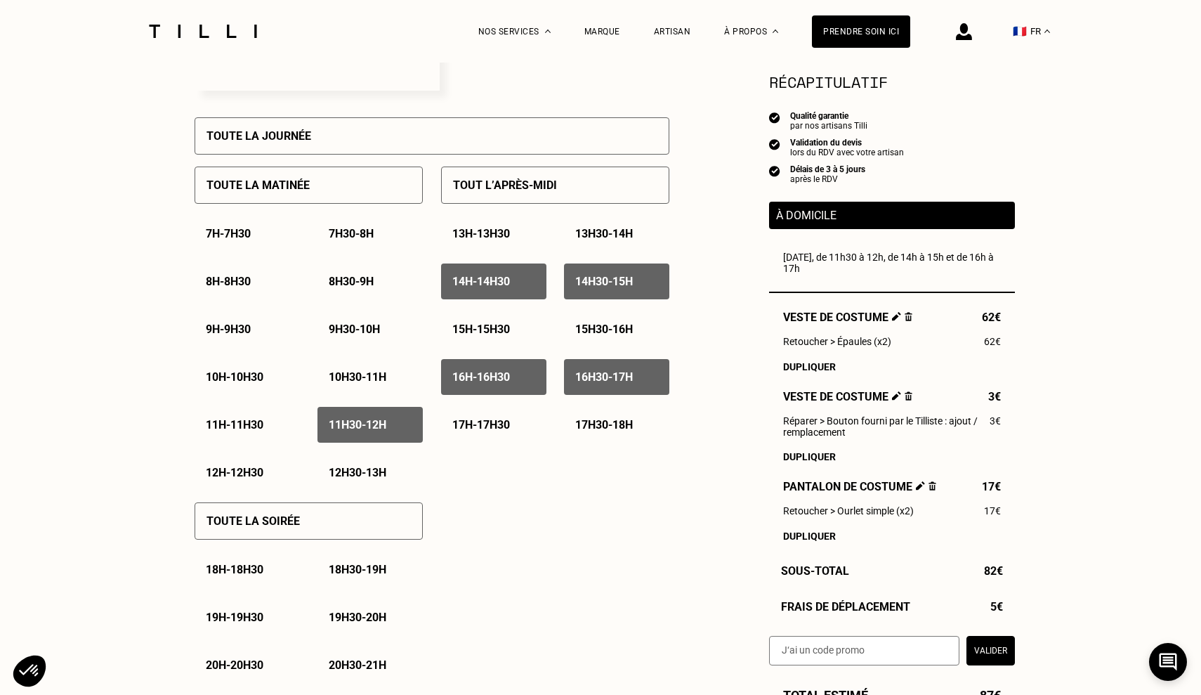
click at [240, 478] on p "12h - 12h30" at bounding box center [235, 472] width 58 height 13
click at [368, 478] on p "12h30 - 13h" at bounding box center [358, 472] width 58 height 13
click at [496, 237] on p "13h - 13h30" at bounding box center [481, 233] width 58 height 13
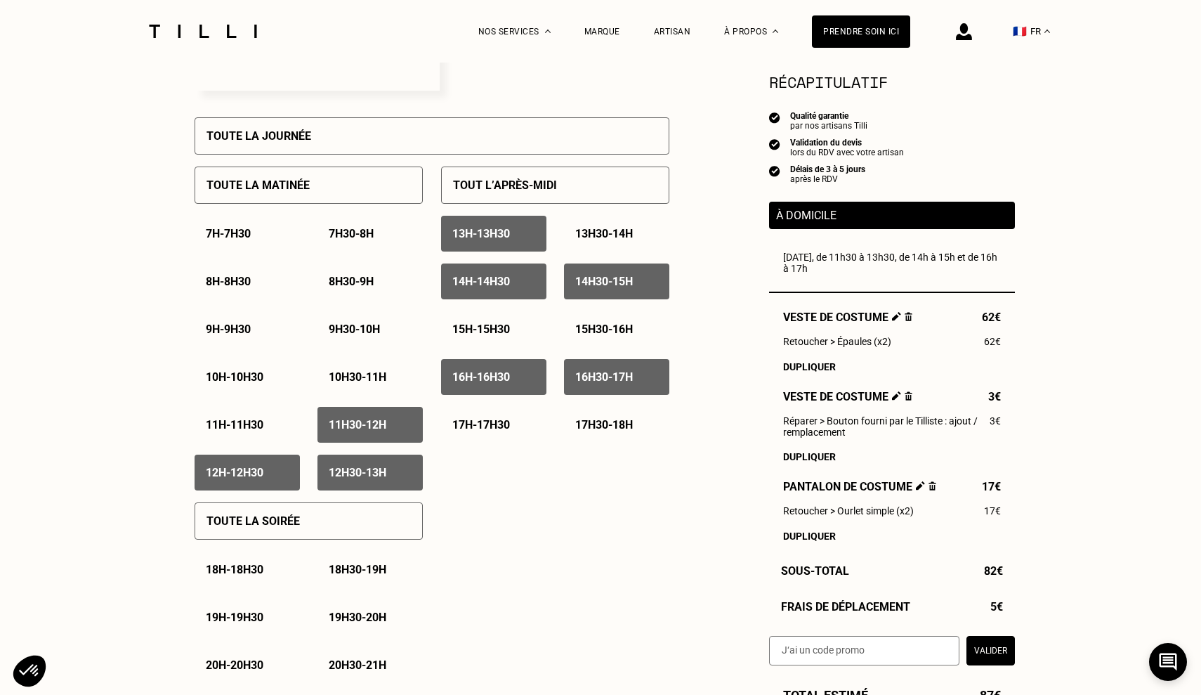
click at [605, 232] on p "13h30 - 14h" at bounding box center [604, 233] width 58 height 13
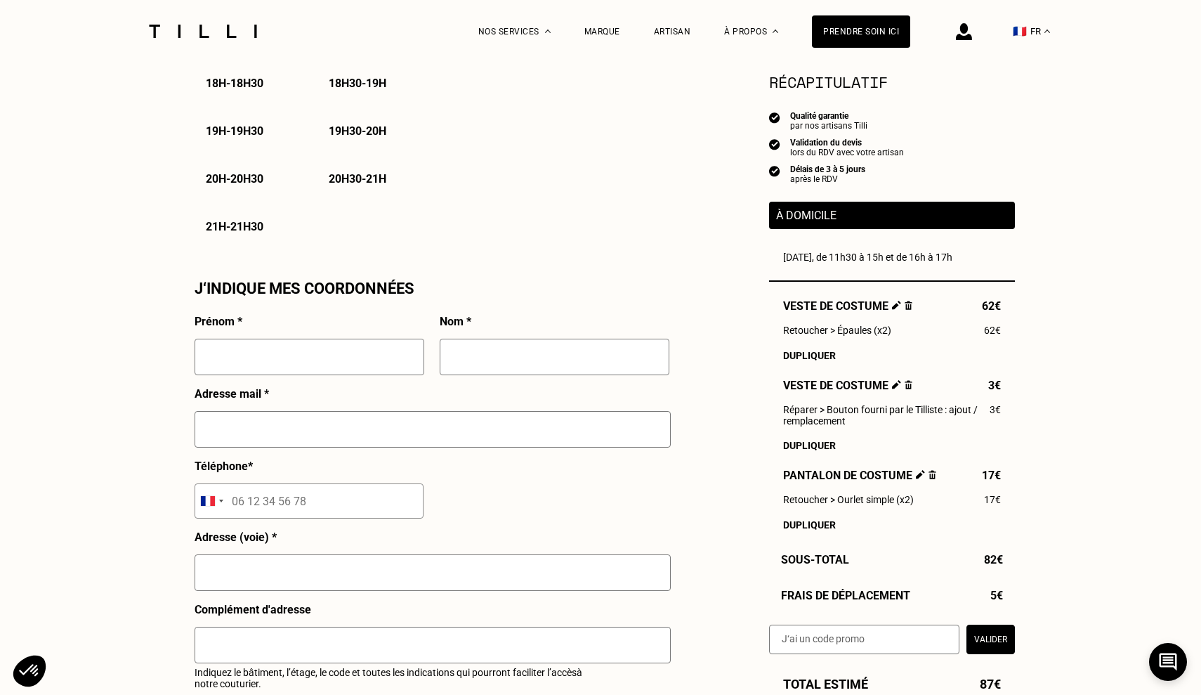
scroll to position [1110, 0]
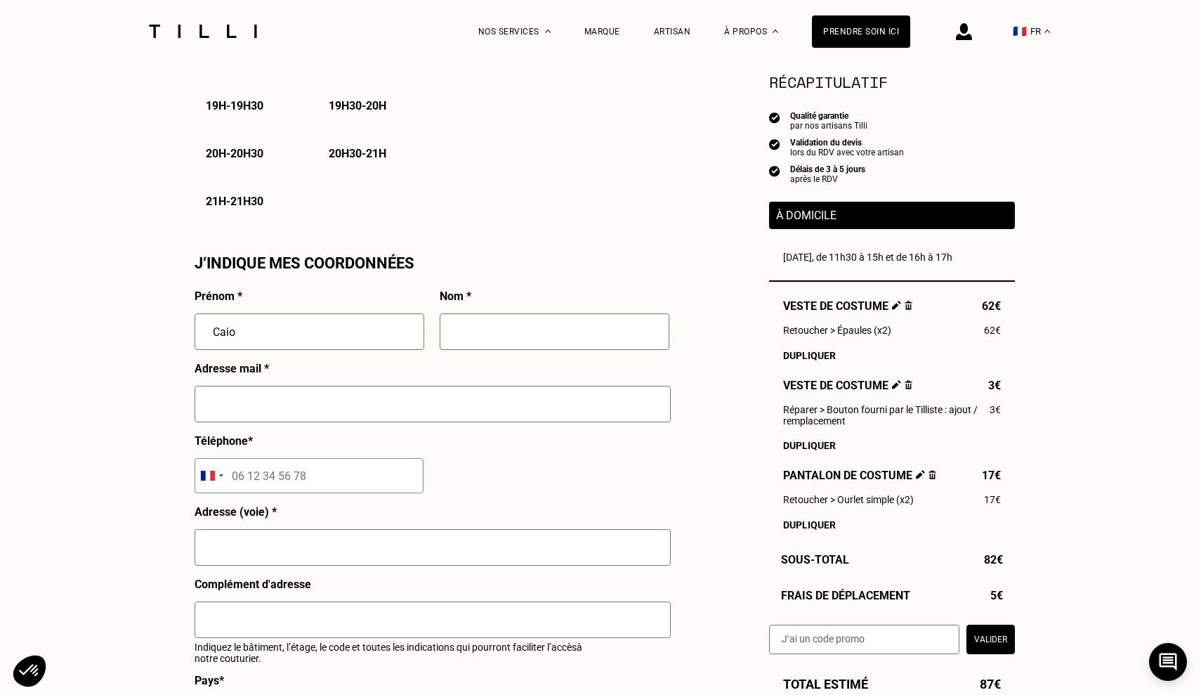
type input "Caio"
type input "[PERSON_NAME]"
type input "ccaio"
type input "[EMAIL_ADDRESS][DOMAIN_NAME]"
click at [287, 468] on input "tel" at bounding box center [309, 475] width 229 height 35
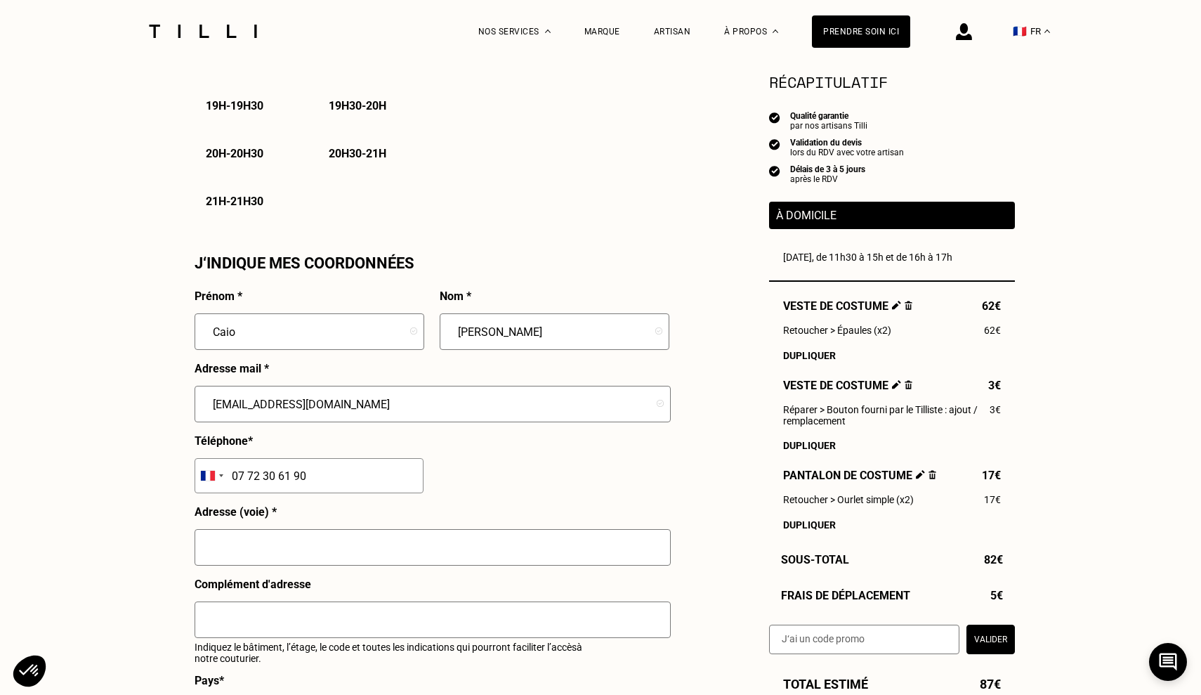
type input "07 72 30 61 90"
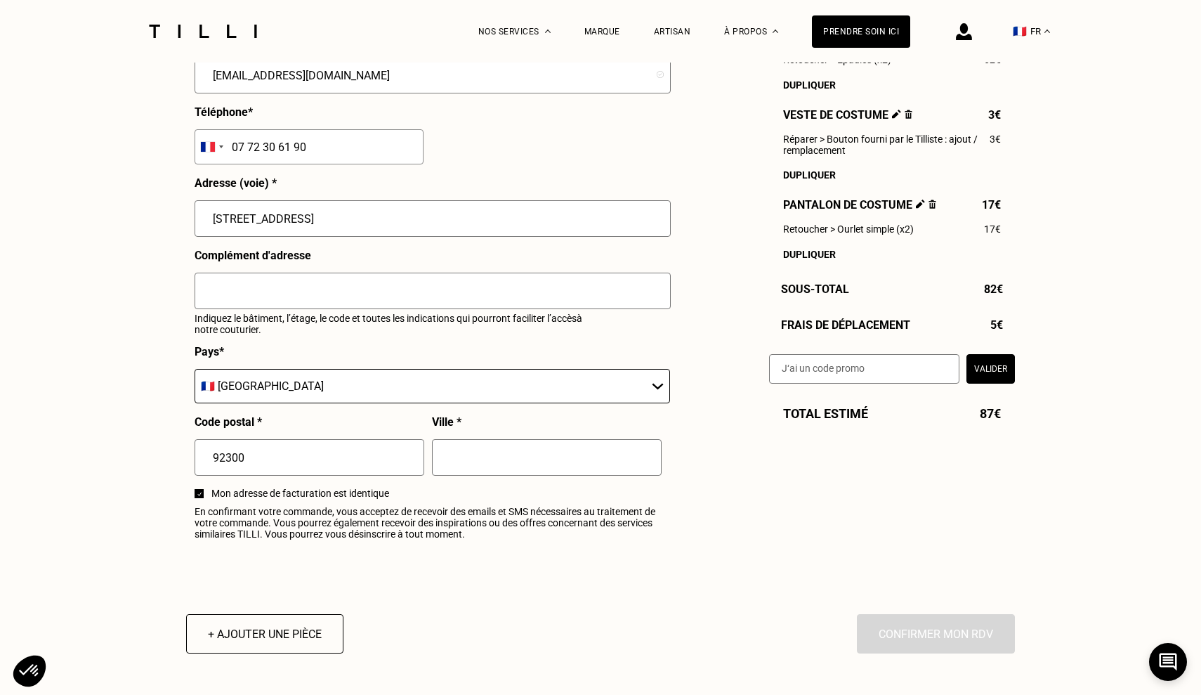
scroll to position [1439, 0]
type input "[STREET_ADDRESS]"
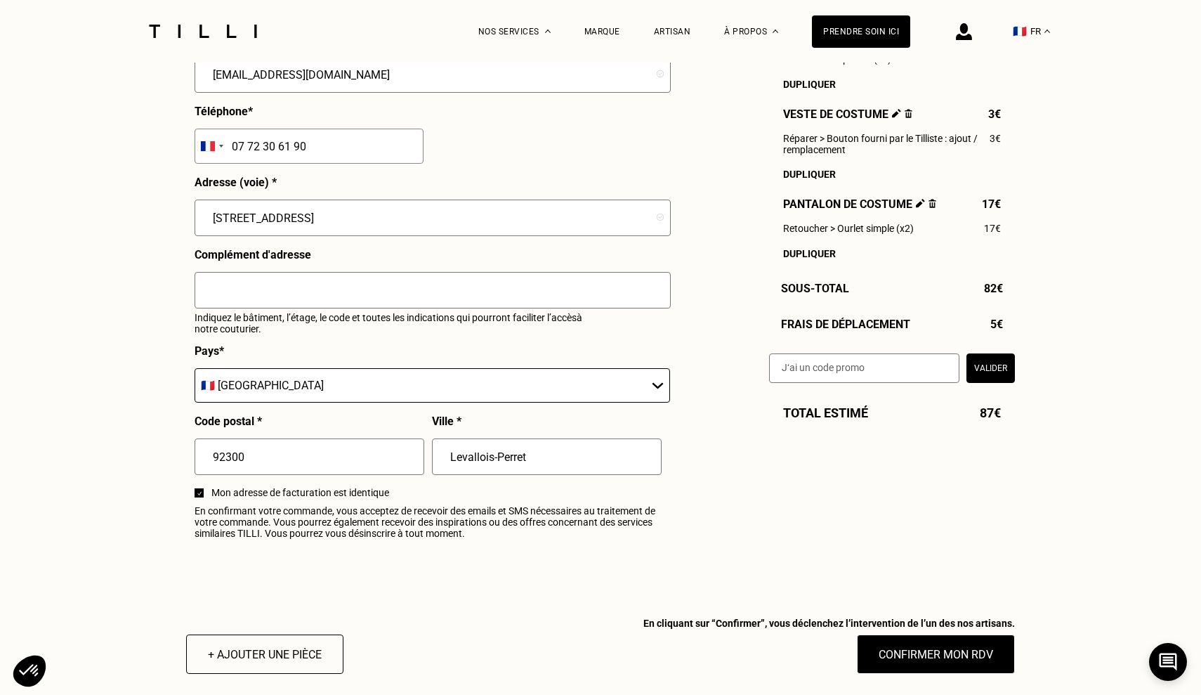
type input "Levallois-Perret"
click at [913, 658] on button "Confirmer mon RDV" at bounding box center [936, 654] width 174 height 44
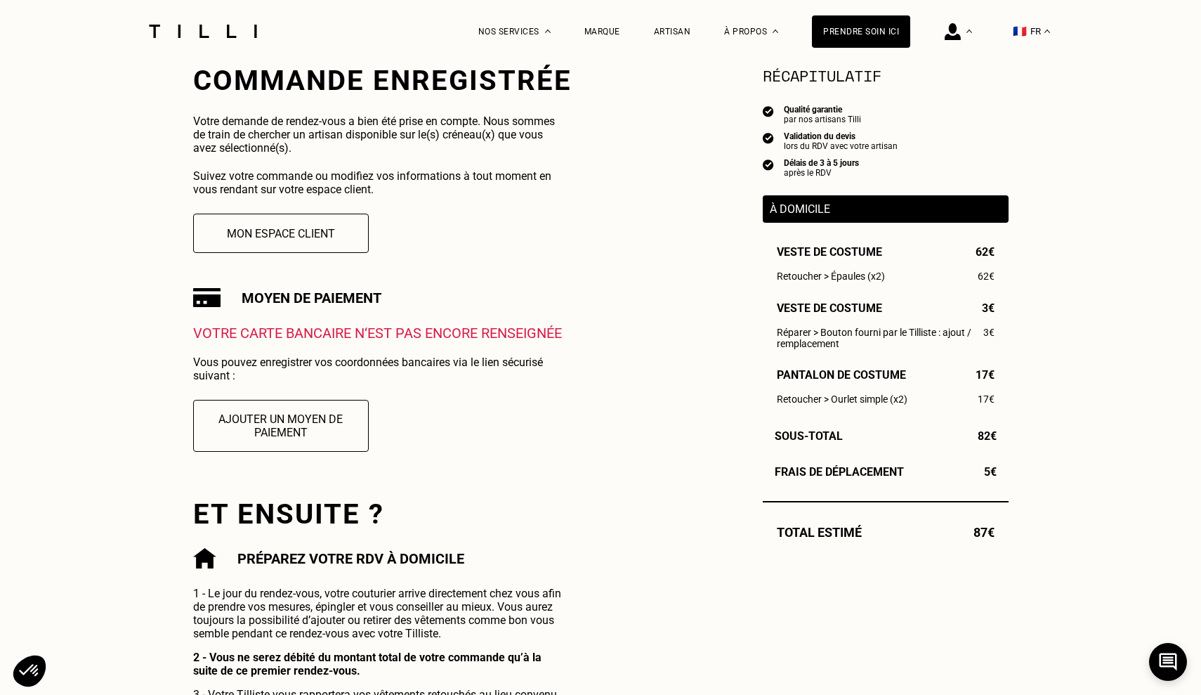
scroll to position [275, 0]
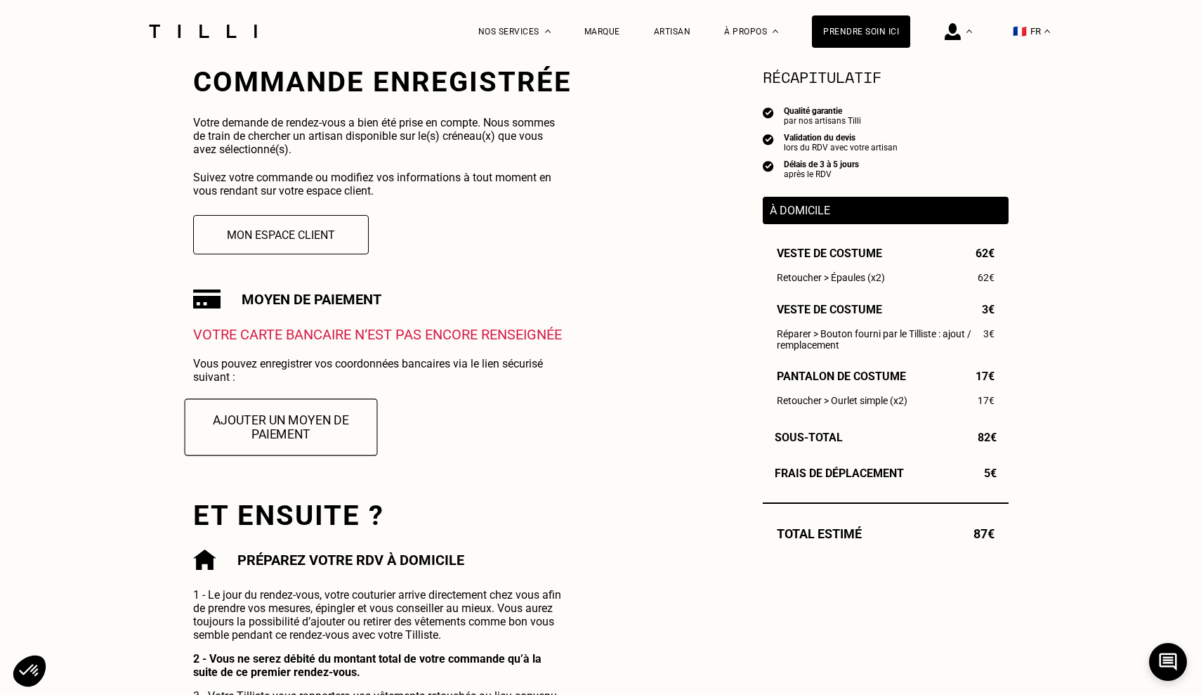
click at [305, 420] on button "Ajouter un moyen de paiement" at bounding box center [280, 426] width 193 height 57
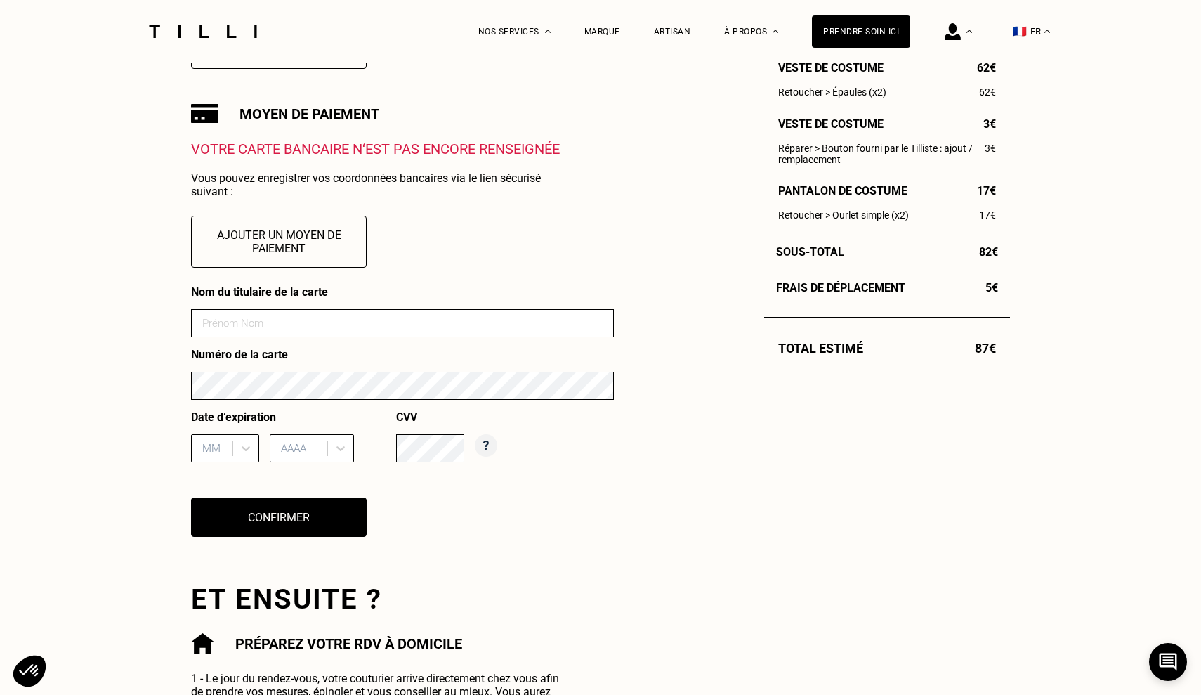
scroll to position [460, 0]
click at [340, 244] on button "Ajouter un moyen de paiement" at bounding box center [279, 241] width 193 height 57
click at [322, 244] on button "Ajouter un moyen de paiement" at bounding box center [279, 241] width 193 height 57
click at [329, 329] on input at bounding box center [402, 323] width 423 height 28
type input "[PERSON_NAME]"
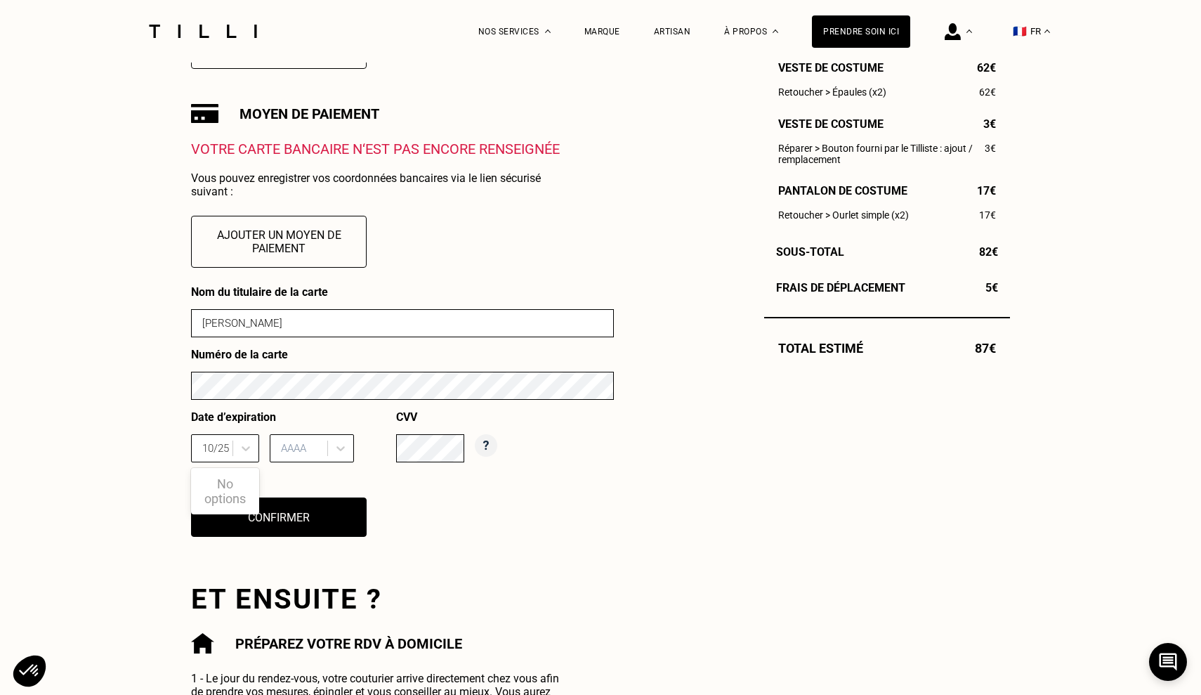
click at [504, 513] on div "Nom du titulaire de la carte [PERSON_NAME] Numéro de la carte Date d’expiration…" at bounding box center [402, 419] width 423 height 269
click at [348, 473] on div "Nom du titulaire de la carte [PERSON_NAME] Numéro de la carte Date d’expiration…" at bounding box center [402, 419] width 423 height 269
click at [206, 447] on input "10/25" at bounding box center [216, 448] width 29 height 13
click at [221, 446] on input "10/25" at bounding box center [216, 448] width 29 height 13
type input "10"
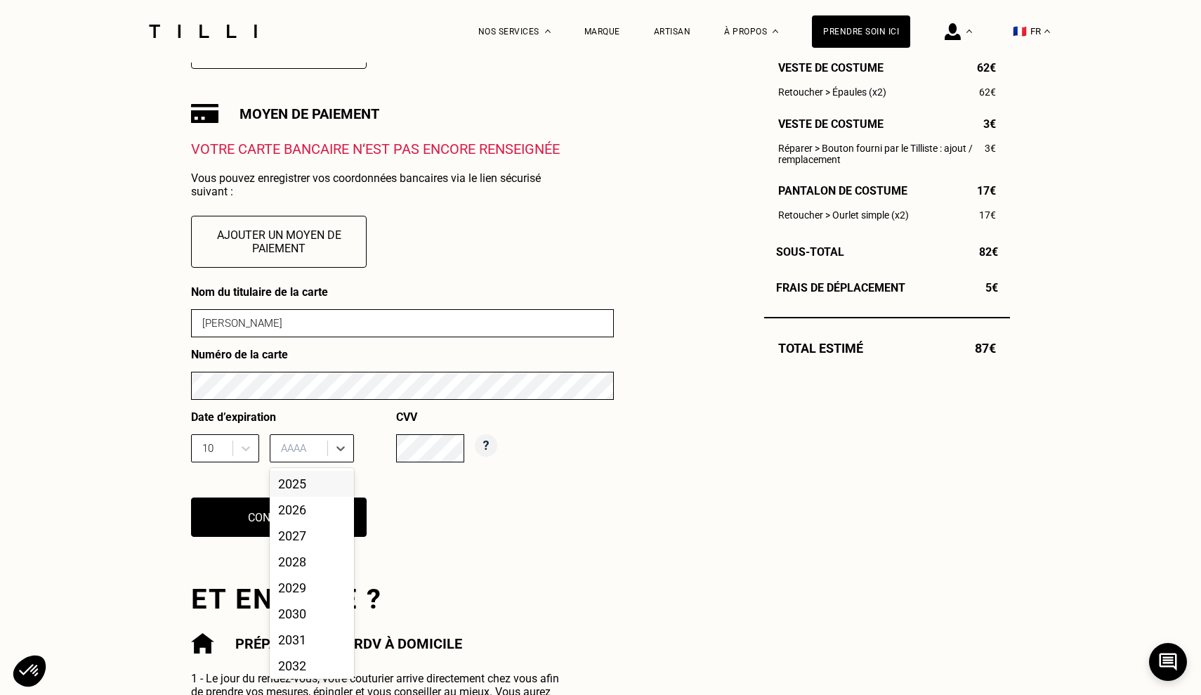
click at [323, 445] on div "AAAA" at bounding box center [300, 448] width 53 height 21
click at [313, 487] on div "2025" at bounding box center [312, 484] width 84 height 26
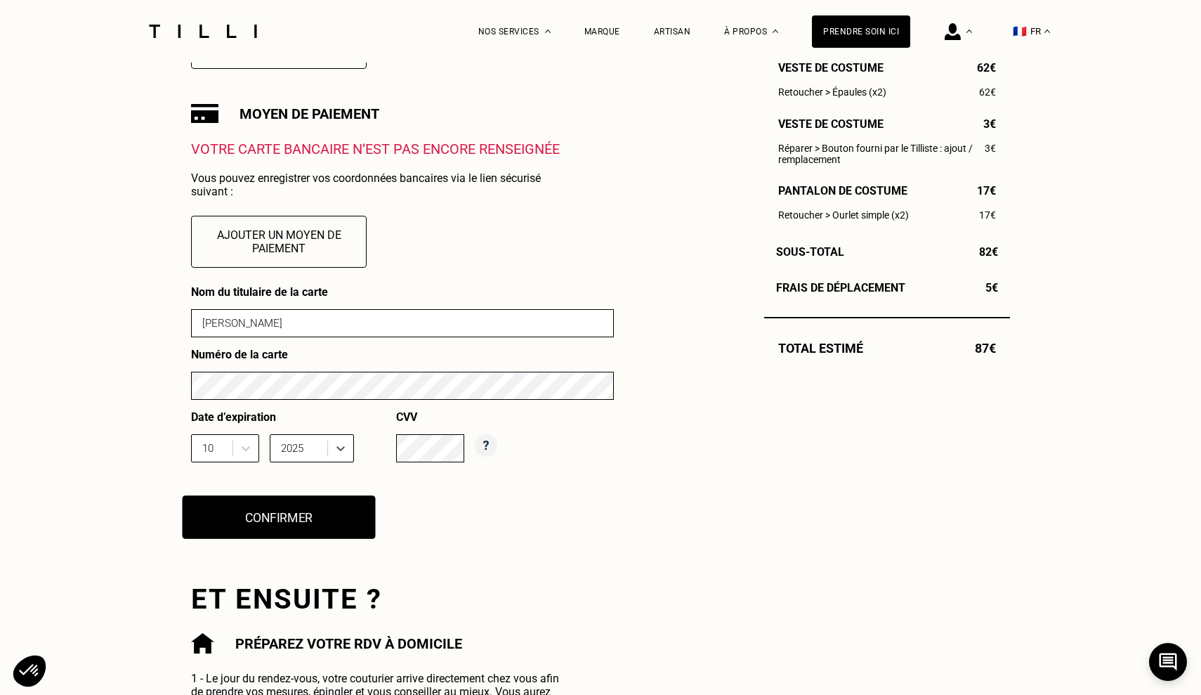
click at [303, 529] on button "Confirmer" at bounding box center [279, 517] width 193 height 44
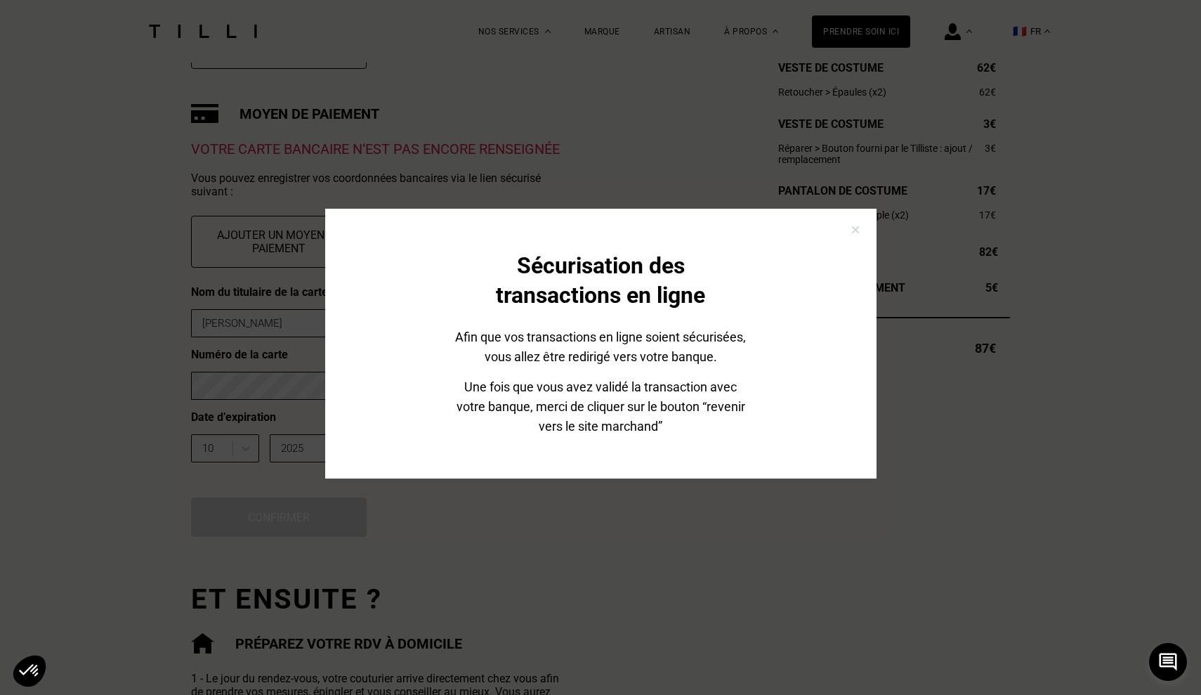
click at [855, 230] on img at bounding box center [855, 229] width 21 height 21
